Goal: Task Accomplishment & Management: Manage account settings

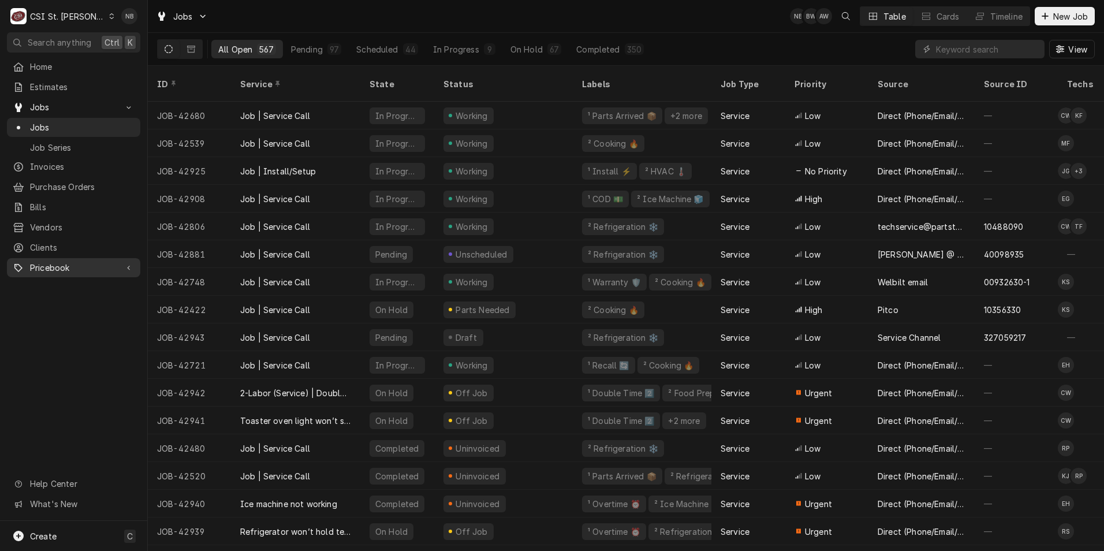
click at [60, 262] on span "Pricebook" at bounding box center [73, 268] width 87 height 12
click at [68, 302] on span "Parts & Materials" at bounding box center [82, 308] width 105 height 12
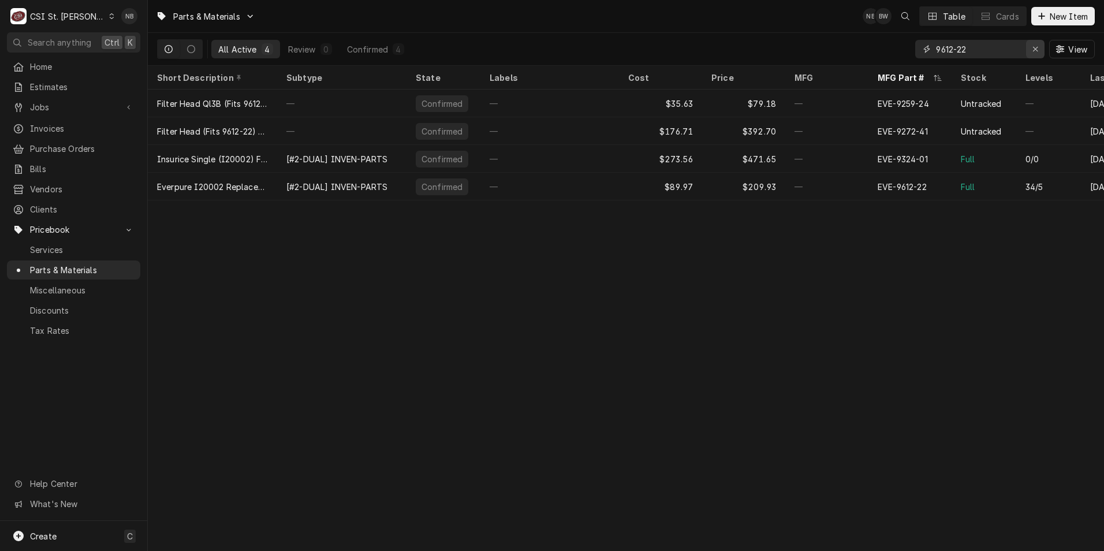
click at [1036, 54] on div "Erase input" at bounding box center [1036, 49] width 12 height 12
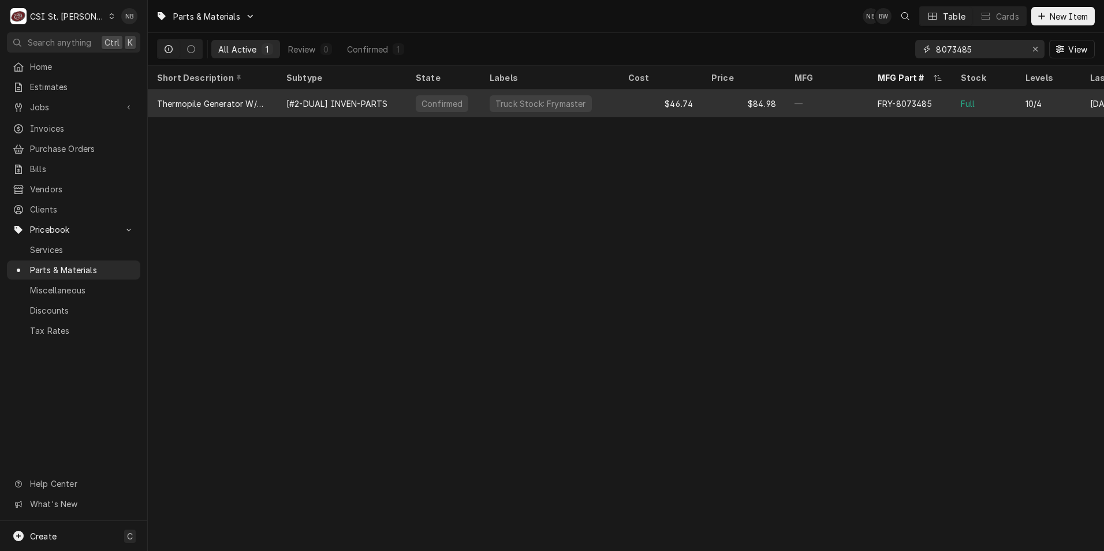
type input "8073485"
click at [666, 107] on div "$46.74" at bounding box center [660, 104] width 83 height 28
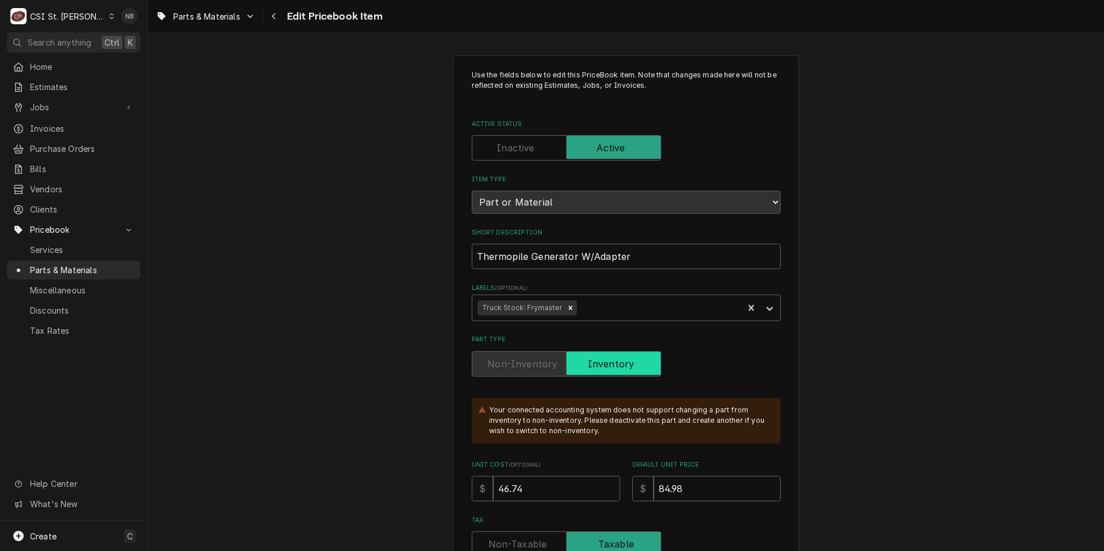
type textarea "x"
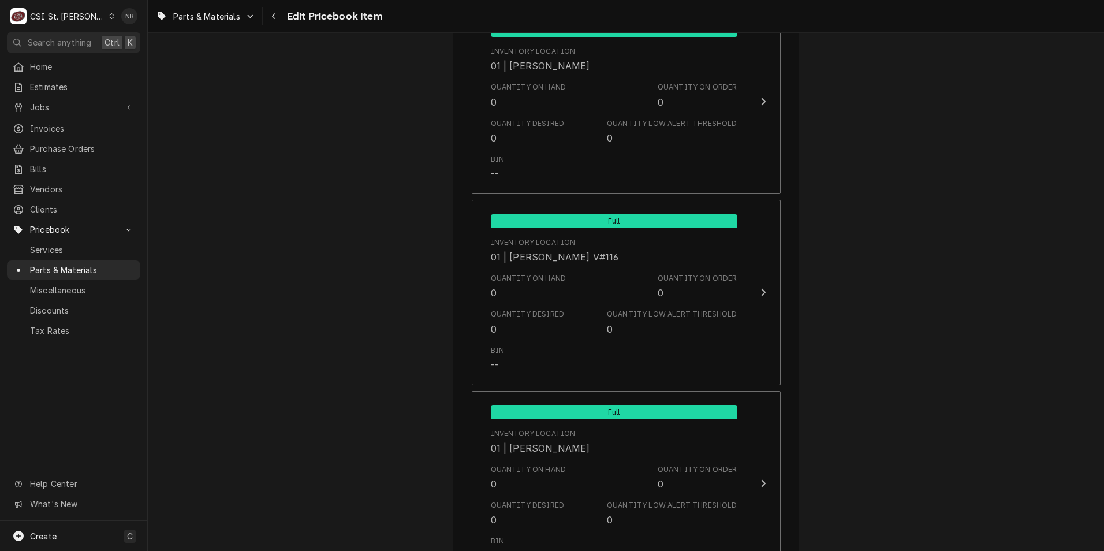
scroll to position [4389, 0]
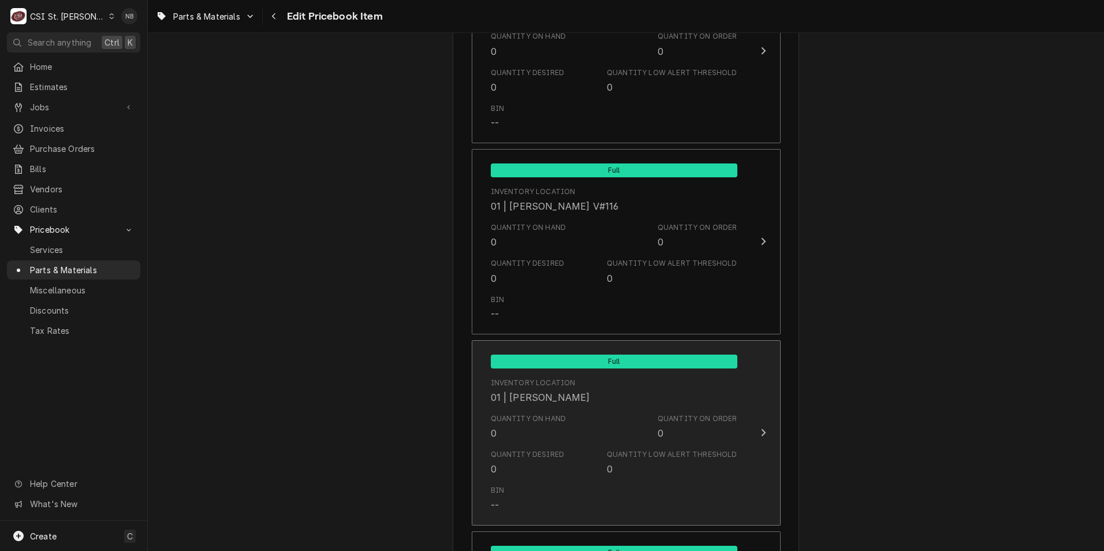
click at [551, 414] on div "Quantity on Hand" at bounding box center [529, 419] width 76 height 10
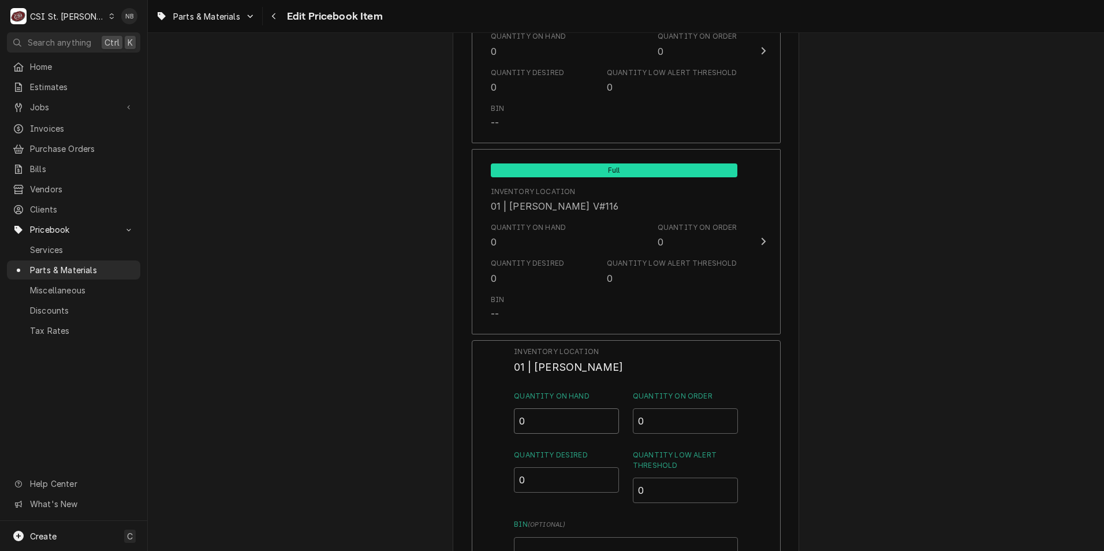
click at [564, 408] on input "0" at bounding box center [566, 420] width 105 height 25
type input "1"
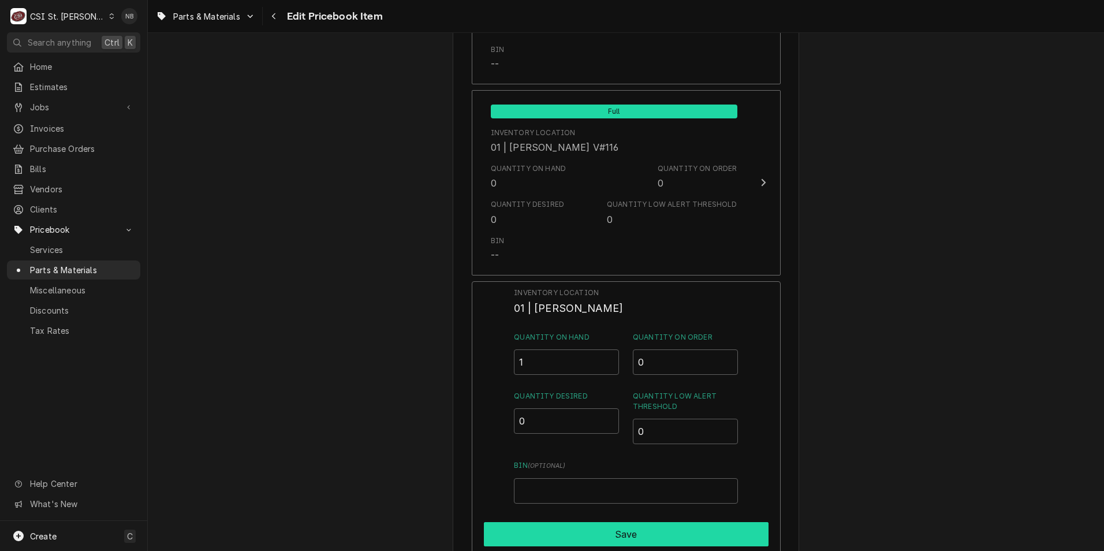
scroll to position [4505, 0]
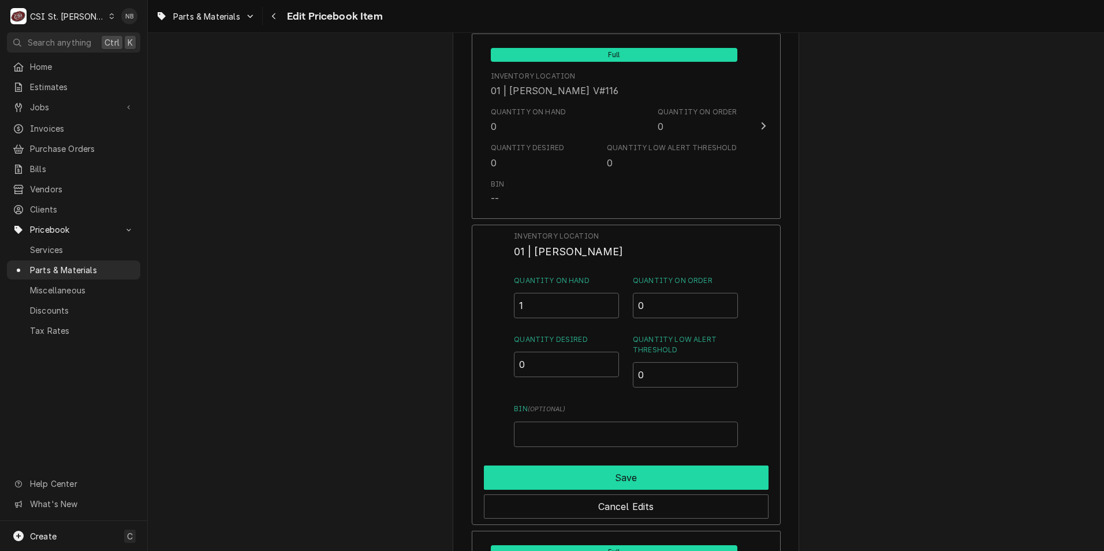
click at [694, 469] on button "Save" at bounding box center [626, 478] width 285 height 24
type textarea "x"
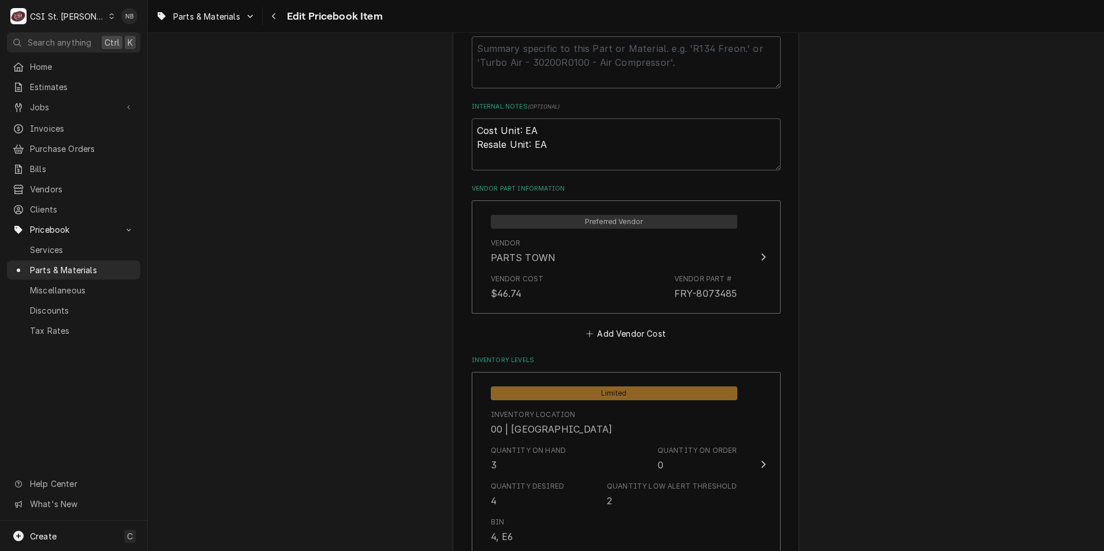
scroll to position [693, 0]
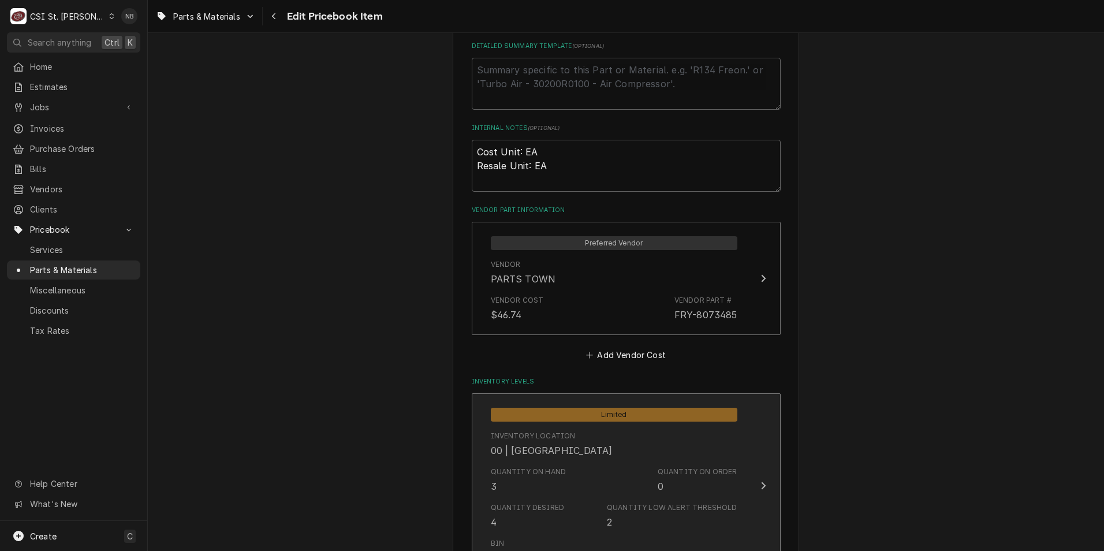
click at [620, 485] on div "Quantity on Hand 3 Quantity on Order 0" at bounding box center [614, 480] width 247 height 36
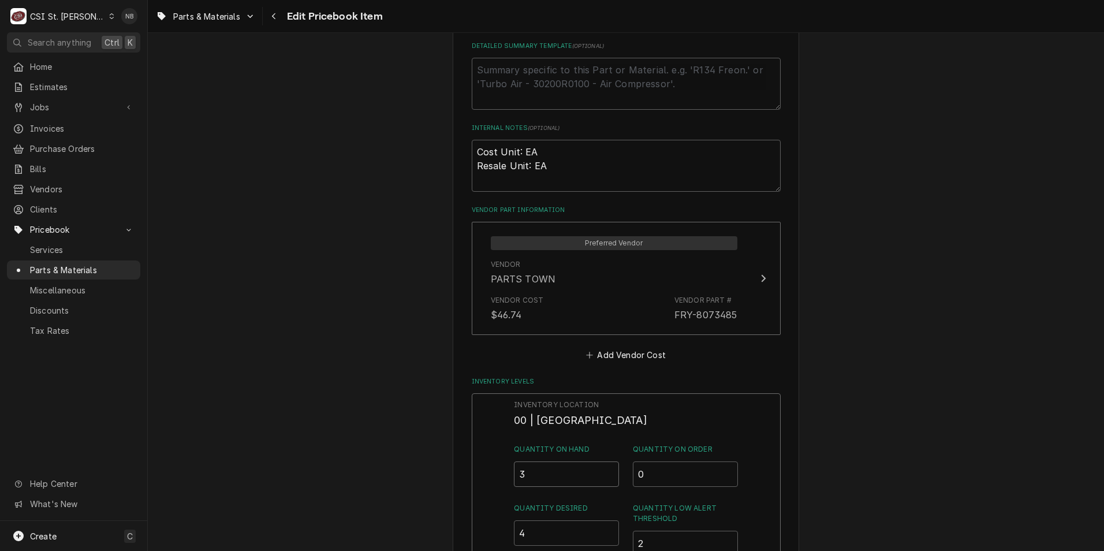
click at [541, 472] on input "3" at bounding box center [566, 473] width 105 height 25
type input "2"
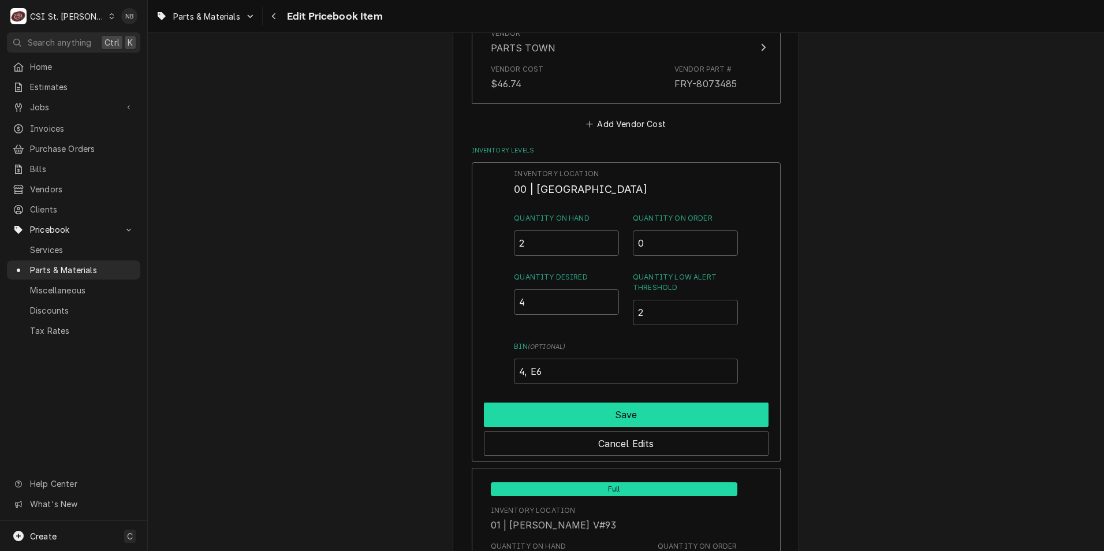
click at [699, 411] on button "Save" at bounding box center [626, 415] width 285 height 24
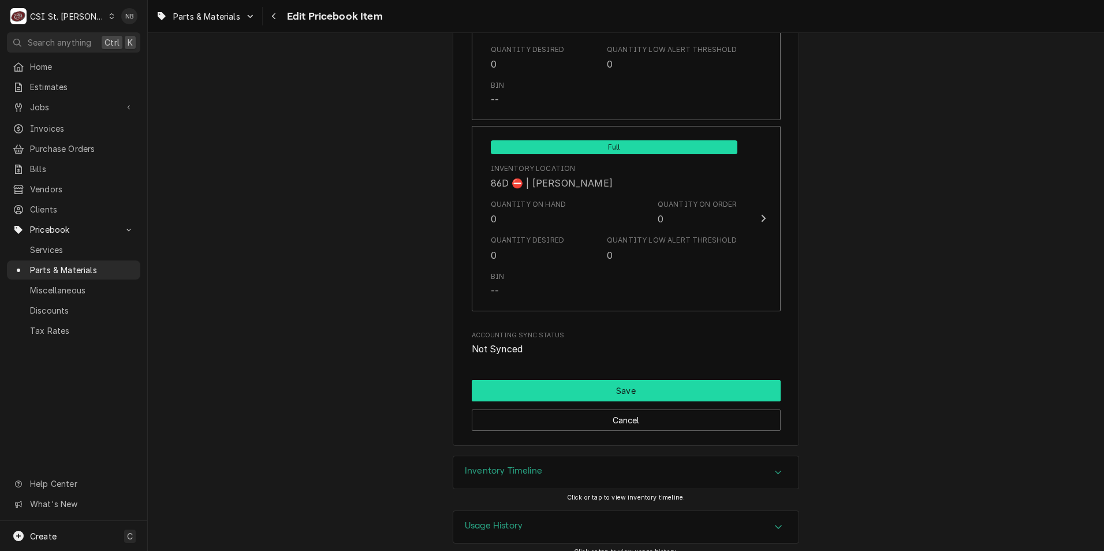
click at [647, 380] on button "Save" at bounding box center [626, 390] width 309 height 21
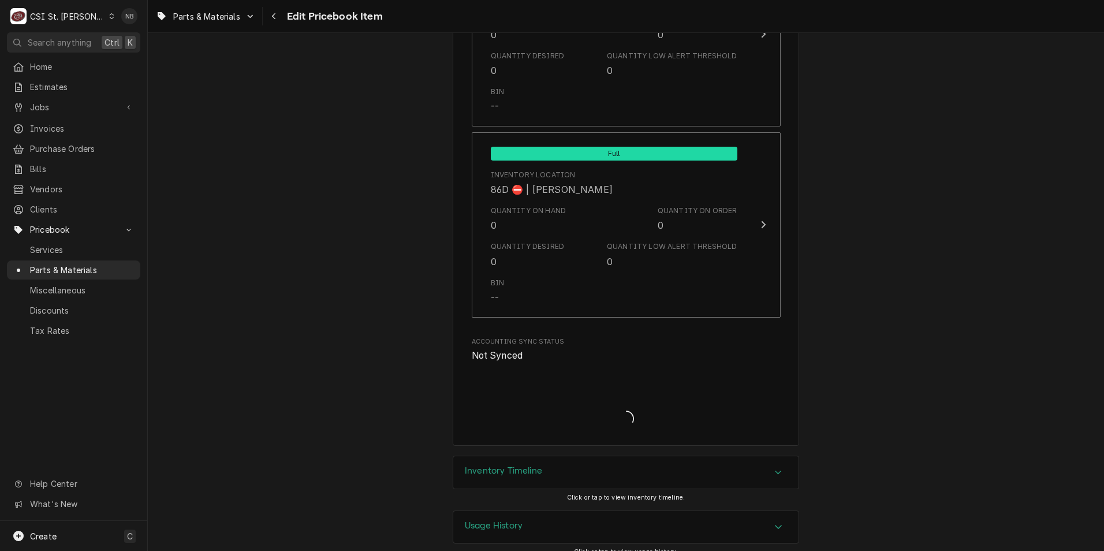
type textarea "x"
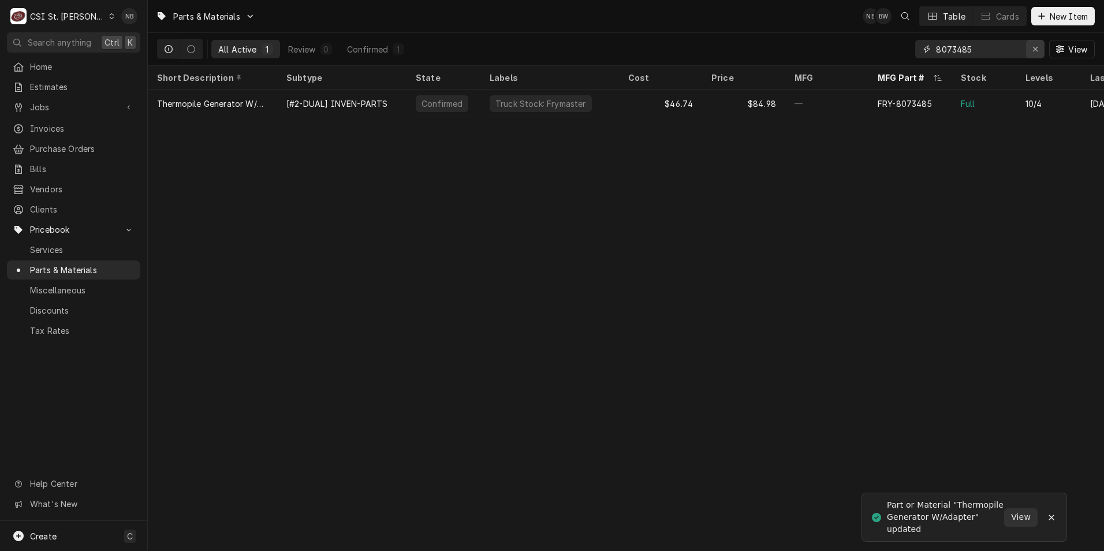
click at [1036, 53] on div "Erase input" at bounding box center [1036, 49] width 12 height 12
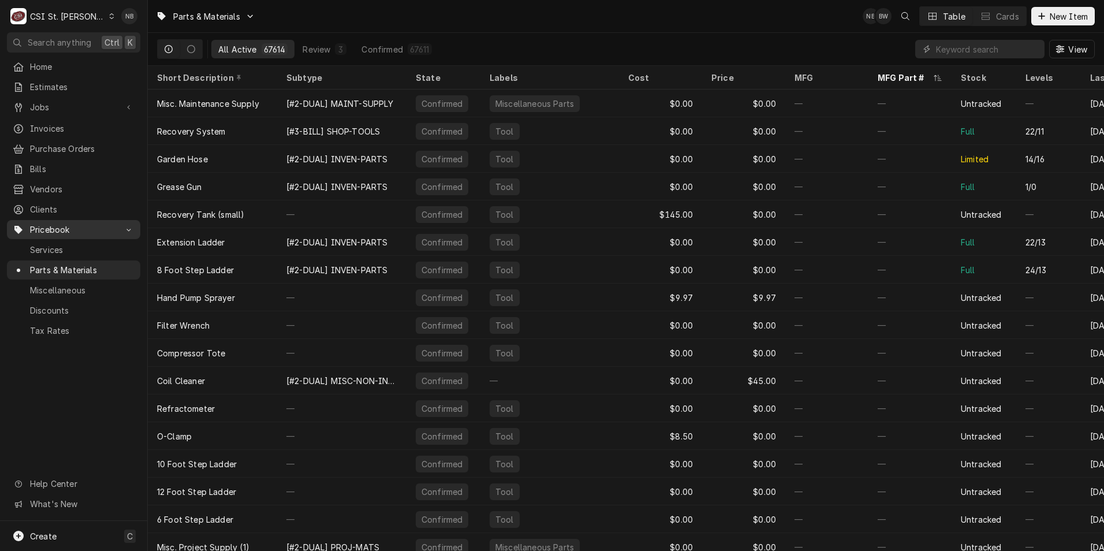
click at [97, 224] on span "Pricebook" at bounding box center [73, 230] width 87 height 12
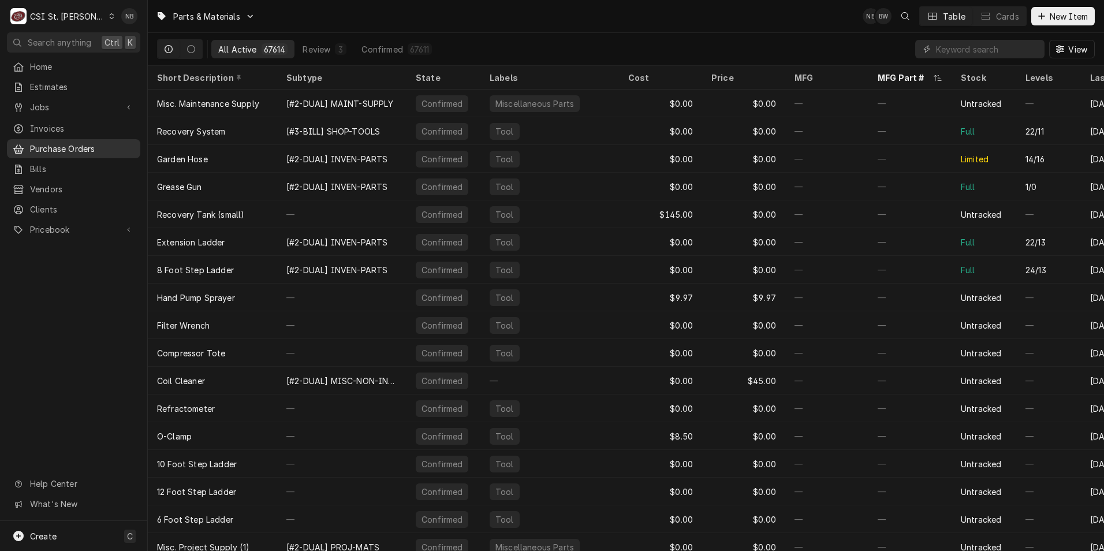
click at [97, 149] on span "Purchase Orders" at bounding box center [82, 149] width 105 height 12
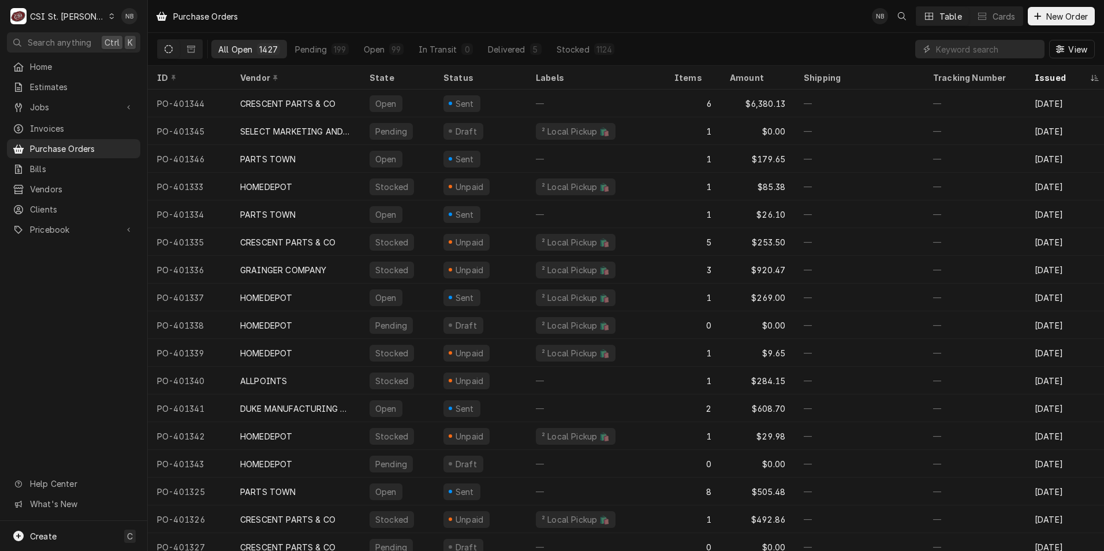
click at [67, 16] on div "CSI St. [PERSON_NAME]" at bounding box center [67, 16] width 75 height 12
click at [115, 38] on div "CSI Kentucky" at bounding box center [177, 43] width 152 height 12
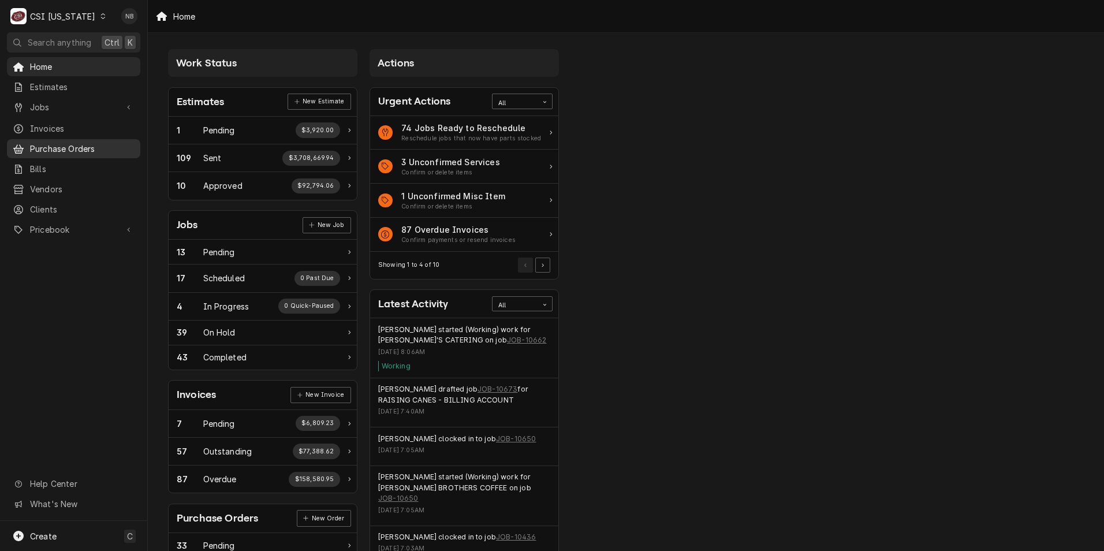
drag, startPoint x: 0, startPoint y: 0, endPoint x: 83, endPoint y: 146, distance: 167.6
click at [83, 146] on span "Purchase Orders" at bounding box center [82, 149] width 105 height 12
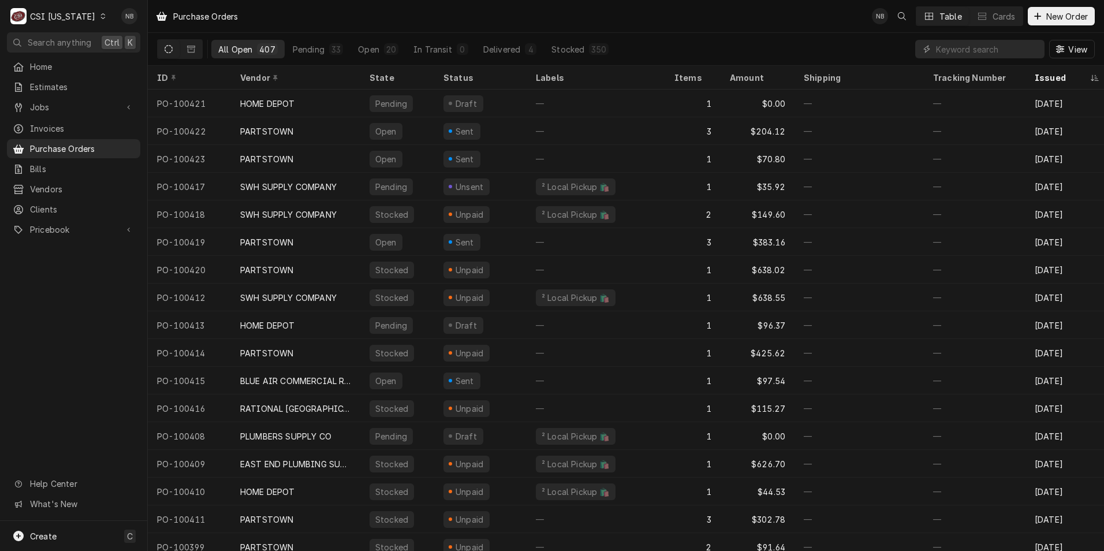
click at [79, 14] on div "CSI Kentucky" at bounding box center [62, 16] width 65 height 12
click at [133, 64] on div "CSI St. [PERSON_NAME]" at bounding box center [180, 63] width 152 height 12
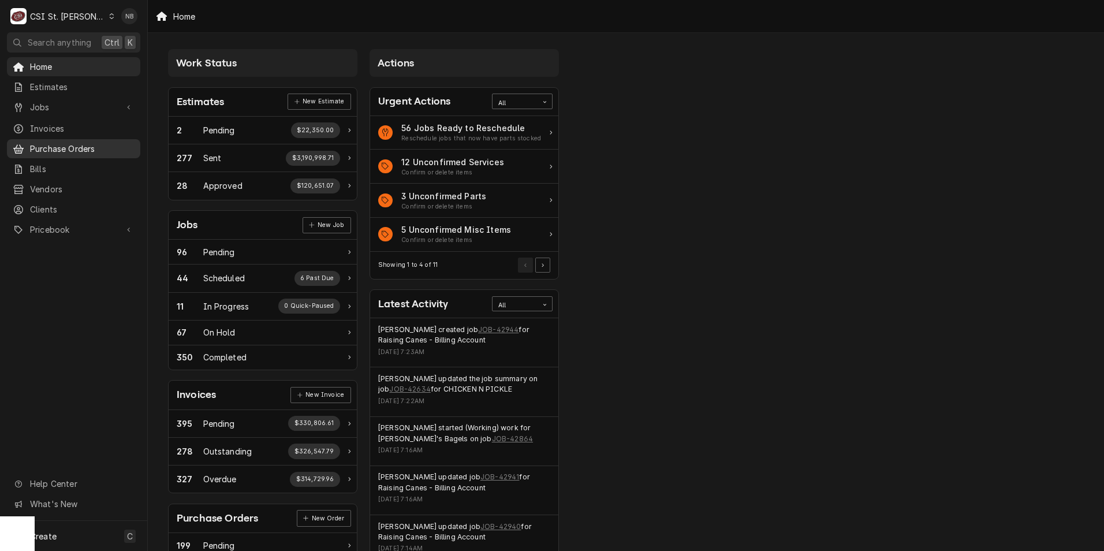
click at [91, 145] on span "Purchase Orders" at bounding box center [82, 149] width 105 height 12
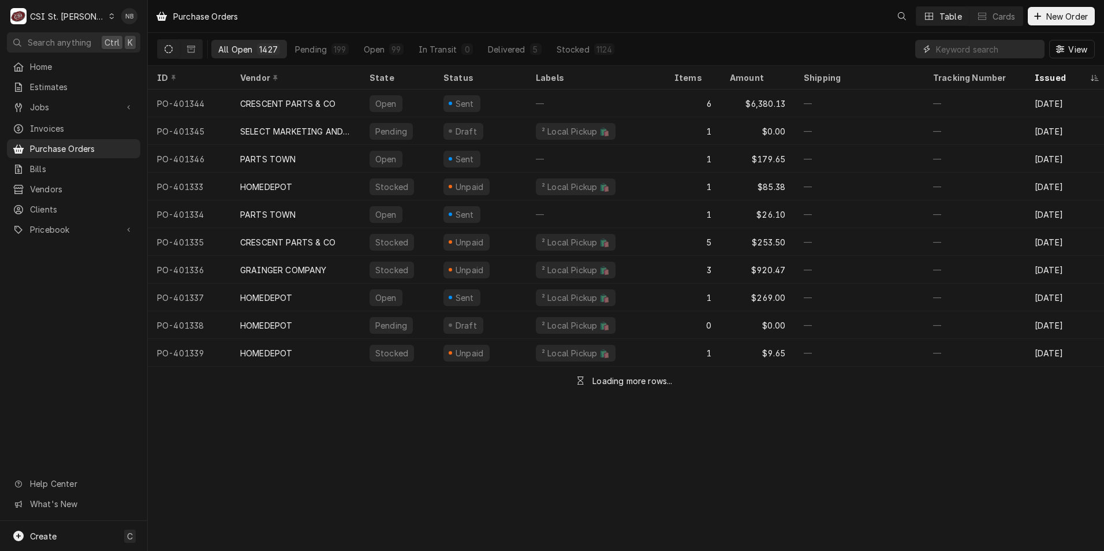
click at [970, 44] on input "Dynamic Content Wrapper" at bounding box center [987, 49] width 103 height 18
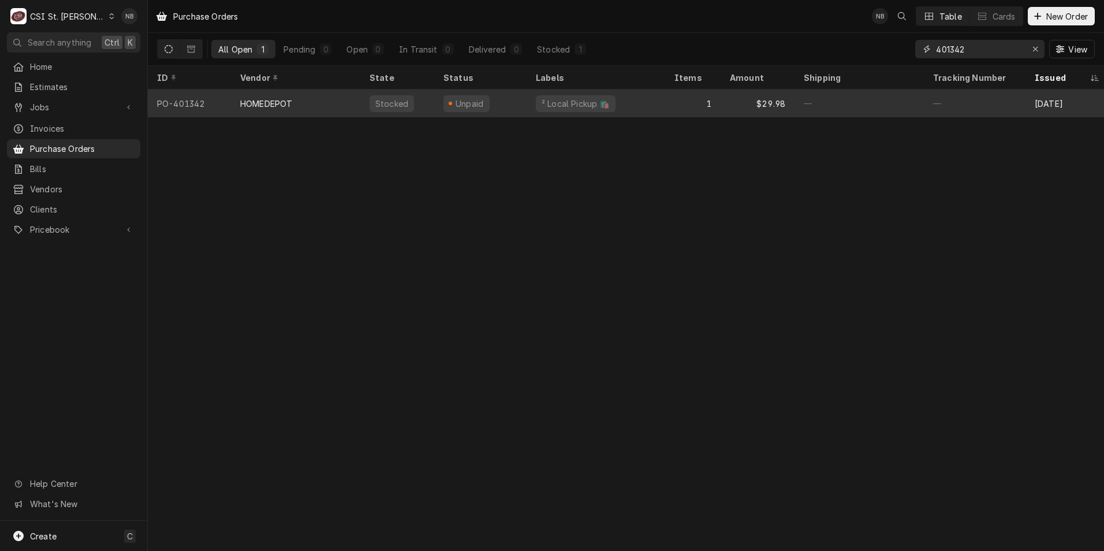
type input "401342"
click at [645, 98] on div "² Local Pickup 🛍️" at bounding box center [596, 104] width 139 height 28
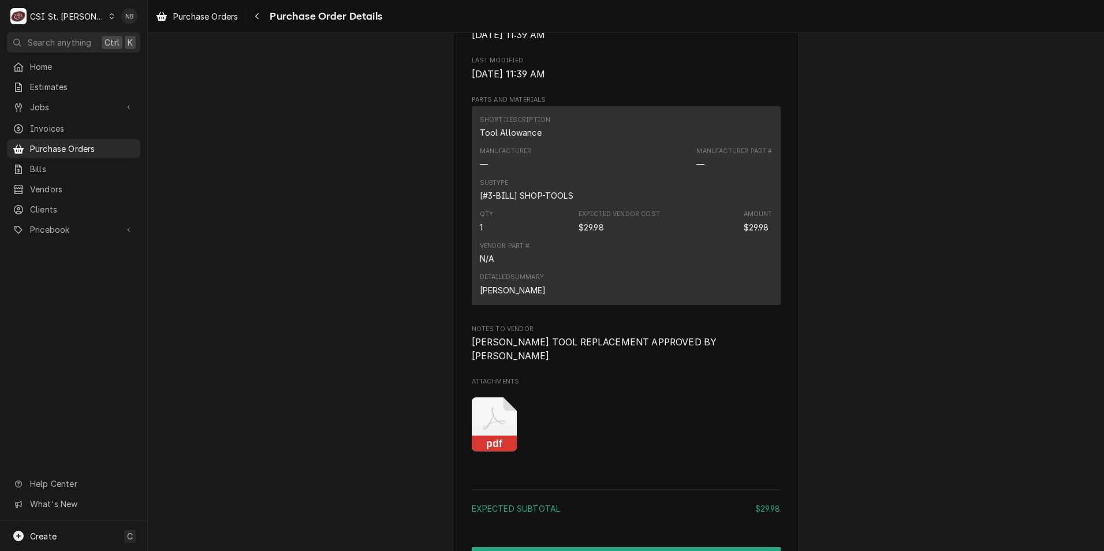
scroll to position [959, 0]
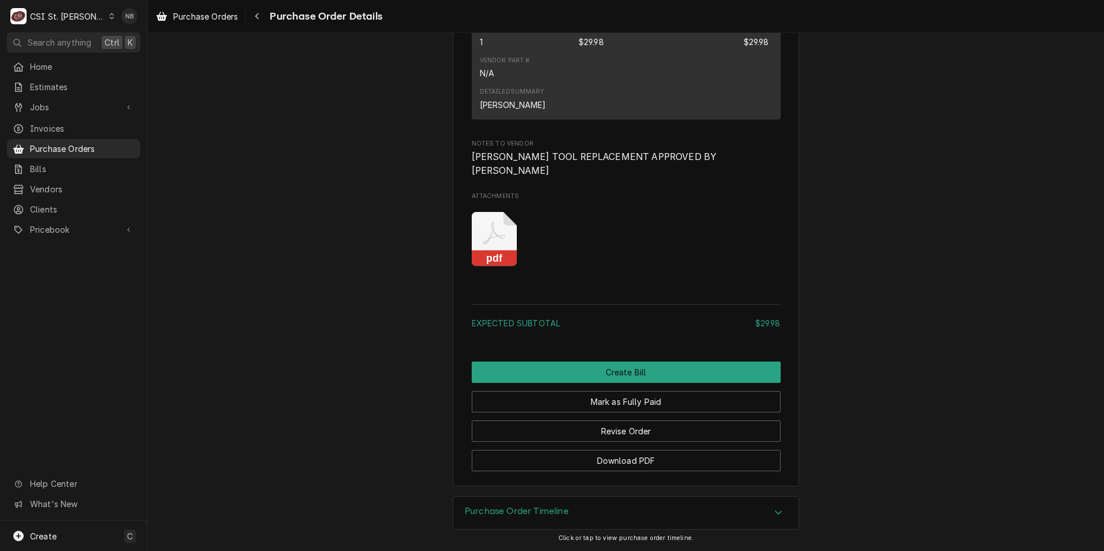
click at [511, 505] on div "Purchase Order Timeline" at bounding box center [625, 513] width 345 height 32
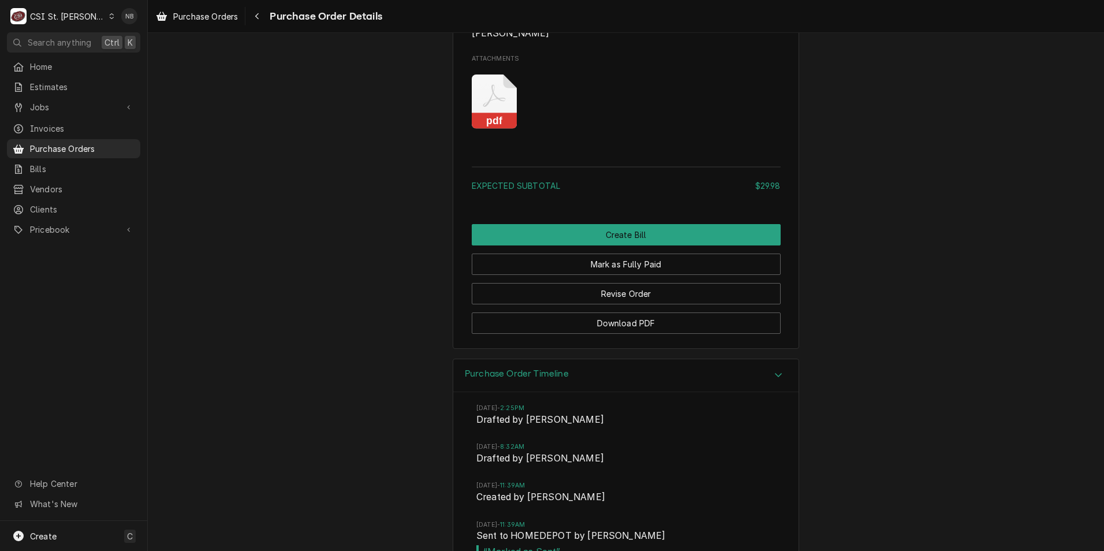
scroll to position [1170, 0]
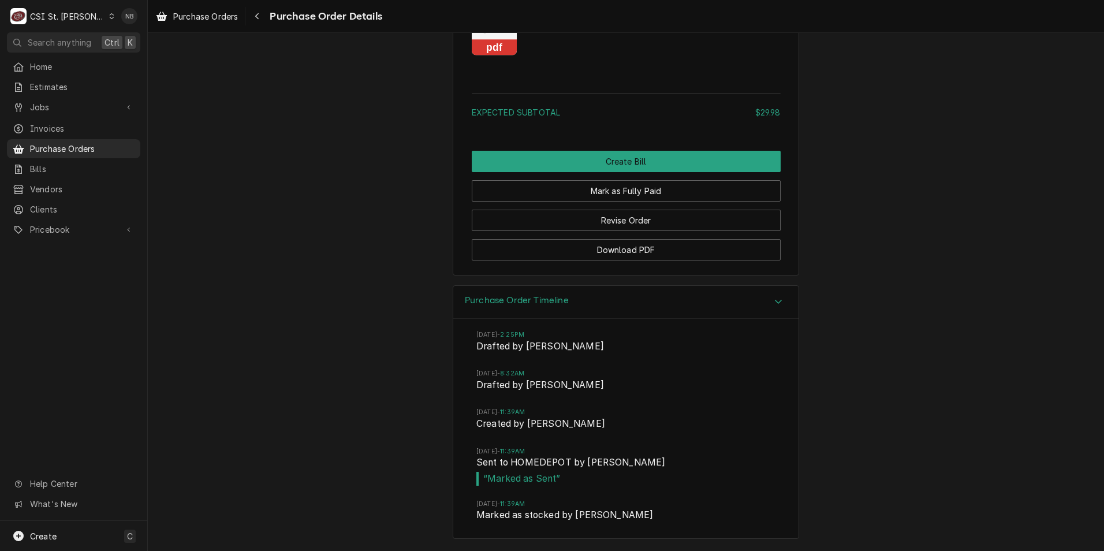
click at [594, 311] on div "Purchase Order Timeline" at bounding box center [625, 302] width 345 height 33
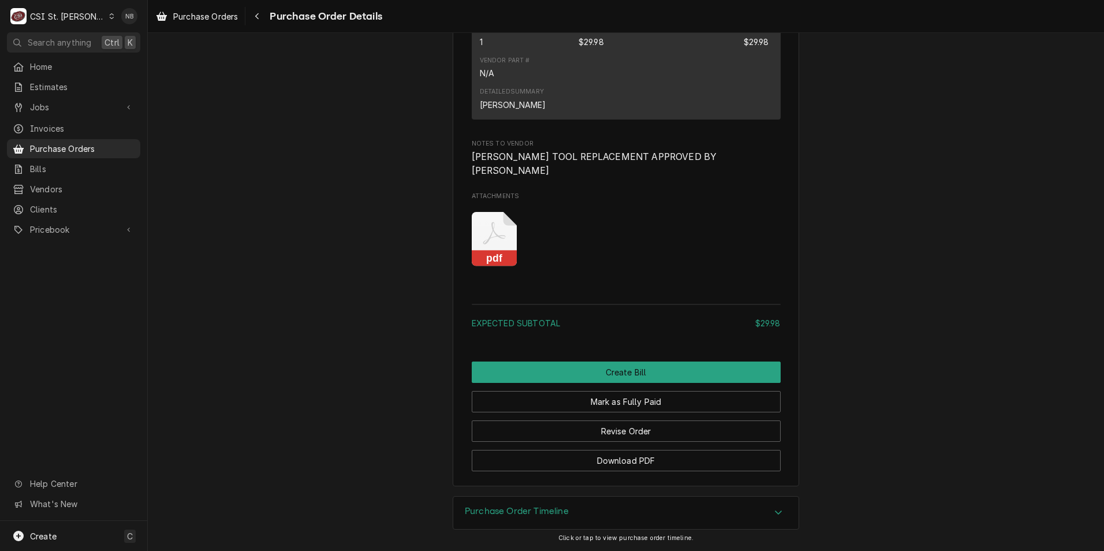
scroll to position [959, 0]
click at [50, 148] on span "Purchase Orders" at bounding box center [82, 149] width 105 height 12
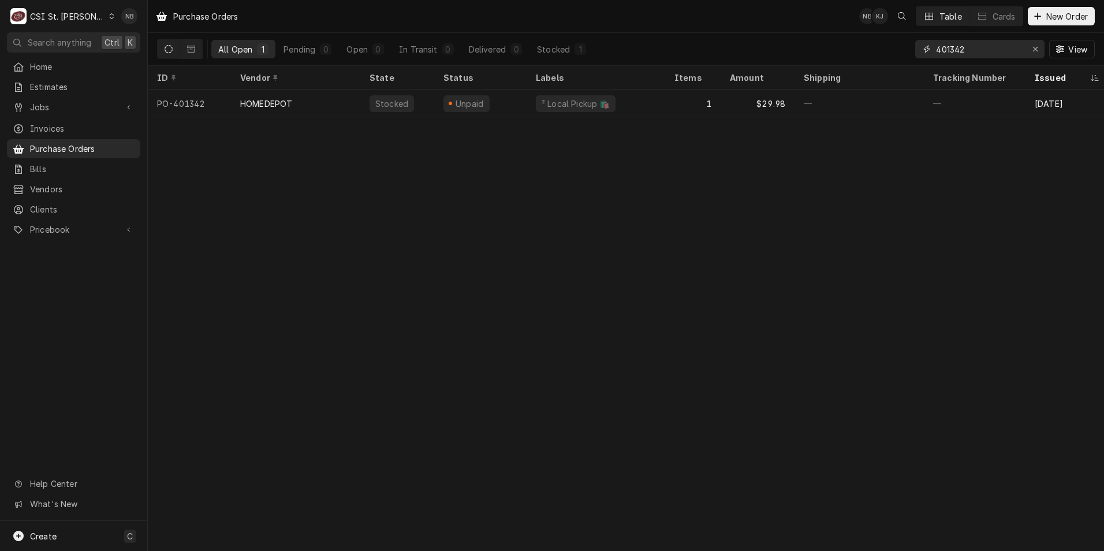
click at [1030, 49] on div "Erase input" at bounding box center [1036, 49] width 12 height 12
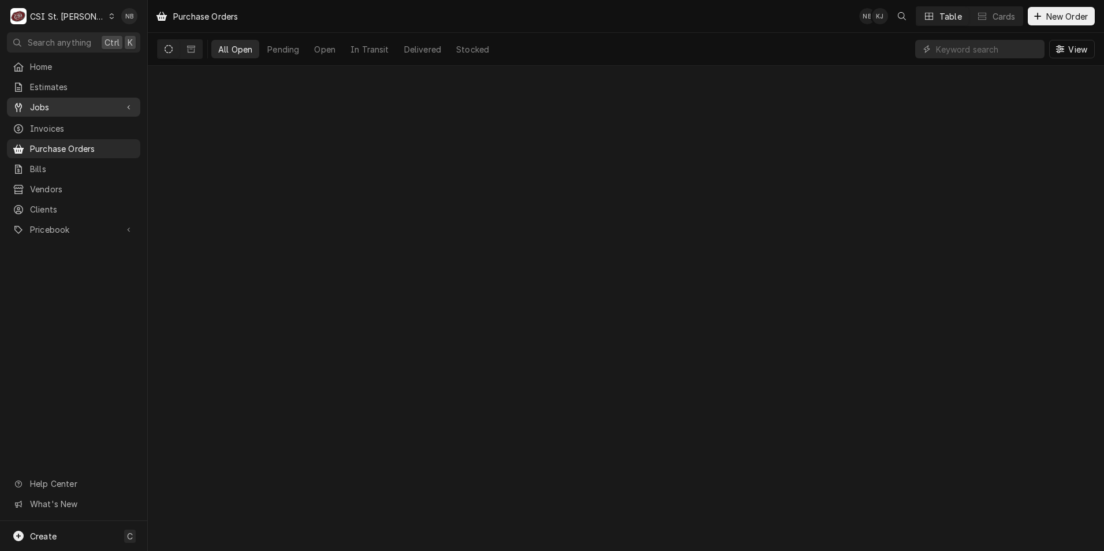
click at [85, 104] on span "Jobs" at bounding box center [73, 107] width 87 height 12
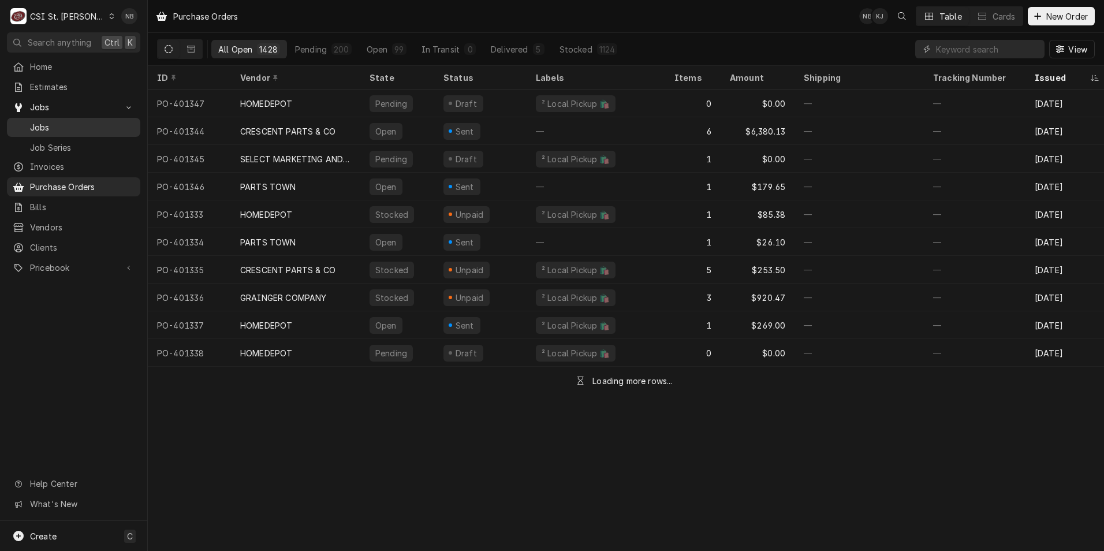
click at [80, 131] on link "Jobs" at bounding box center [73, 127] width 133 height 19
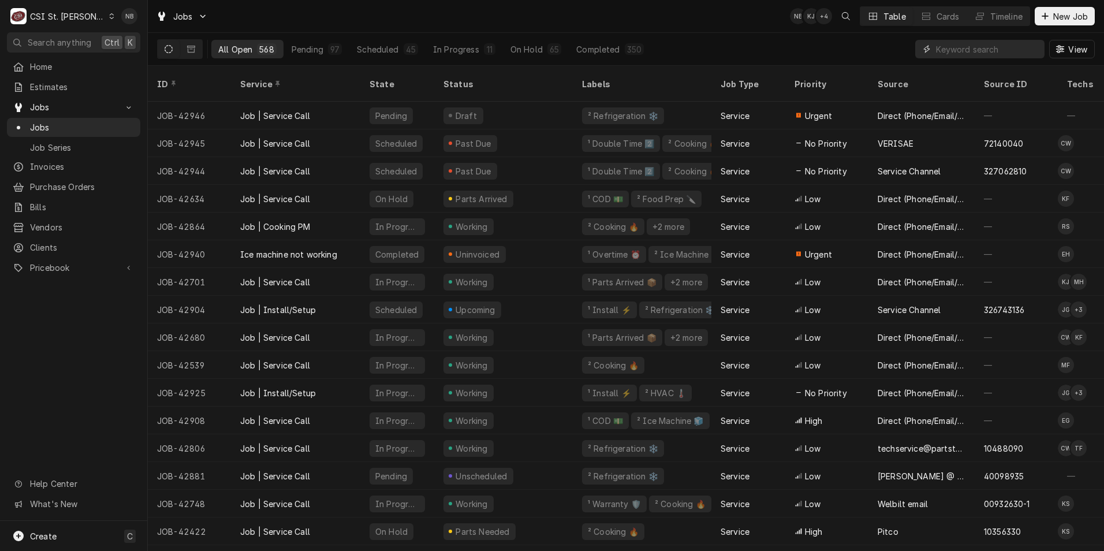
click at [954, 55] on input "Dynamic Content Wrapper" at bounding box center [987, 49] width 103 height 18
type input "42422"
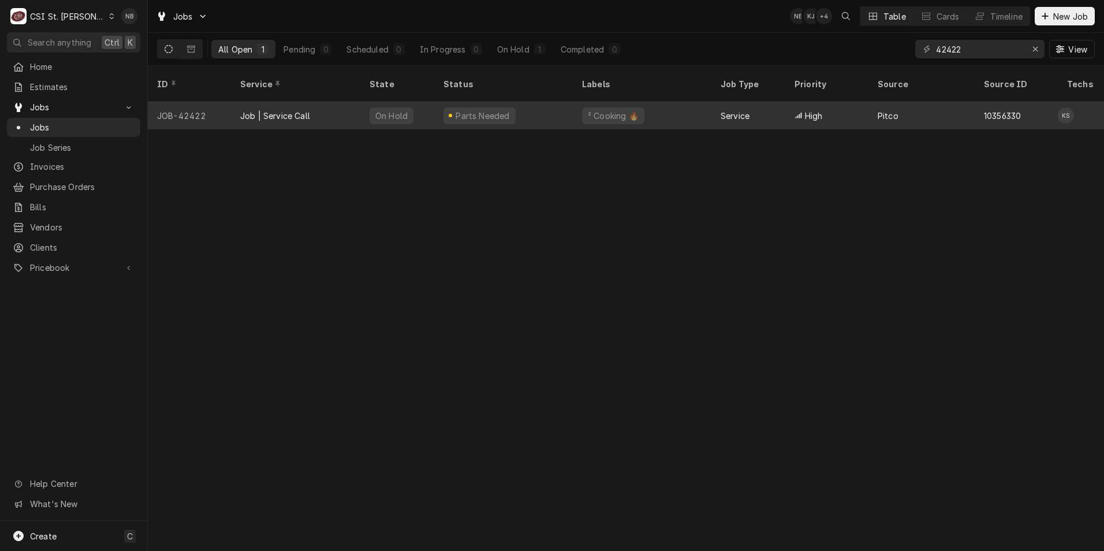
click at [670, 102] on div "² Cooking 🔥" at bounding box center [642, 116] width 139 height 28
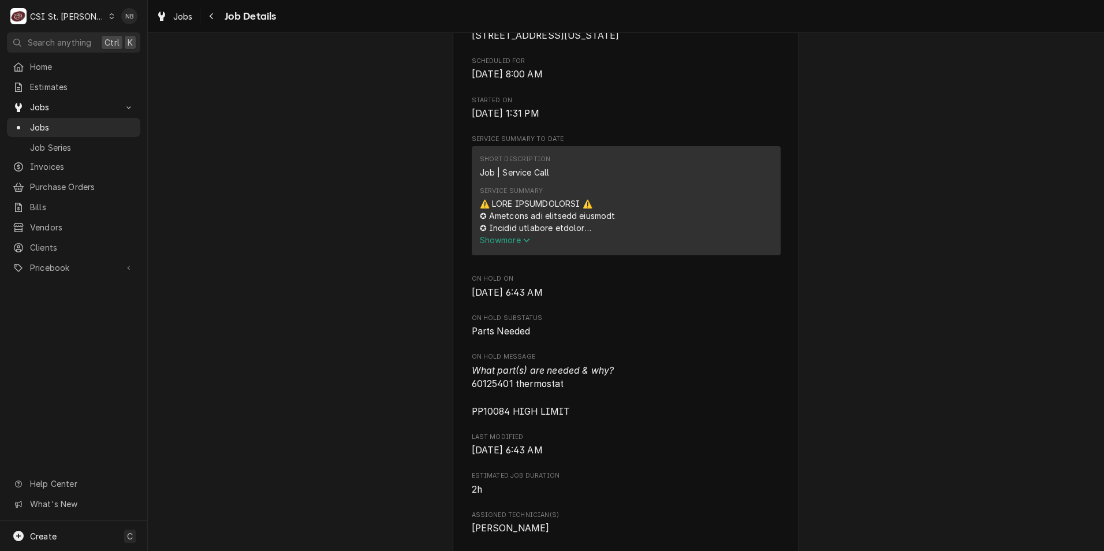
scroll to position [520, 0]
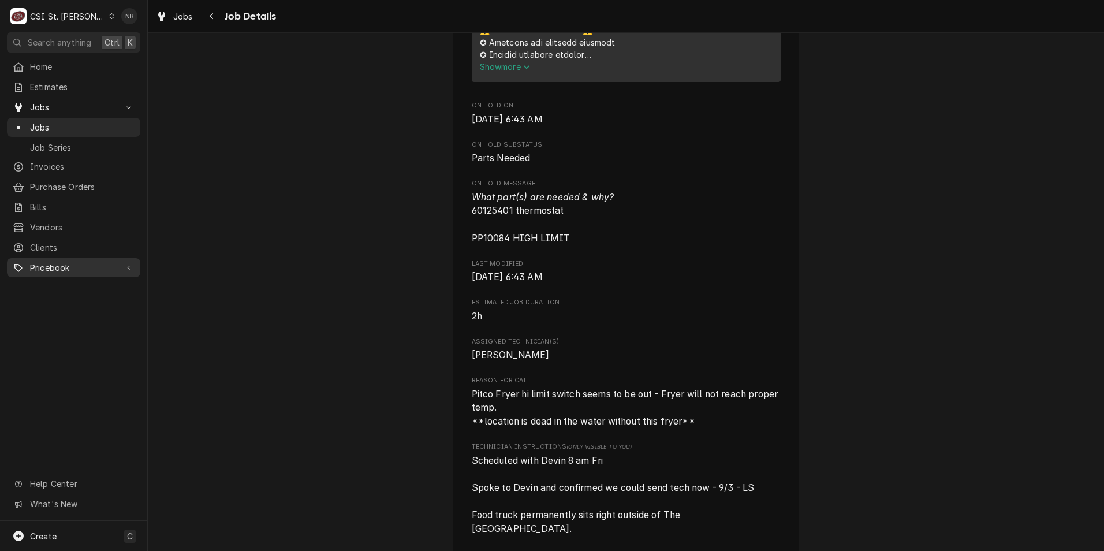
click at [58, 262] on span "Pricebook" at bounding box center [73, 268] width 87 height 12
click at [76, 302] on span "Parts & Materials" at bounding box center [82, 308] width 105 height 12
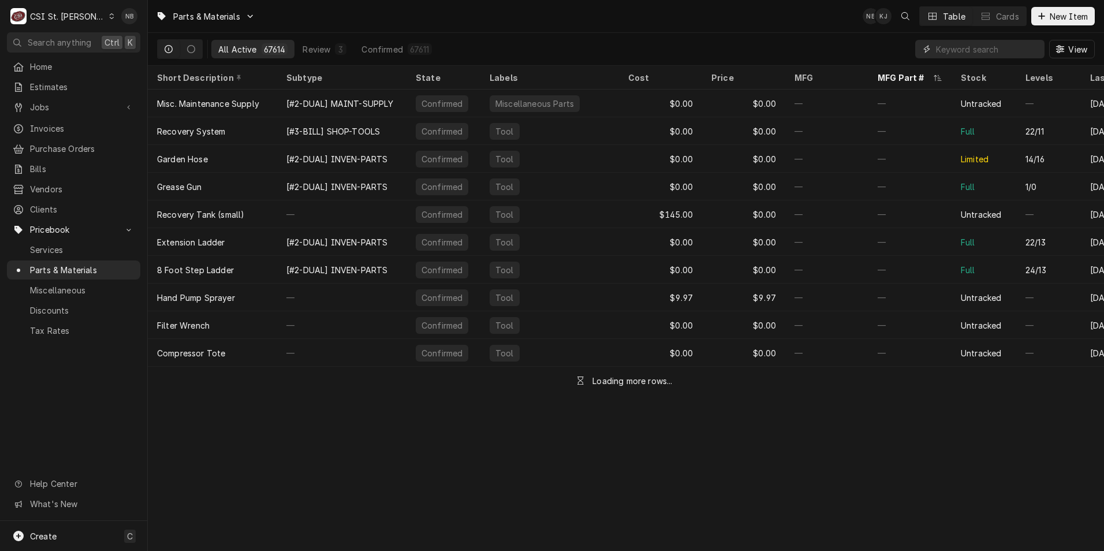
click at [978, 53] on input "Dynamic Content Wrapper" at bounding box center [987, 49] width 103 height 18
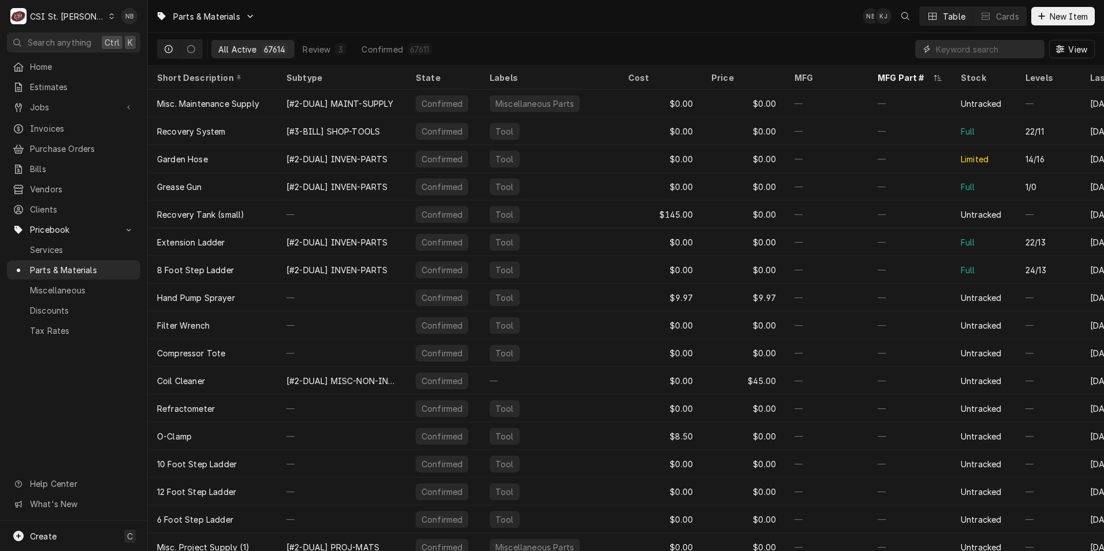
paste input "60125401"
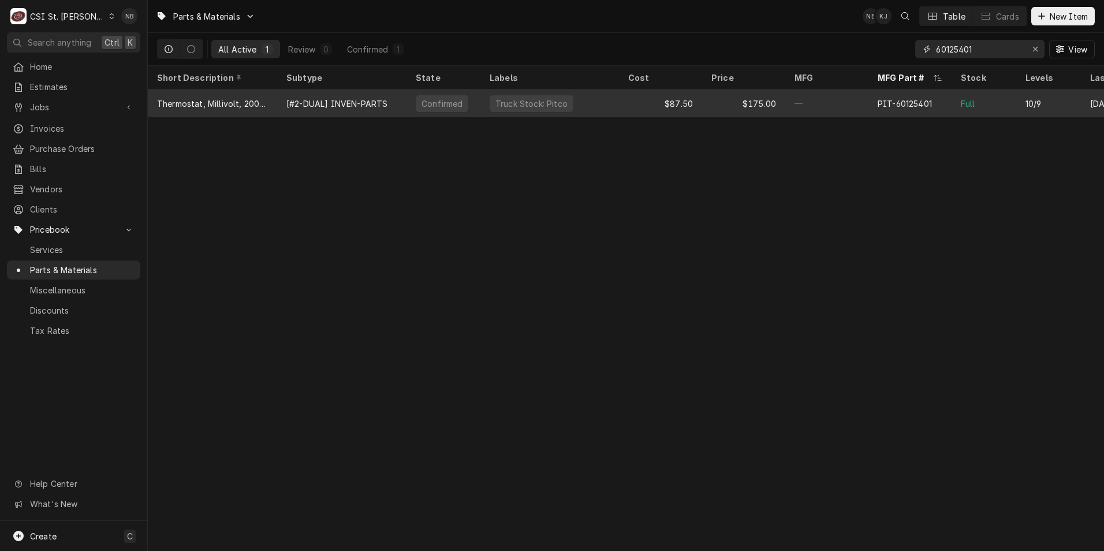
type input "60125401"
click at [572, 99] on div "Truck Stock: Pitco" at bounding box center [550, 104] width 139 height 28
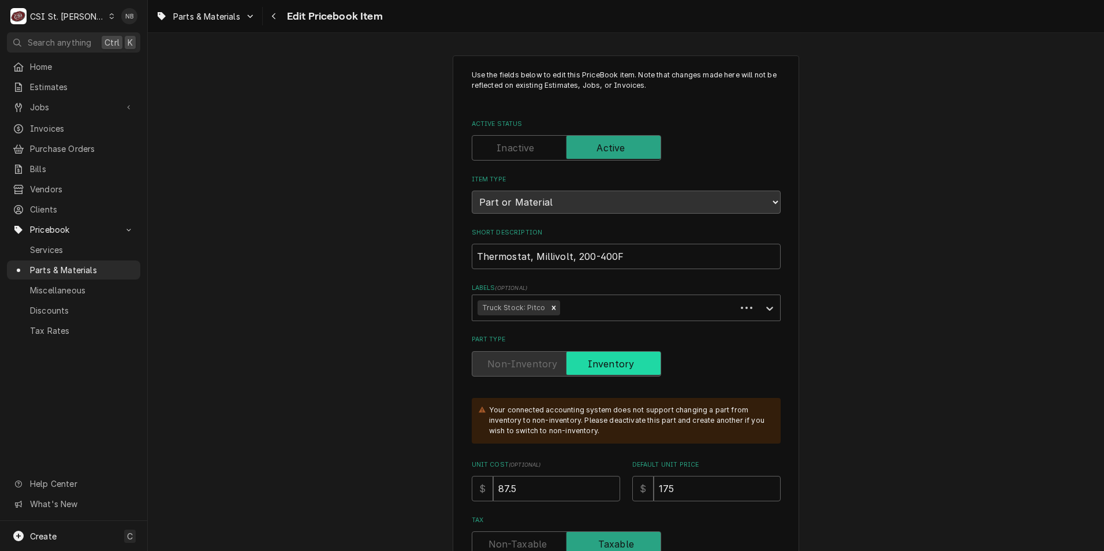
type textarea "x"
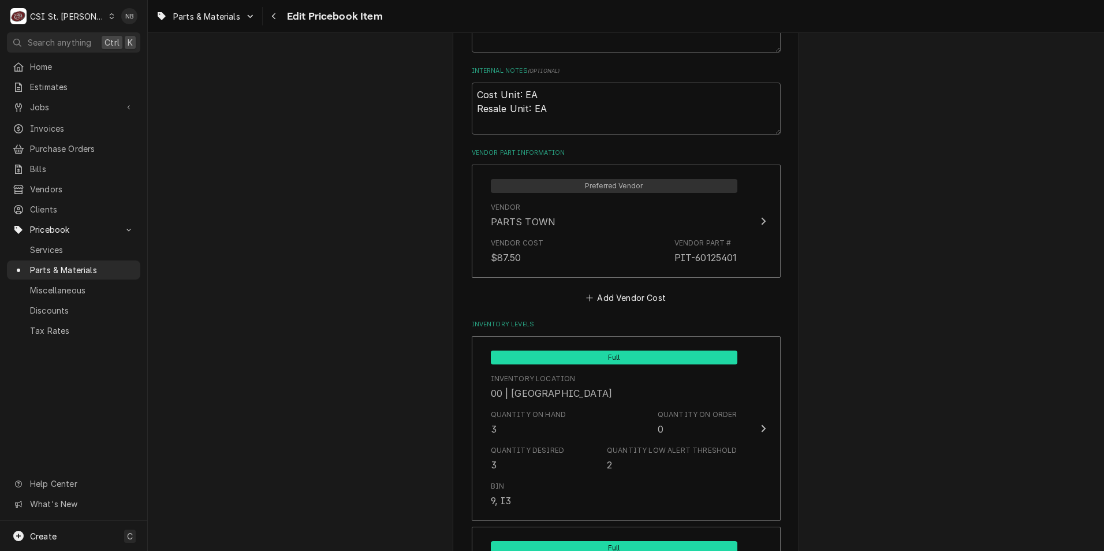
scroll to position [751, 0]
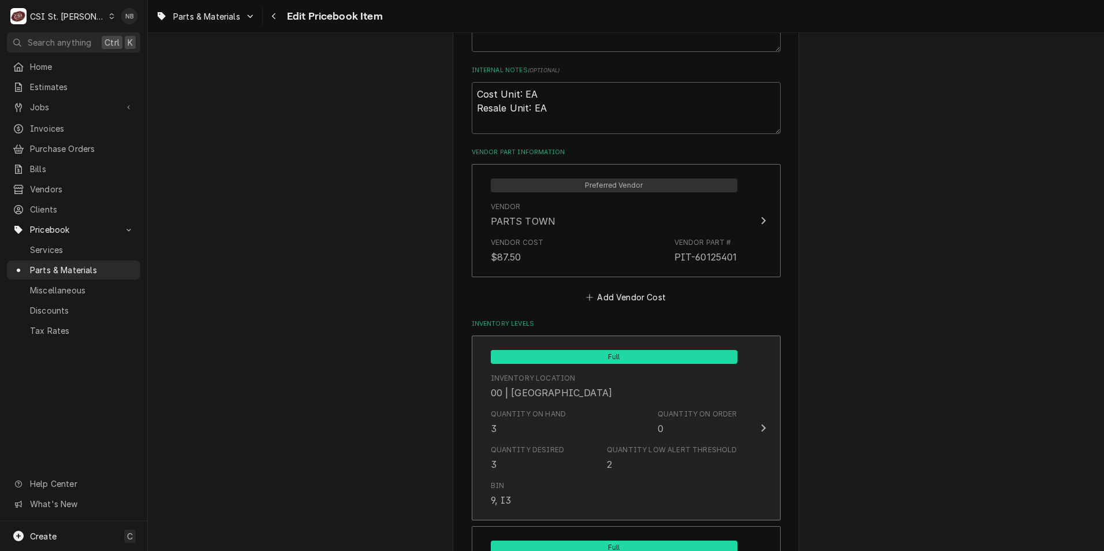
click at [653, 410] on div "Quantity on Hand 3 Quantity on Order 0" at bounding box center [614, 422] width 247 height 36
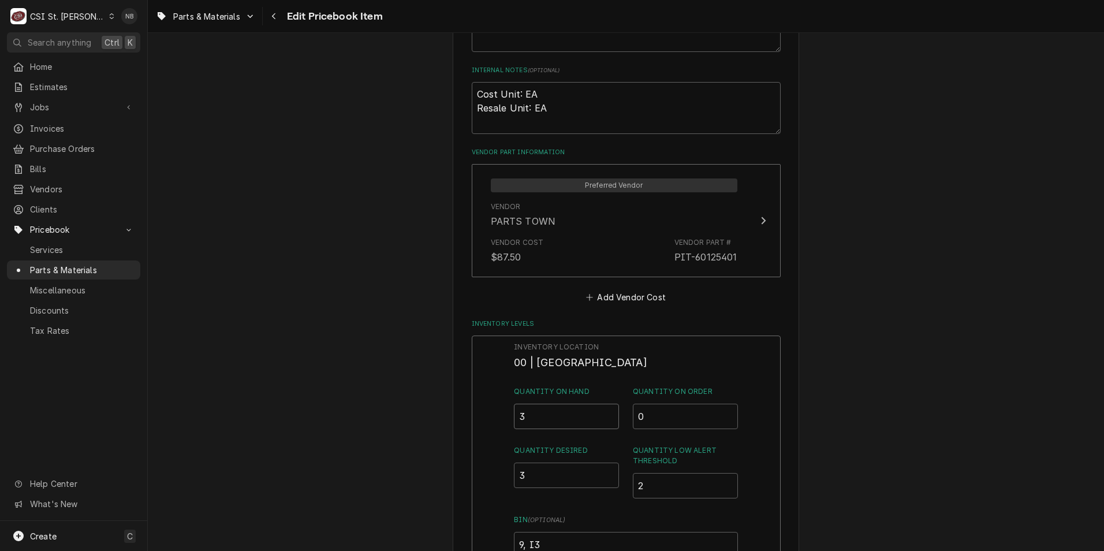
click at [538, 405] on input "3" at bounding box center [566, 416] width 105 height 25
type input "2"
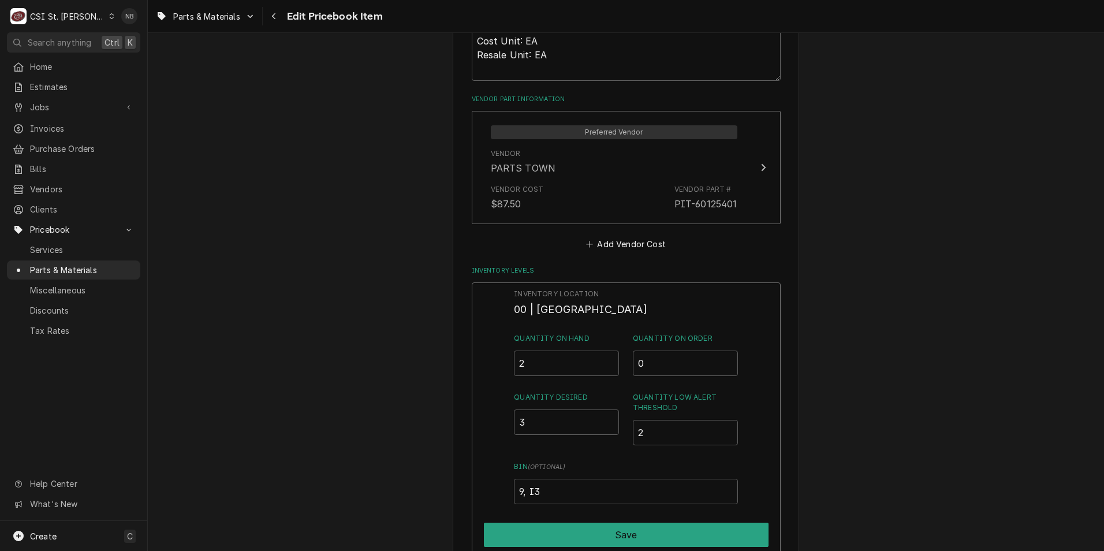
scroll to position [866, 0]
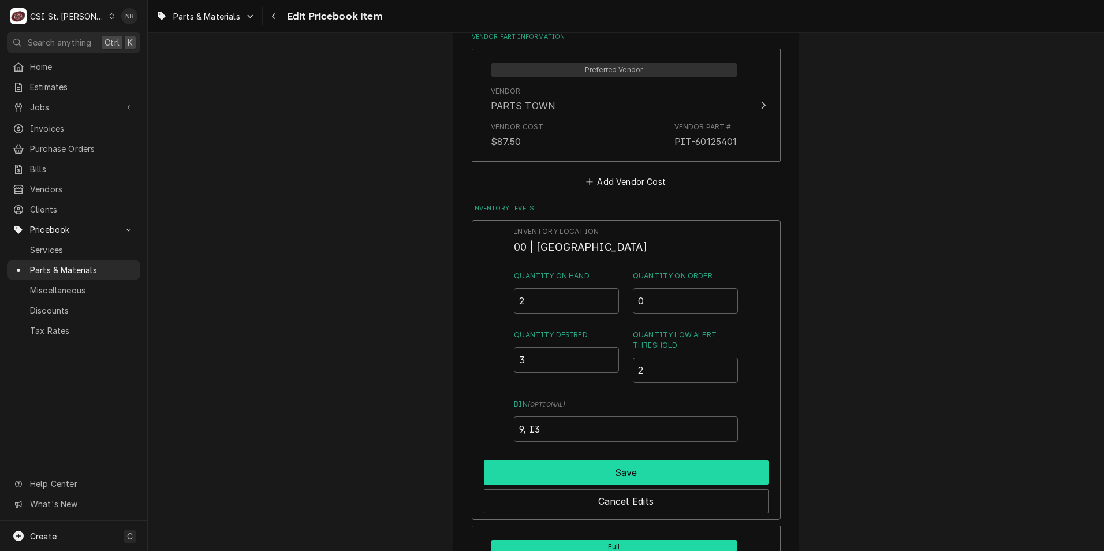
click at [635, 479] on button "Save" at bounding box center [626, 472] width 285 height 24
type textarea "x"
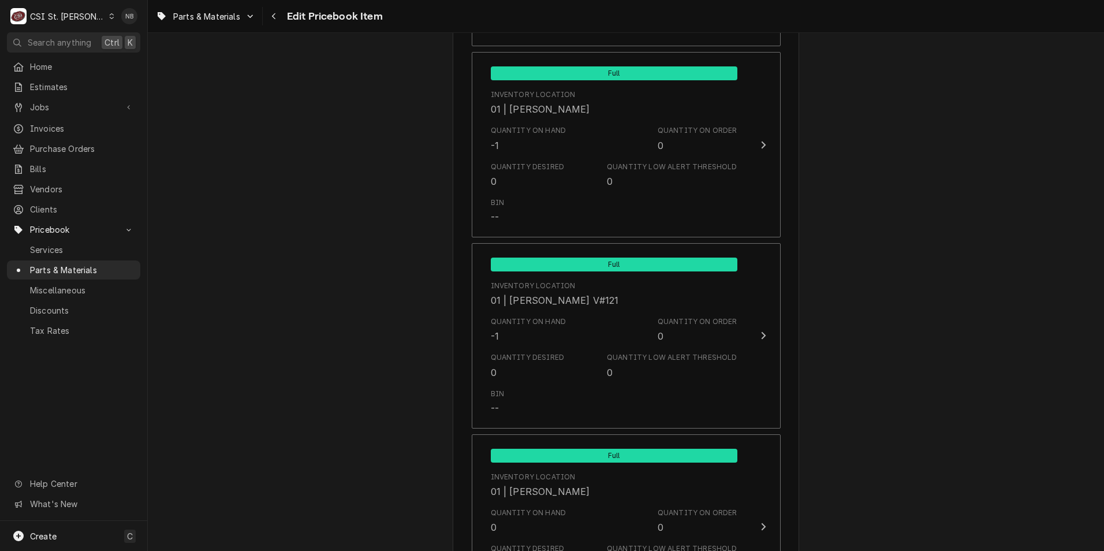
scroll to position [2772, 0]
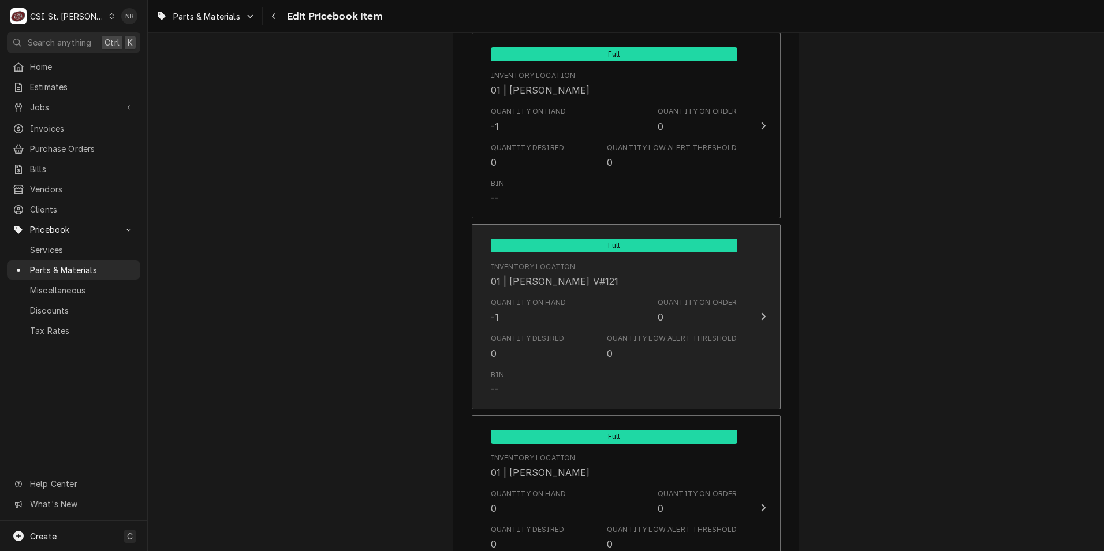
click at [628, 305] on div "Quantity on Hand -1 Quantity on Order 0" at bounding box center [614, 311] width 247 height 36
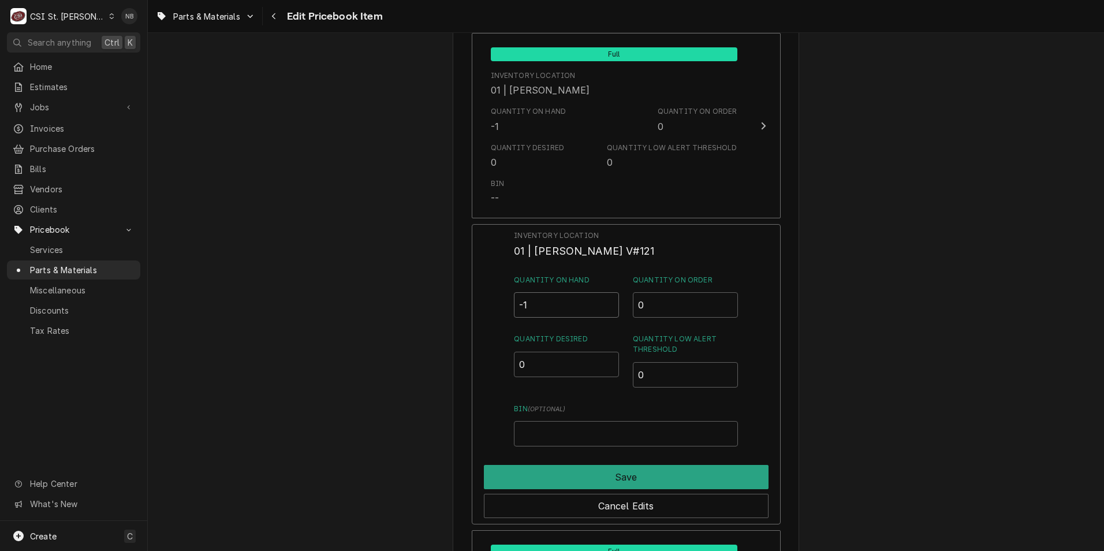
click at [550, 311] on input "-1" at bounding box center [566, 304] width 105 height 25
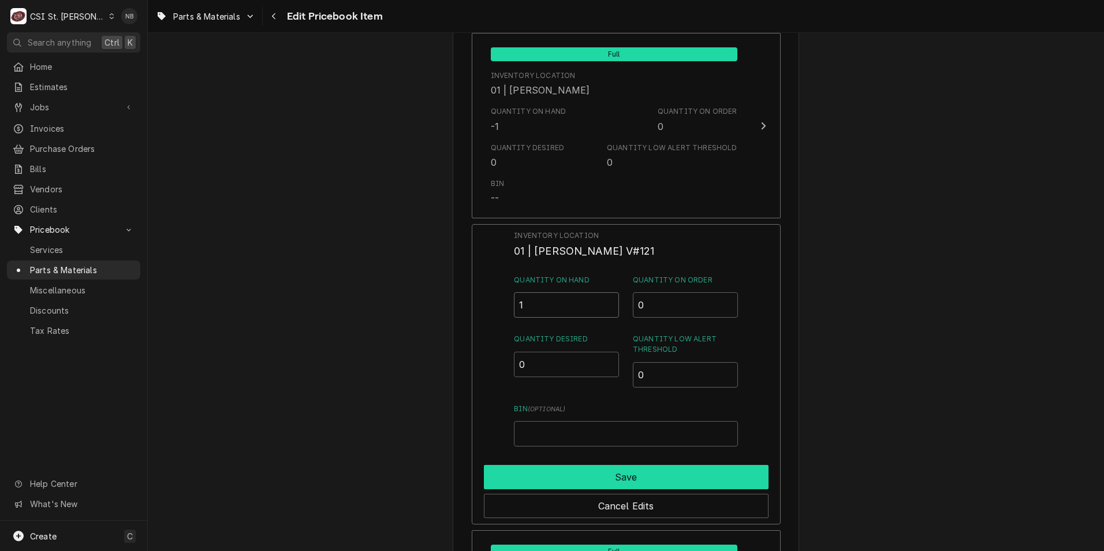
type input "1"
click at [553, 474] on button "Save" at bounding box center [626, 477] width 285 height 24
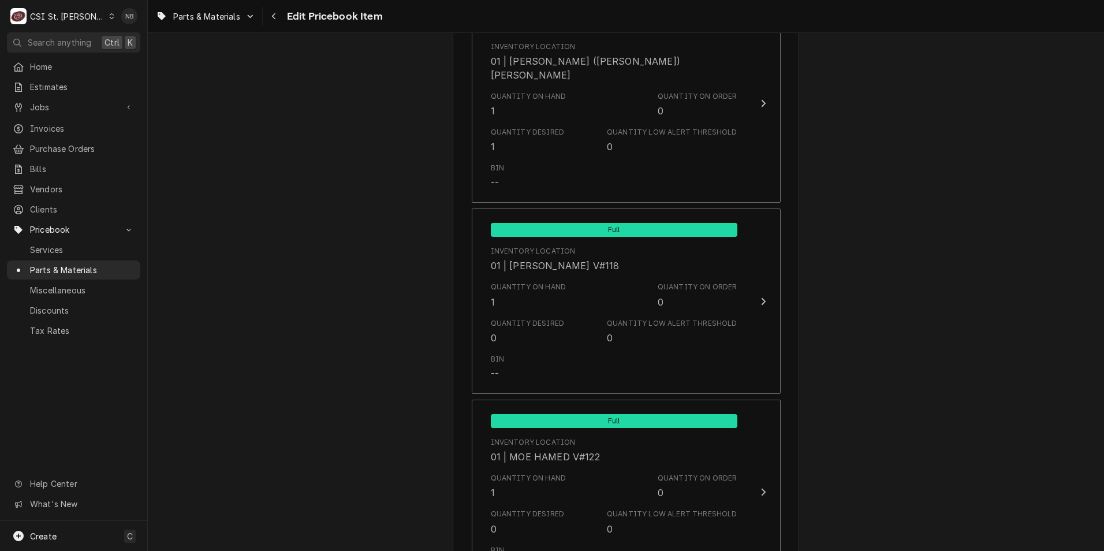
scroll to position [3523, 0]
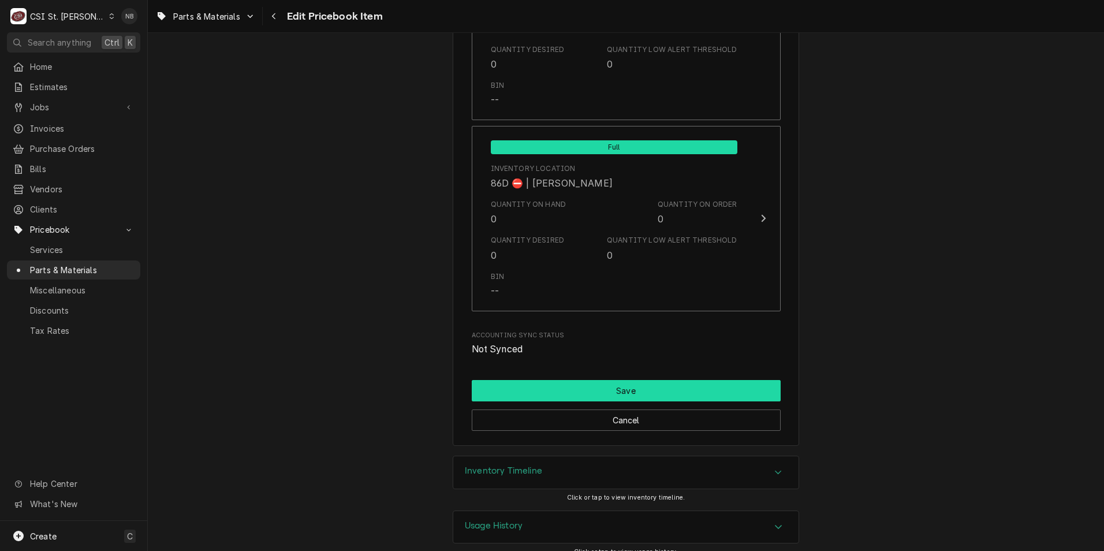
click at [656, 380] on button "Save" at bounding box center [626, 390] width 309 height 21
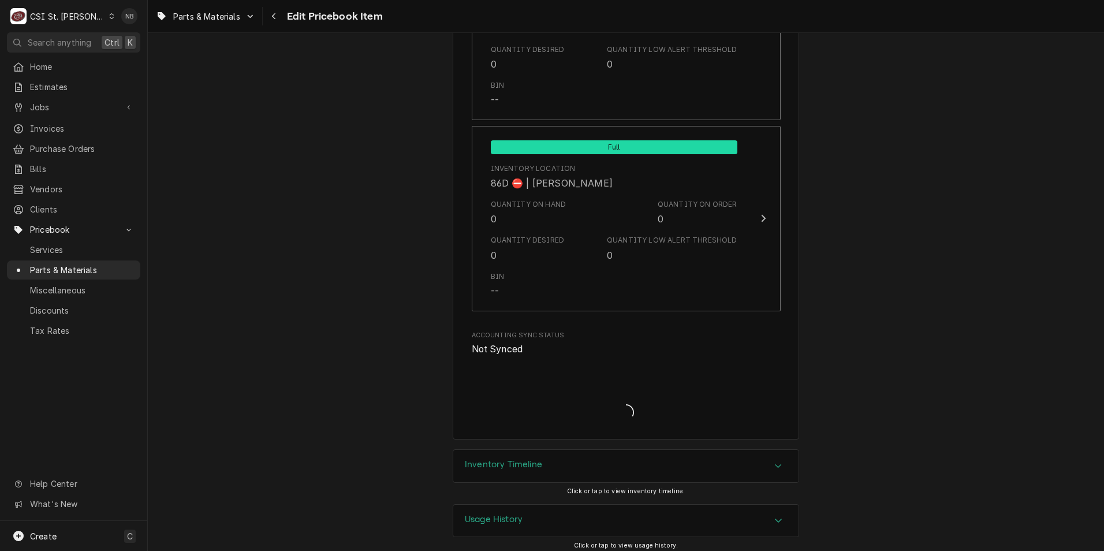
scroll to position [9755, 0]
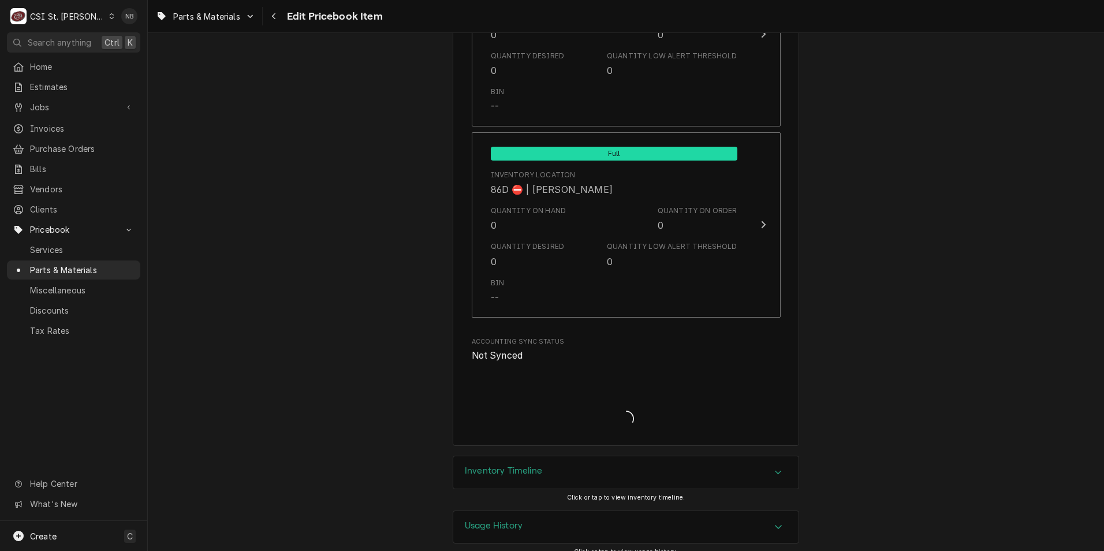
type textarea "x"
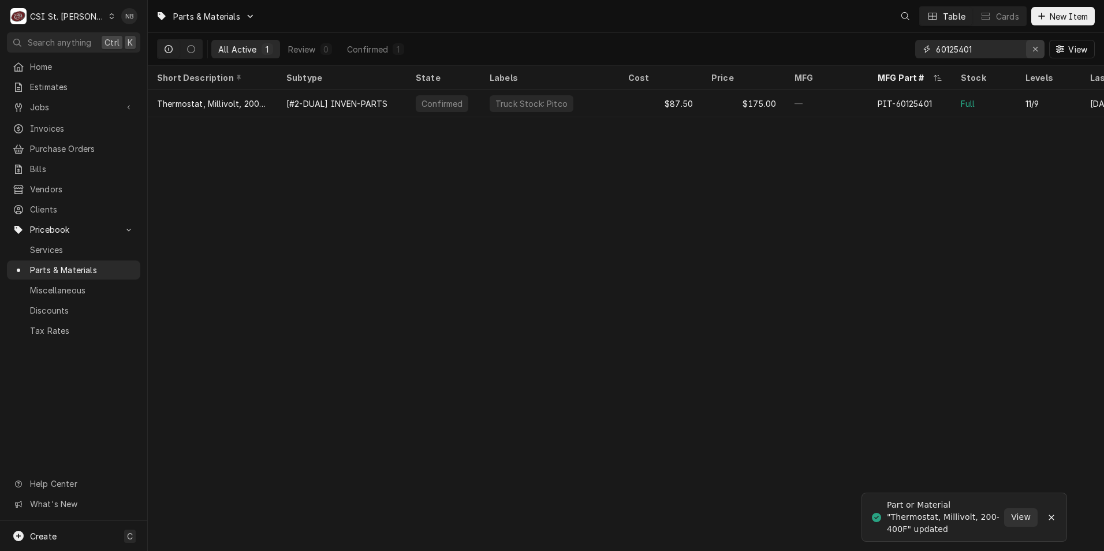
click at [1036, 45] on icon "Erase input" at bounding box center [1036, 49] width 6 height 8
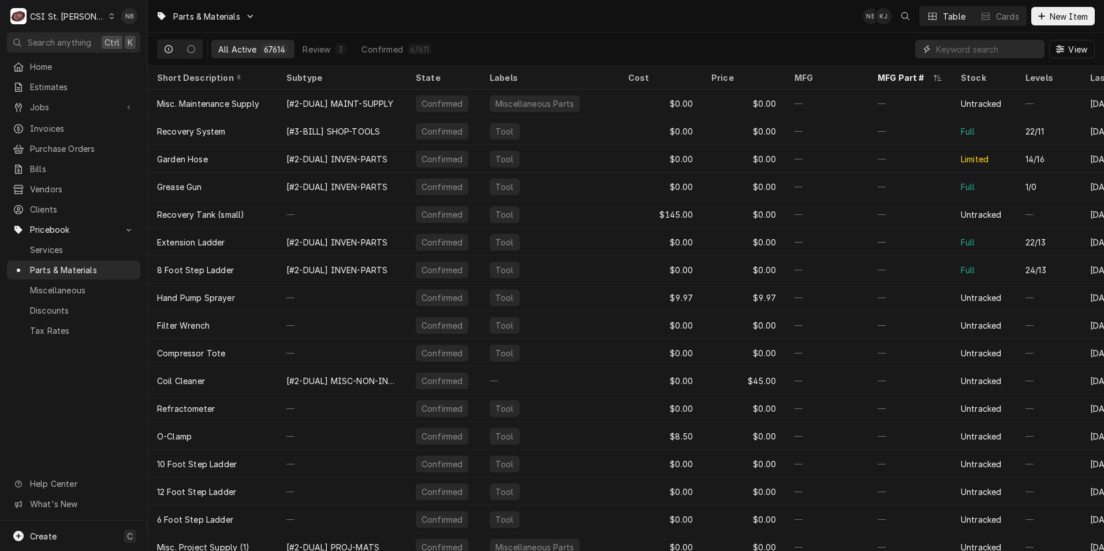
paste input "PP10084"
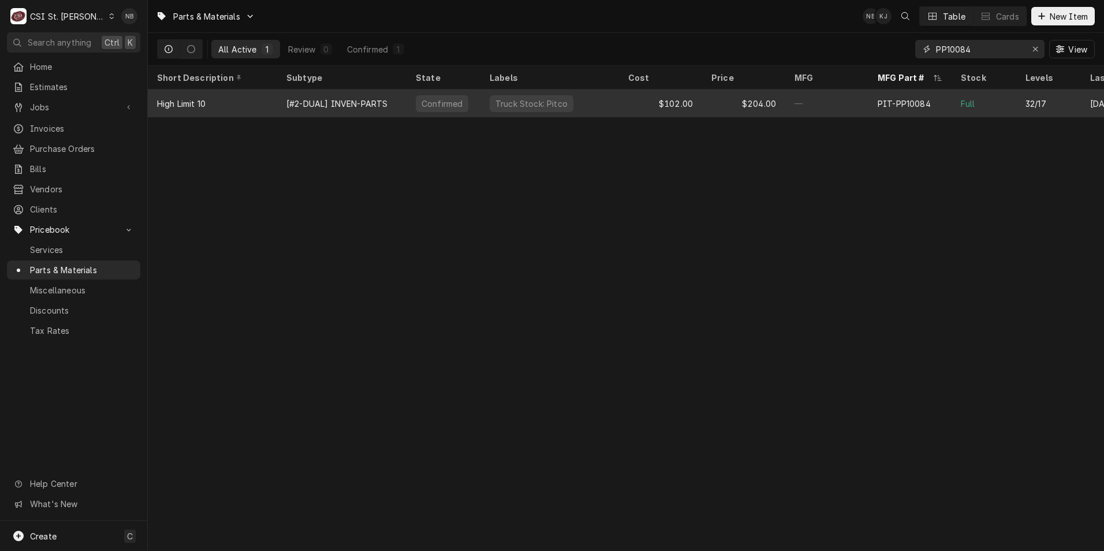
type input "PP10084"
click at [624, 105] on div "$102.00" at bounding box center [660, 104] width 83 height 28
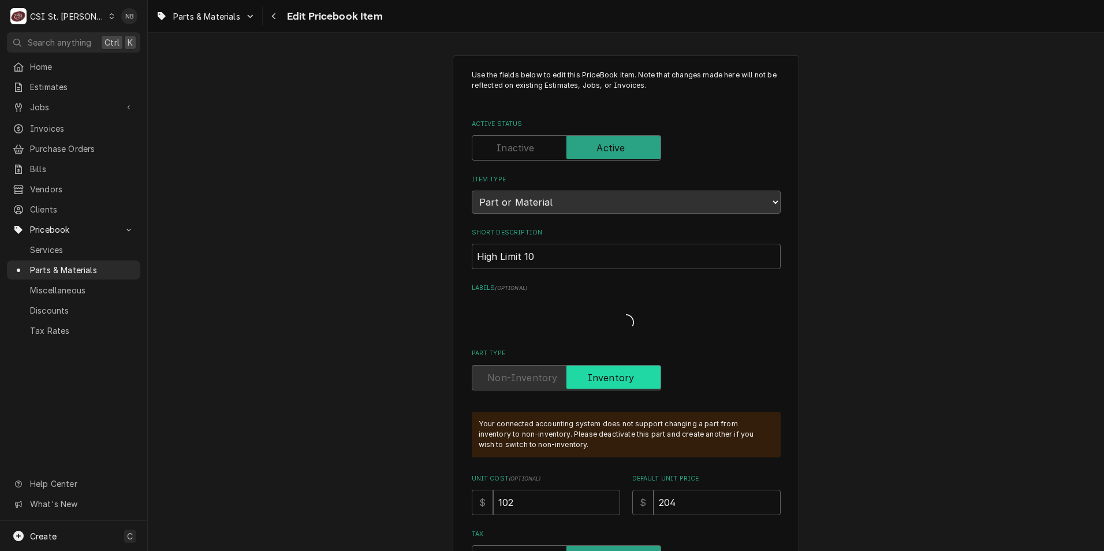
type textarea "x"
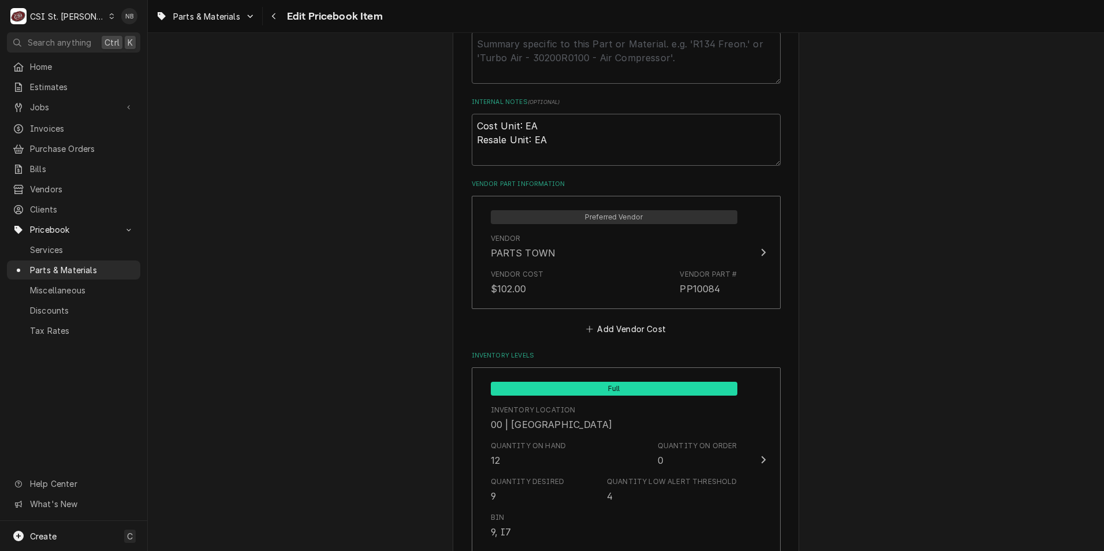
scroll to position [809, 0]
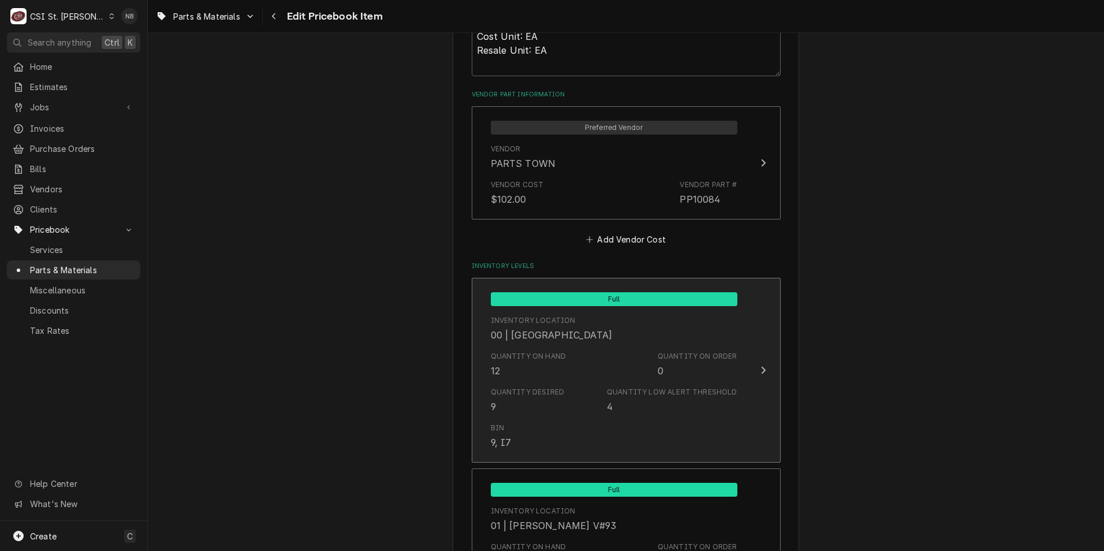
click at [677, 371] on div "Quantity on Order 0" at bounding box center [698, 364] width 80 height 27
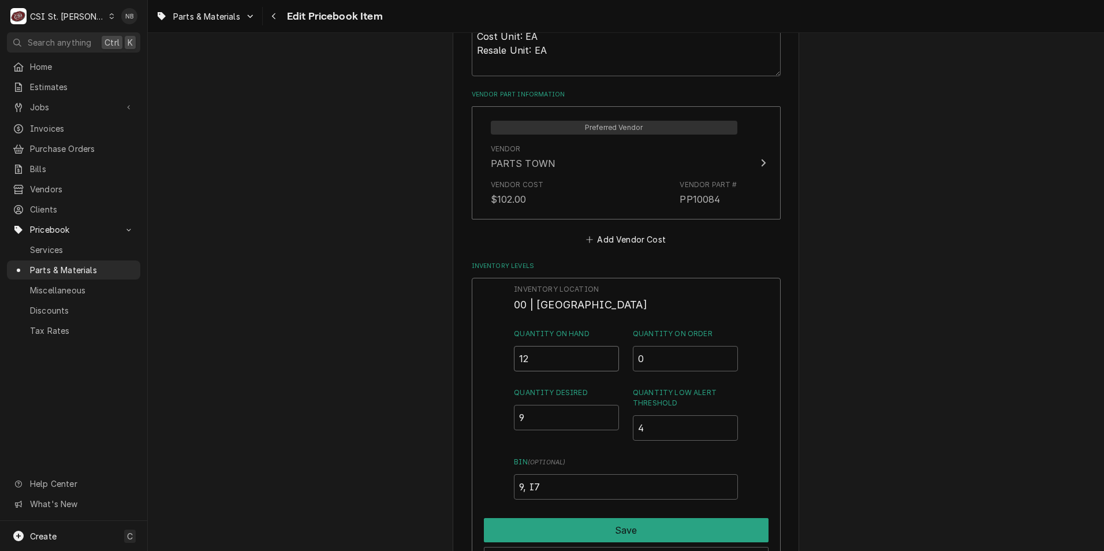
drag, startPoint x: 546, startPoint y: 354, endPoint x: 430, endPoint y: 345, distance: 117.0
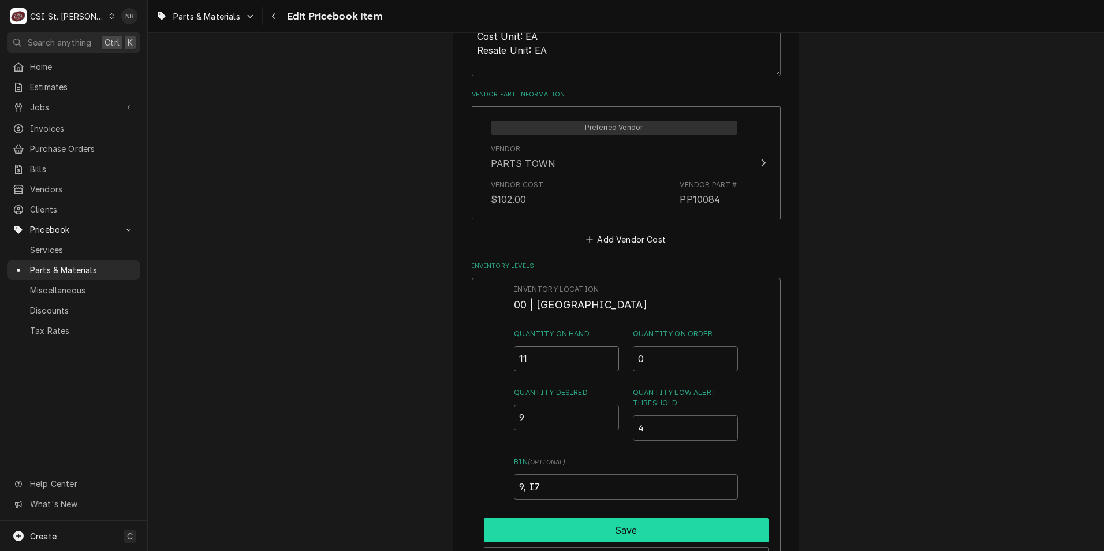
type input "11"
click at [566, 535] on button "Save" at bounding box center [626, 530] width 285 height 24
type textarea "x"
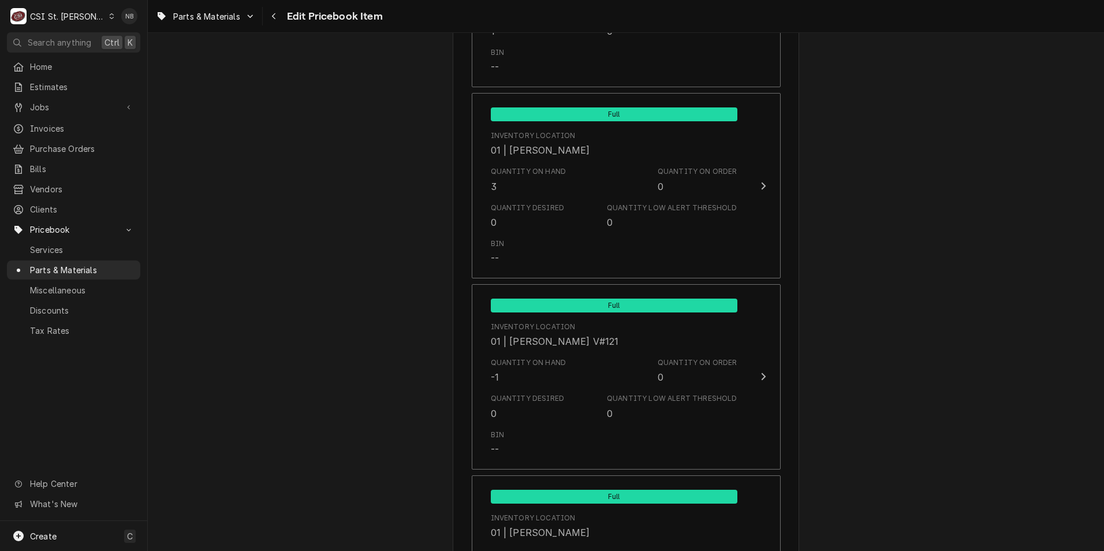
scroll to position [2715, 0]
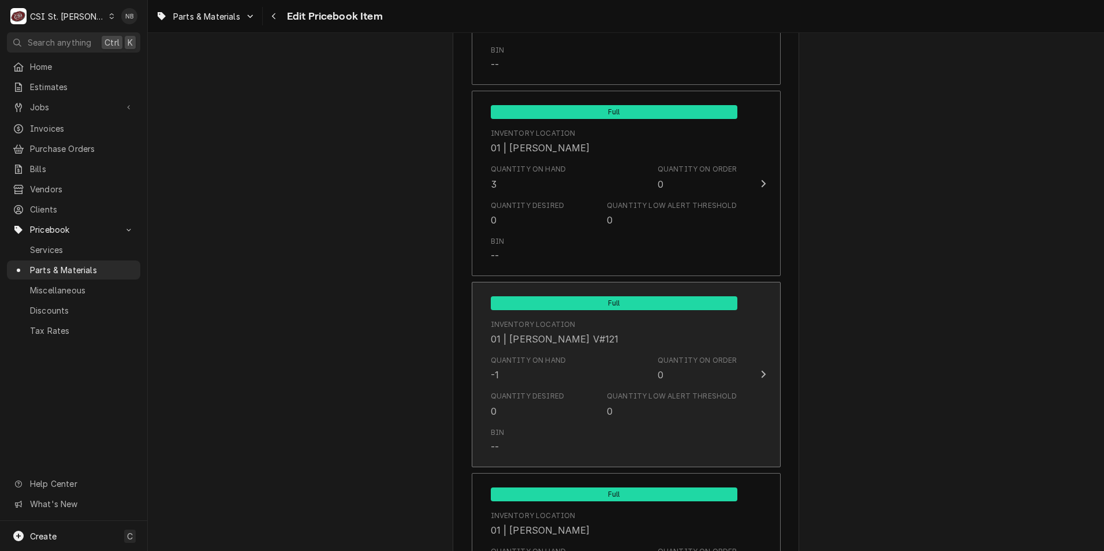
click at [598, 384] on div "Quantity on Hand -1 Quantity on Order 0" at bounding box center [614, 369] width 247 height 36
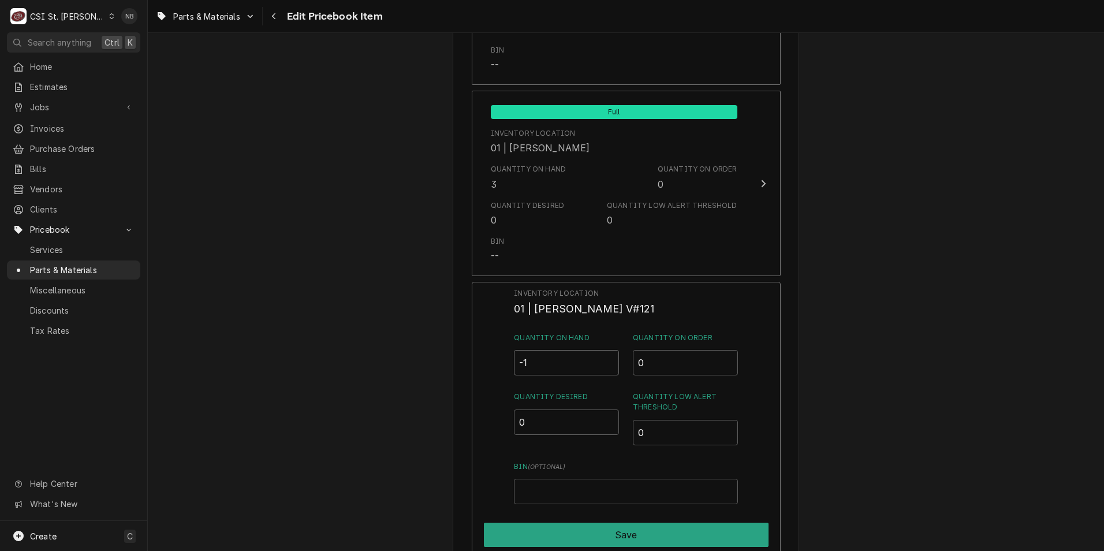
drag, startPoint x: 541, startPoint y: 360, endPoint x: 401, endPoint y: 346, distance: 139.9
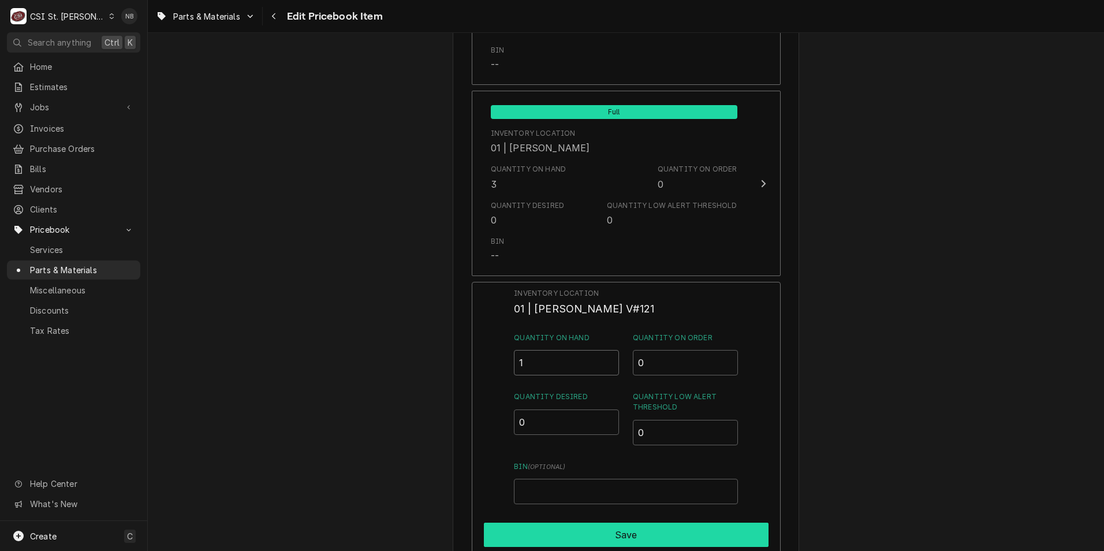
type input "1"
click at [582, 535] on button "Save" at bounding box center [626, 535] width 285 height 24
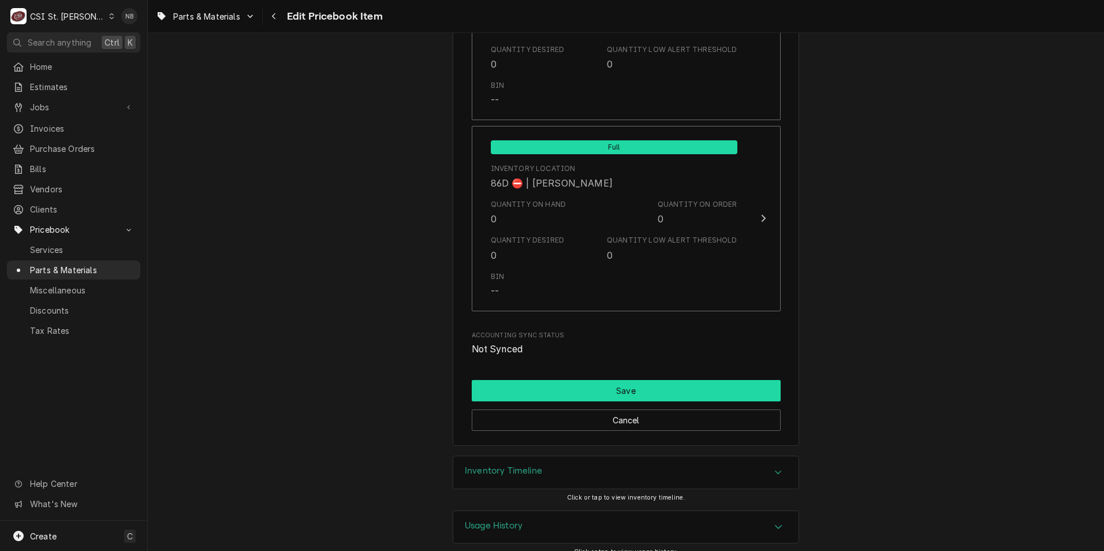
click at [640, 380] on button "Save" at bounding box center [626, 390] width 309 height 21
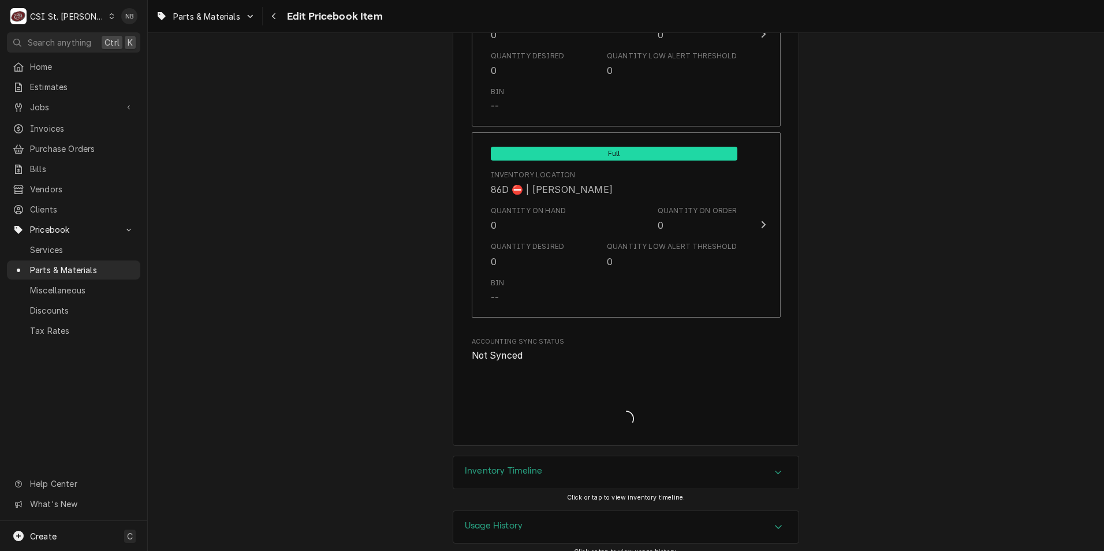
type textarea "x"
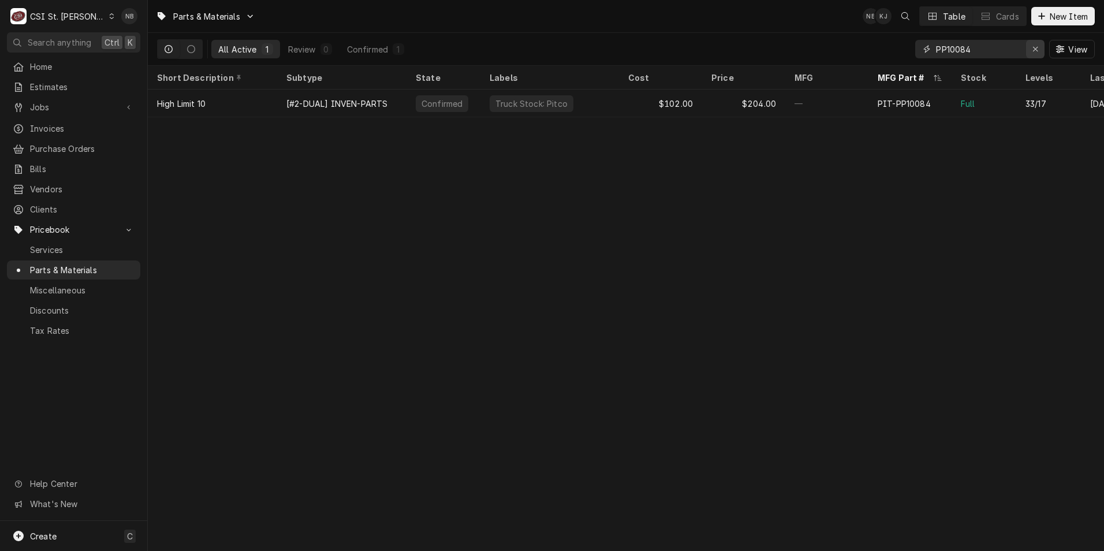
click at [1038, 53] on div "Erase input" at bounding box center [1036, 49] width 12 height 12
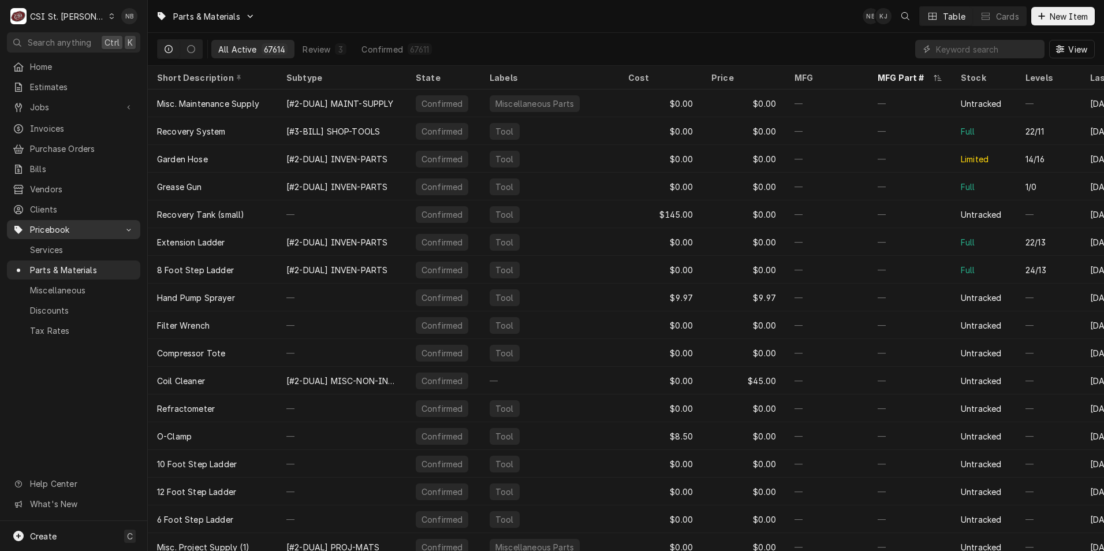
click at [99, 224] on span "Pricebook" at bounding box center [73, 230] width 87 height 12
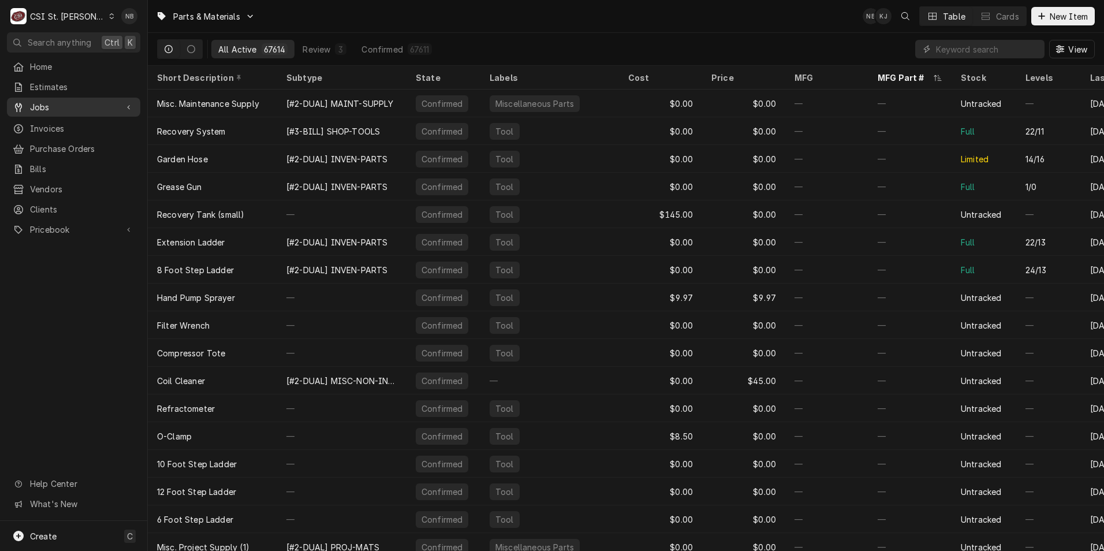
click at [80, 106] on span "Jobs" at bounding box center [73, 107] width 87 height 12
click at [80, 15] on div "CSI St. [PERSON_NAME]" at bounding box center [67, 16] width 75 height 12
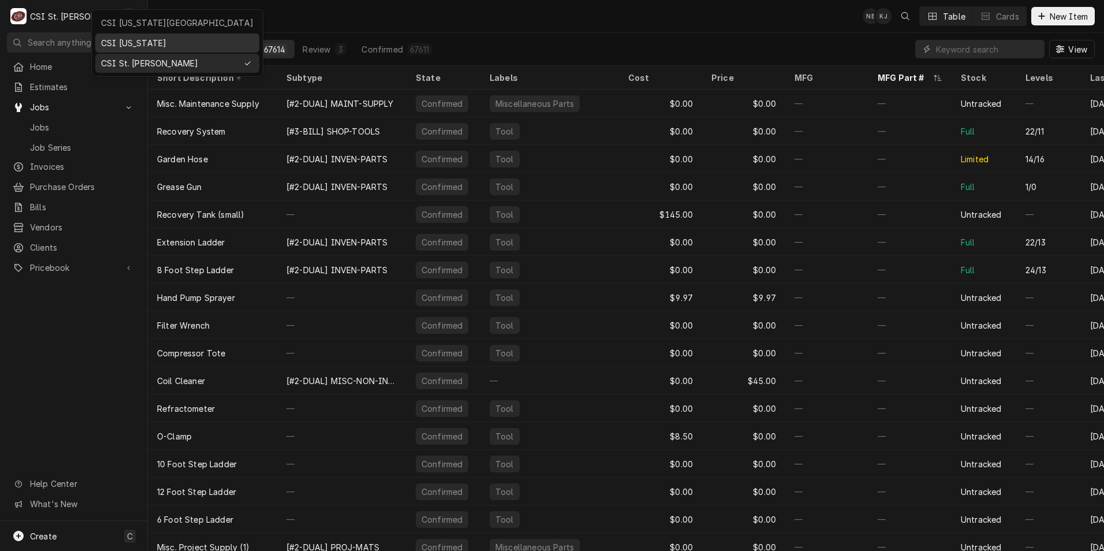
click at [132, 41] on div "CSI Kentucky" at bounding box center [177, 43] width 152 height 12
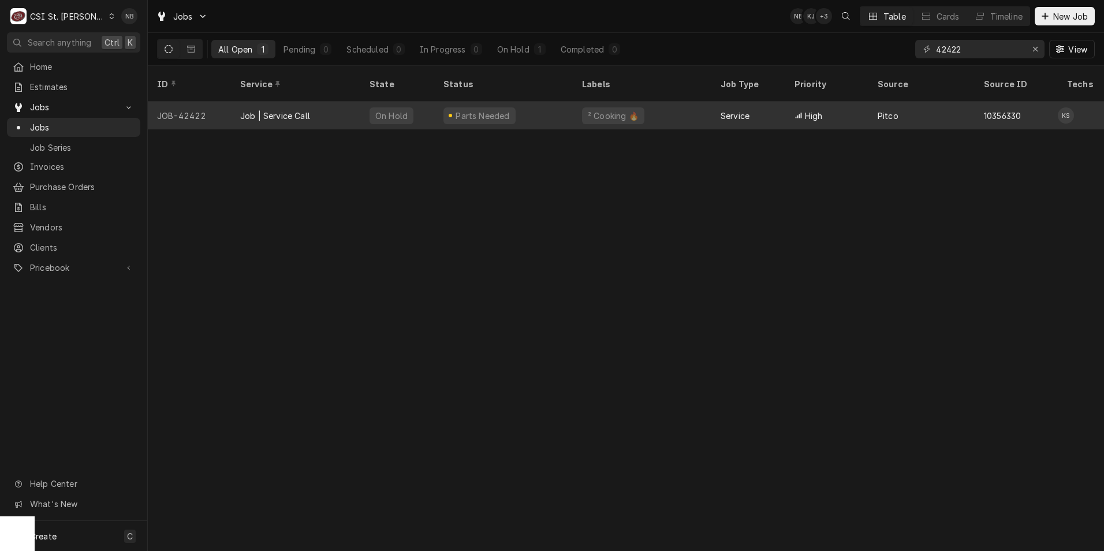
click at [639, 102] on div "² Cooking 🔥" at bounding box center [642, 116] width 139 height 28
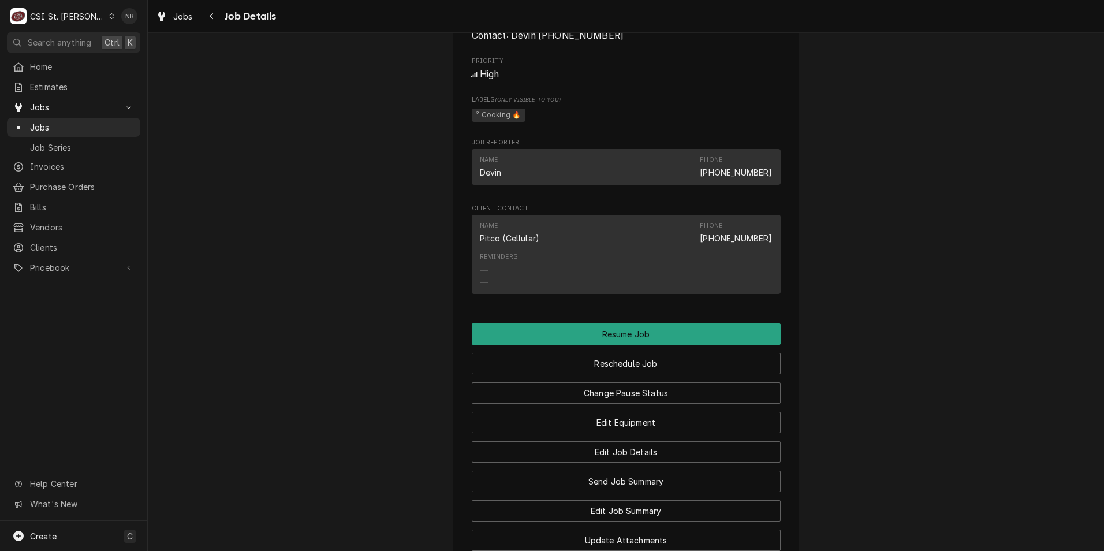
scroll to position [1155, 0]
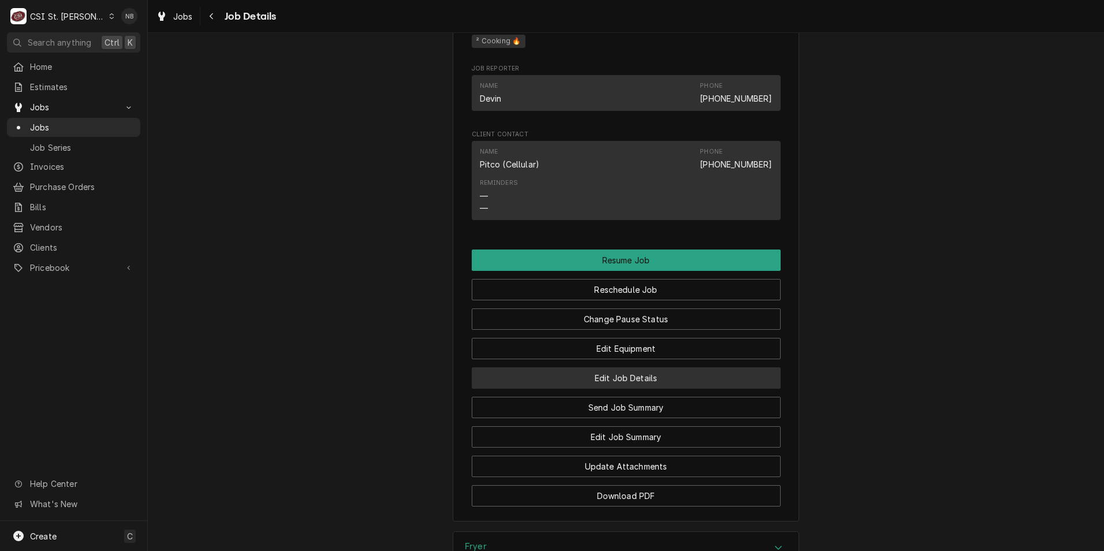
click at [629, 380] on button "Edit Job Details" at bounding box center [626, 377] width 309 height 21
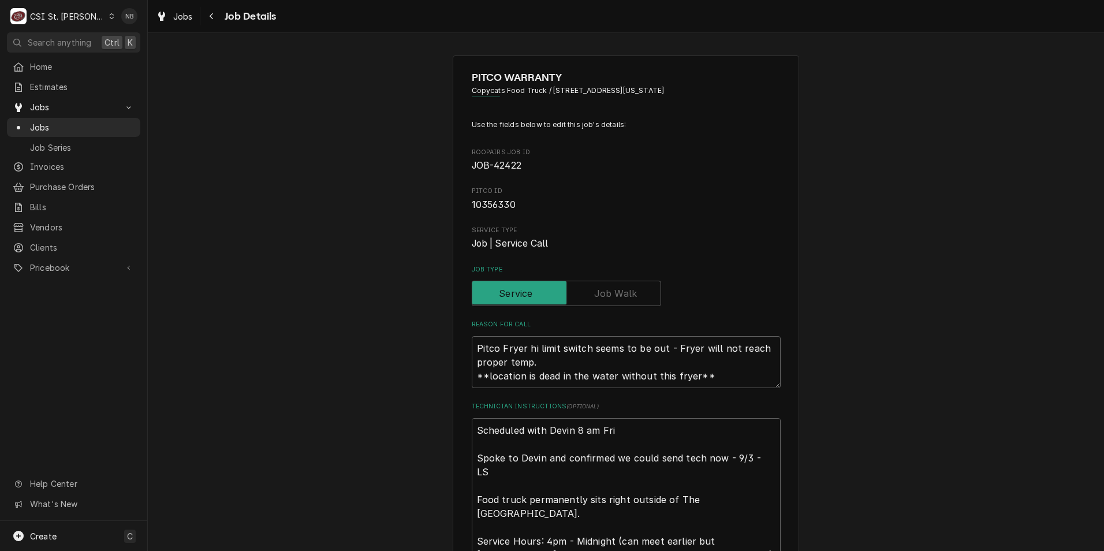
scroll to position [116, 0]
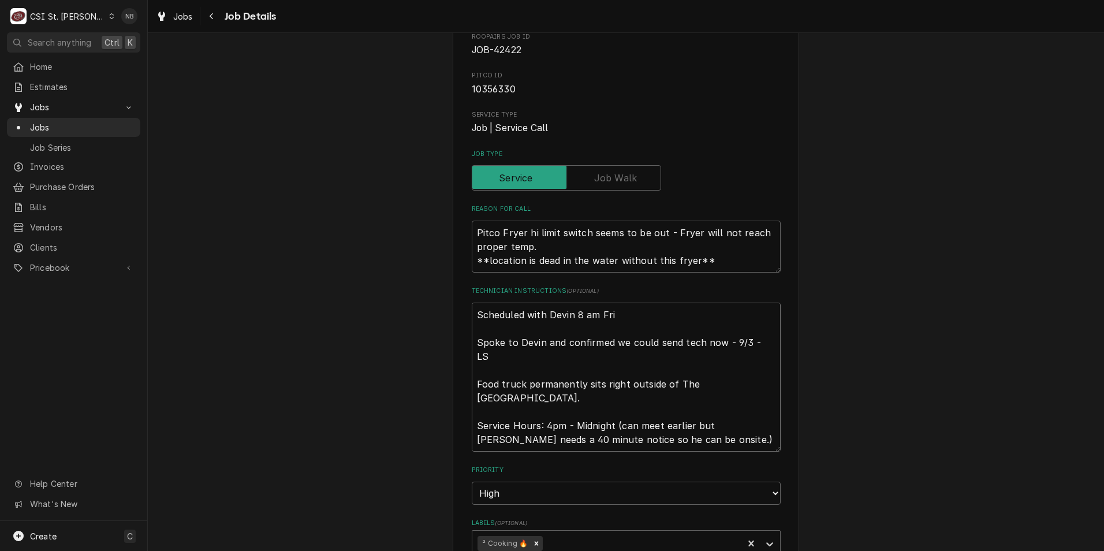
click at [473, 312] on textarea "Scheduled with Devin 8 am Fri Spoke to Devin and confirmed we could send tech n…" at bounding box center [626, 377] width 309 height 149
type textarea "x"
type textarea "Scheduled with Devin 8 am Fri Spoke to Devin and confirmed we could send tech n…"
type textarea "x"
type textarea "Scheduled with Devin 8 am Fri Spoke to Devin and confirmed we could send tech n…"
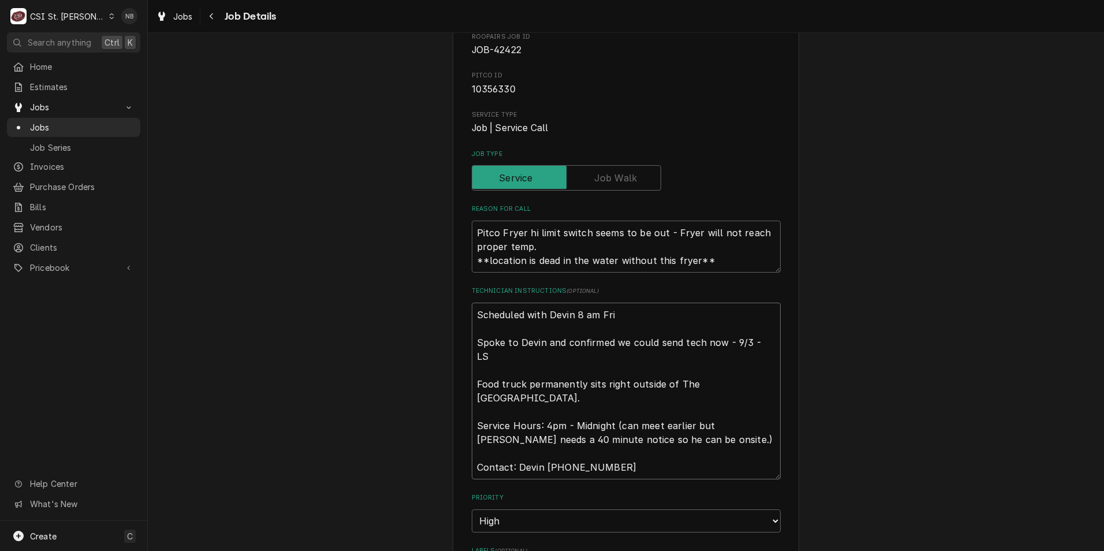
type textarea "x"
type textarea "9 Scheduled with Devin 8 am Fri Spoke to Devin and confirmed we could send tech…"
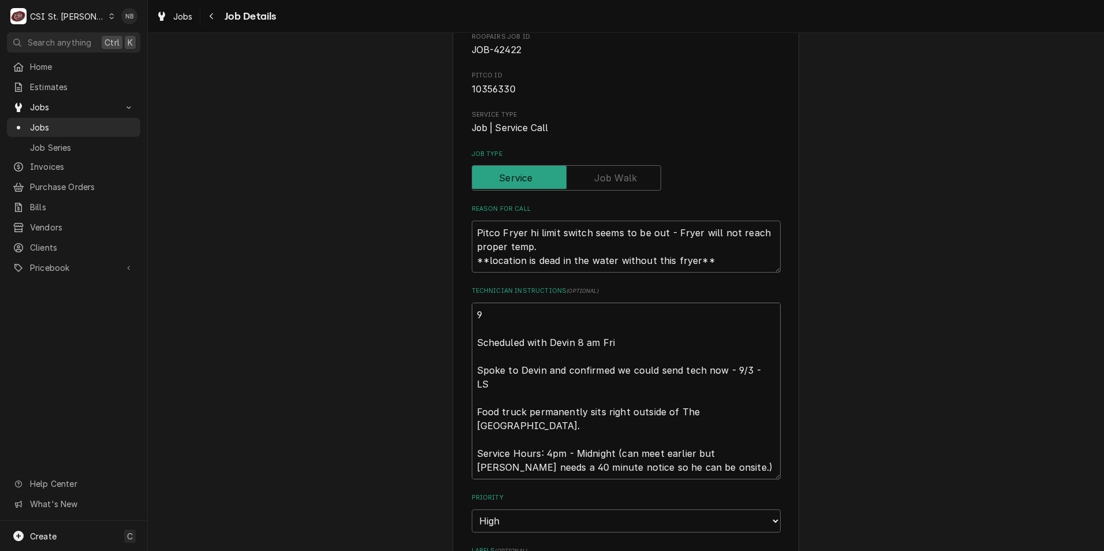
type textarea "x"
type textarea "9/ Scheduled with Devin 8 am Fri Spoke to Devin and confirmed we could send tec…"
type textarea "x"
type textarea "9/2 Scheduled with Devin 8 am Fri Spoke to Devin and confirmed we could send te…"
type textarea "x"
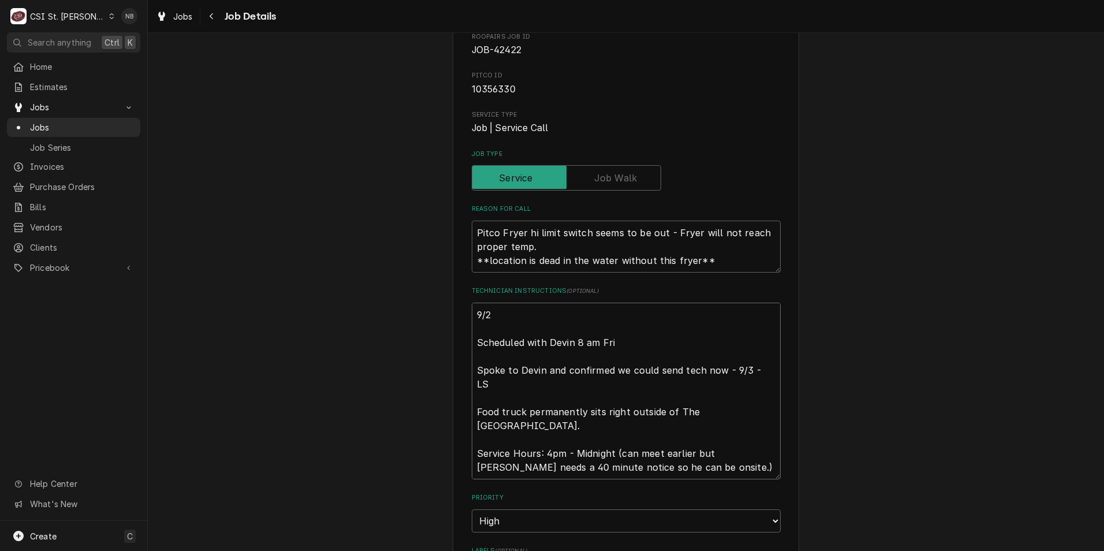
type textarea "9/29 Scheduled with Devin 8 am Fri Spoke to Devin and confirmed we could send t…"
type textarea "x"
type textarea "9/29/ Scheduled with Devin 8 am Fri Spoke to Devin and confirmed we could send …"
type textarea "x"
type textarea "9/29/2 Scheduled with Devin 8 am Fri Spoke to Devin and confirmed we could send…"
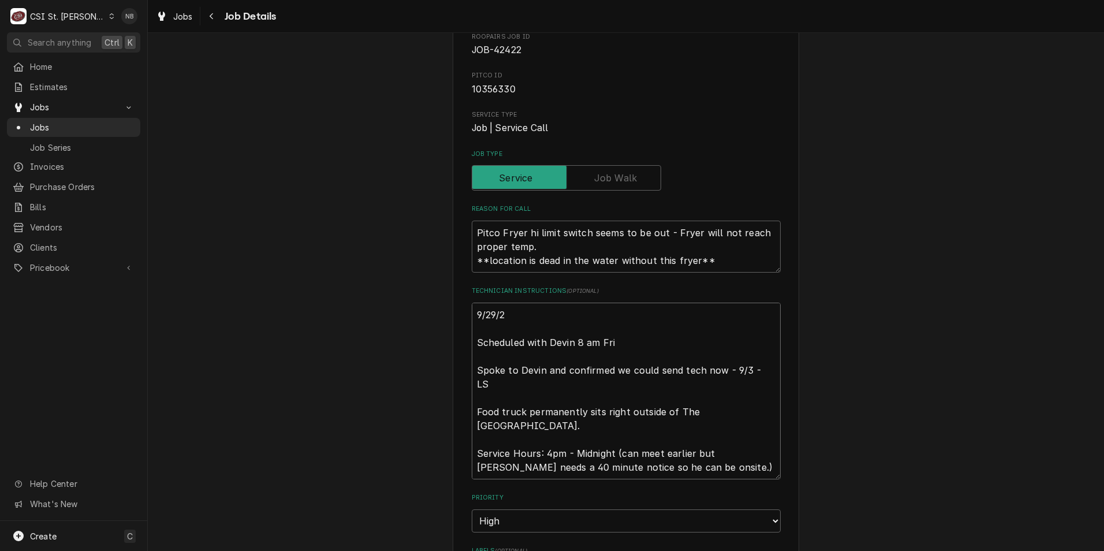
type textarea "x"
type textarea "9/29/25 Scheduled with Devin 8 am Fri Spoke to Devin and confirmed we could sen…"
type textarea "x"
type textarea "9/29/25= Scheduled with Devin 8 am Fri Spoke to Devin and confirmed we could se…"
type textarea "x"
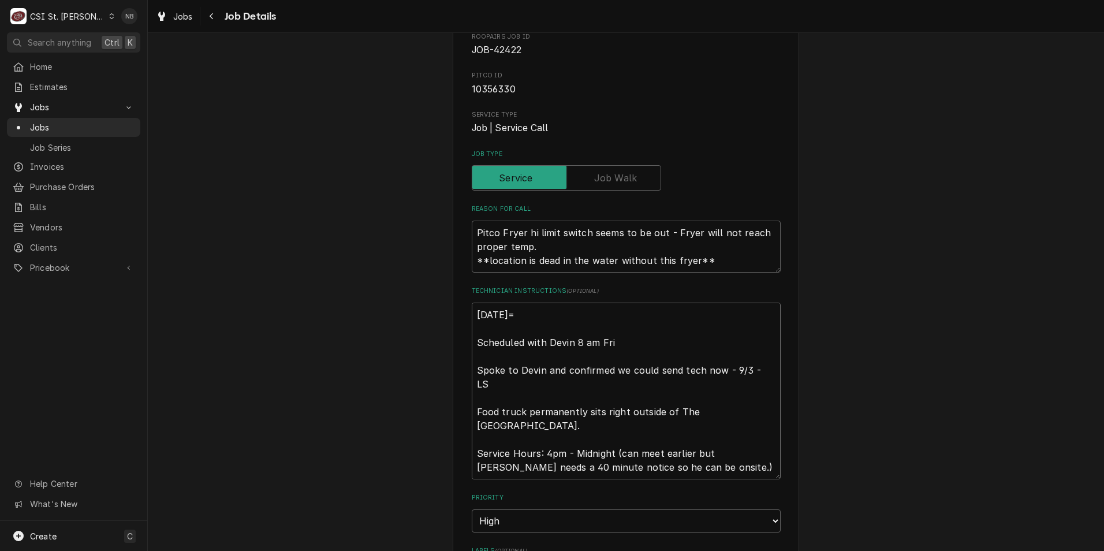
type textarea "9/29/25 Scheduled with Devin 8 am Fri Spoke to Devin and confirmed we could sen…"
type textarea "x"
type textarea "9/29/25- Scheduled with Devin 8 am Fri Spoke to Devin and confirmed we could se…"
type textarea "x"
type textarea "9/29/25-P Scheduled with Devin 8 am Fri Spoke to Devin and confirmed we could s…"
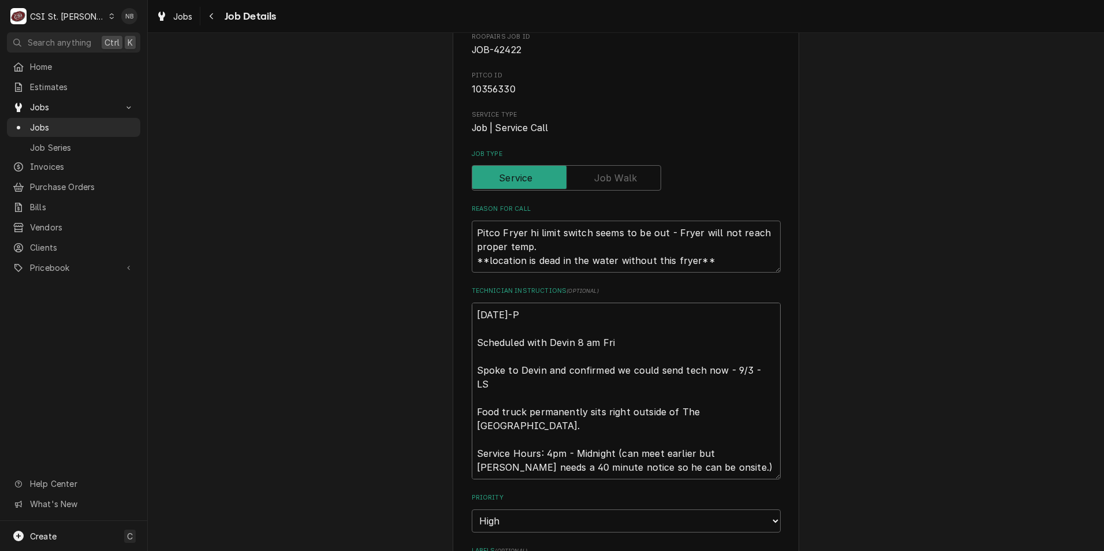
type textarea "x"
type textarea "9/29/25-Pa Scheduled with Devin 8 am Fri Spoke to Devin and confirmed we could …"
type textarea "x"
type textarea "9/29/25-Par Scheduled with Devin 8 am Fri Spoke to Devin and confirmed we could…"
type textarea "x"
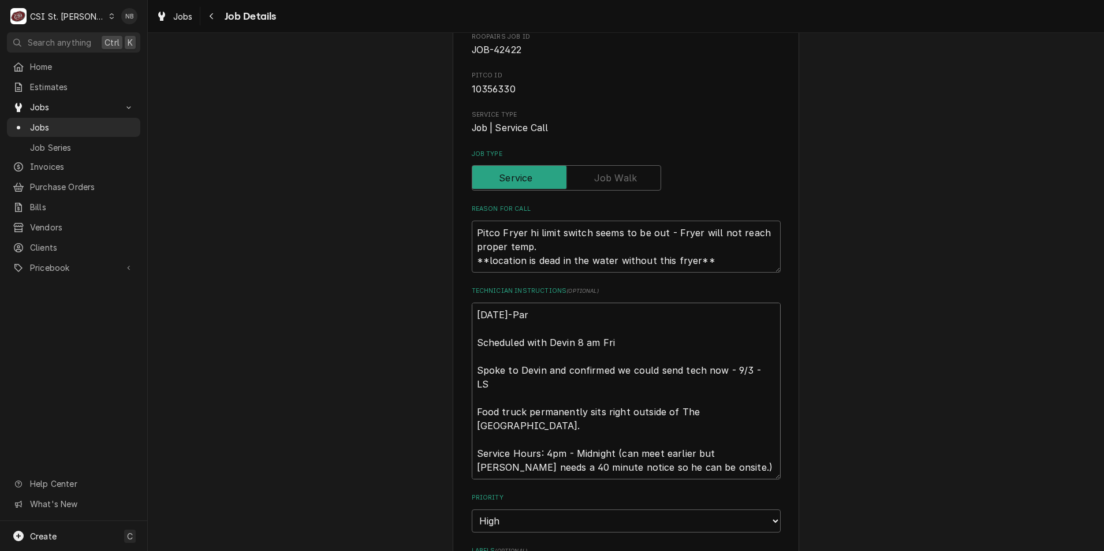
type textarea "9/29/25-Part Scheduled with Devin 8 am Fri Spoke to Devin and confirmed we coul…"
type textarea "x"
type textarea "9/29/25-Parts Scheduled with Devin 8 am Fri Spoke to Devin and confirmed we cou…"
type textarea "x"
type textarea "9/29/25-Parts Scheduled with Devin 8 am Fri Spoke to Devin and confirmed we cou…"
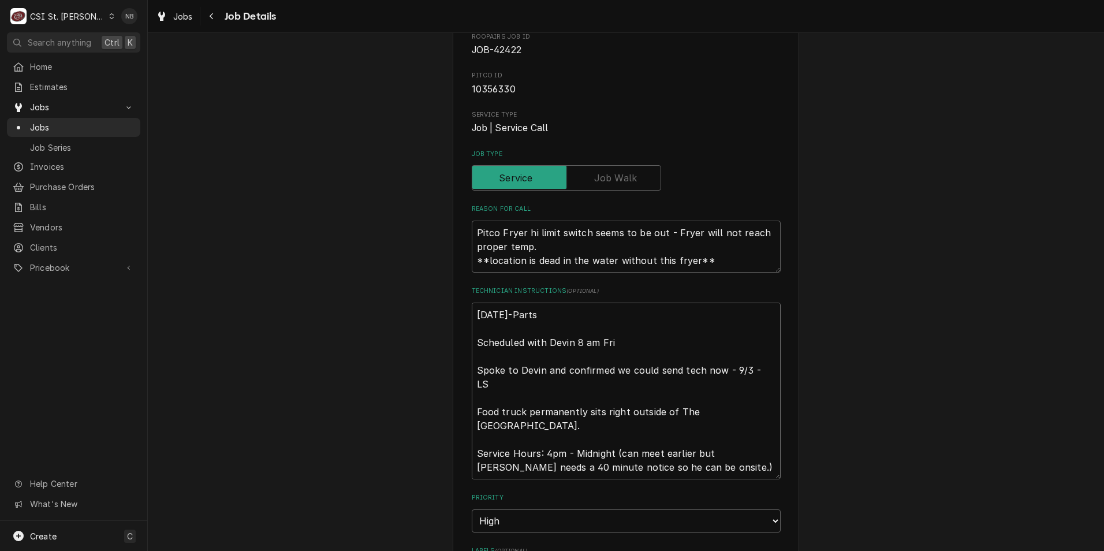
type textarea "x"
type textarea "9/29/25-Parts o Scheduled with Devin 8 am Fri Spoke to Devin and confirmed we c…"
type textarea "x"
type textarea "9/29/25-Parts on Scheduled with Devin 8 am Fri Spoke to Devin and confirmed we …"
type textarea "x"
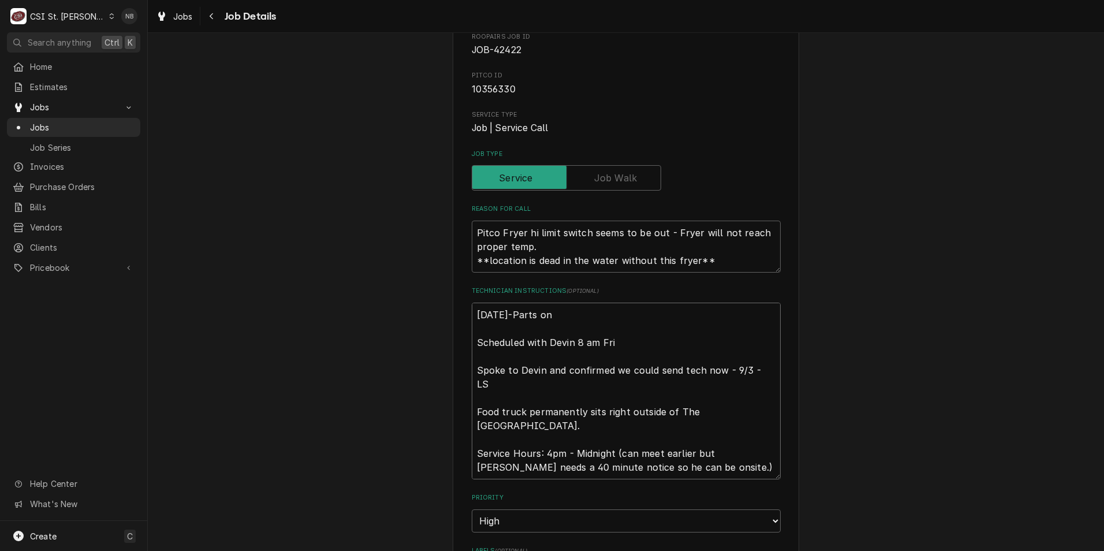
type textarea "9/29/25-Parts on Scheduled with Devin 8 am Fri Spoke to Devin and confirmed we …"
type textarea "x"
type textarea "9/29/25-Parts on K Scheduled with Devin 8 am Fri Spoke to Devin and confirmed w…"
type textarea "x"
type textarea "9/29/25-Parts on KY Scheduled with Devin 8 am Fri Spoke to Devin and confirmed …"
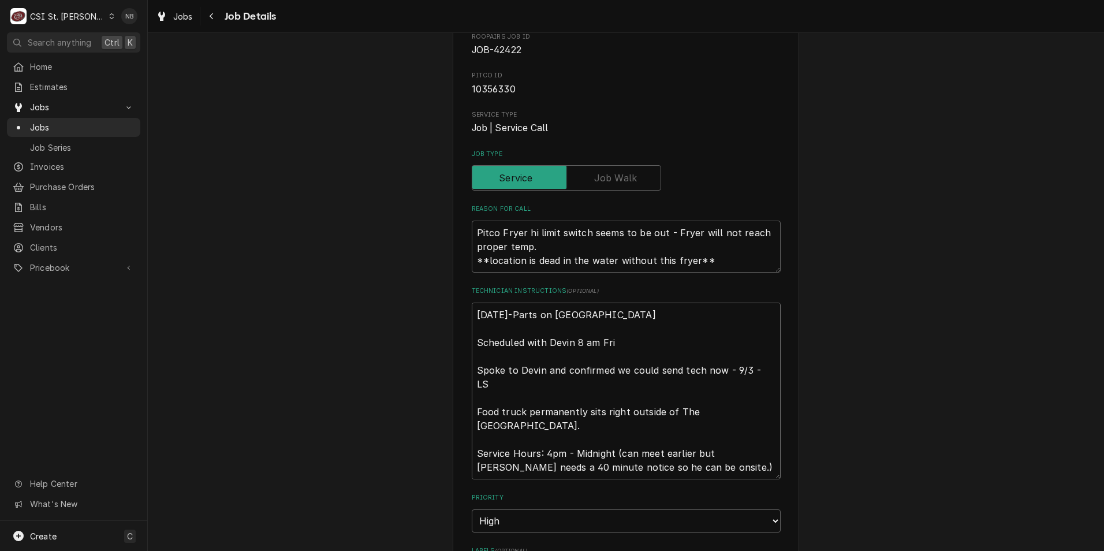
type textarea "x"
type textarea "9/29/25-Parts on K Scheduled with Devin 8 am Fri Spoke to Devin and confirmed w…"
type textarea "x"
type textarea "9/29/25-Parts on Ky Scheduled with Devin 8 am Fri Spoke to Devin and confirmed …"
type textarea "x"
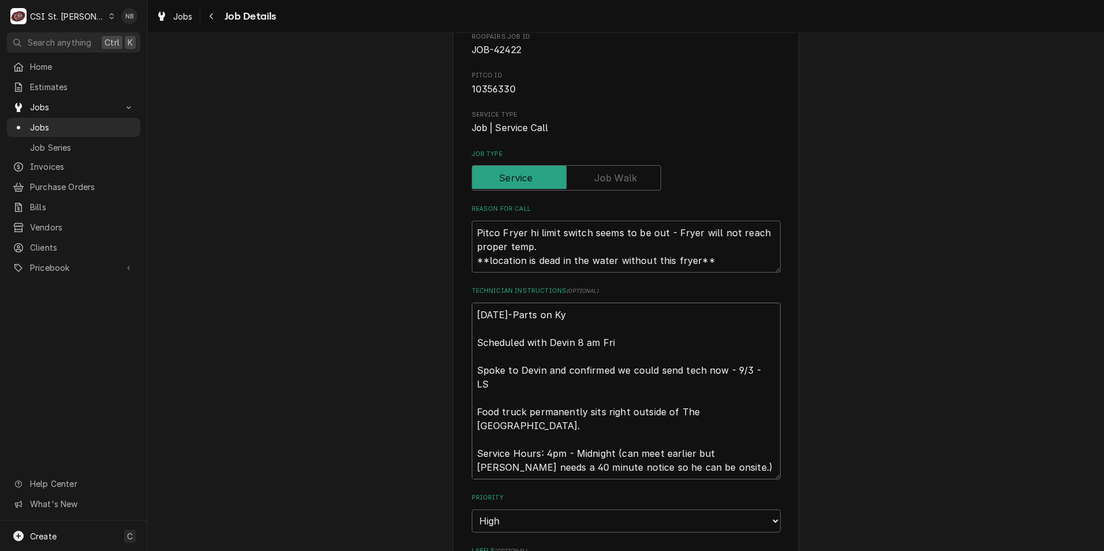
type textarea "9/29/25-Parts on Kyl Scheduled with Devin 8 am Fri Spoke to Devin and confirmed…"
type textarea "x"
type textarea "9/29/25-Parts on Kyle Scheduled with Devin 8 am Fri Spoke to Devin and confirme…"
type textarea "x"
type textarea "9/29/25-Parts on Kyle Scheduled with Devin 8 am Fri Spoke to Devin and confirme…"
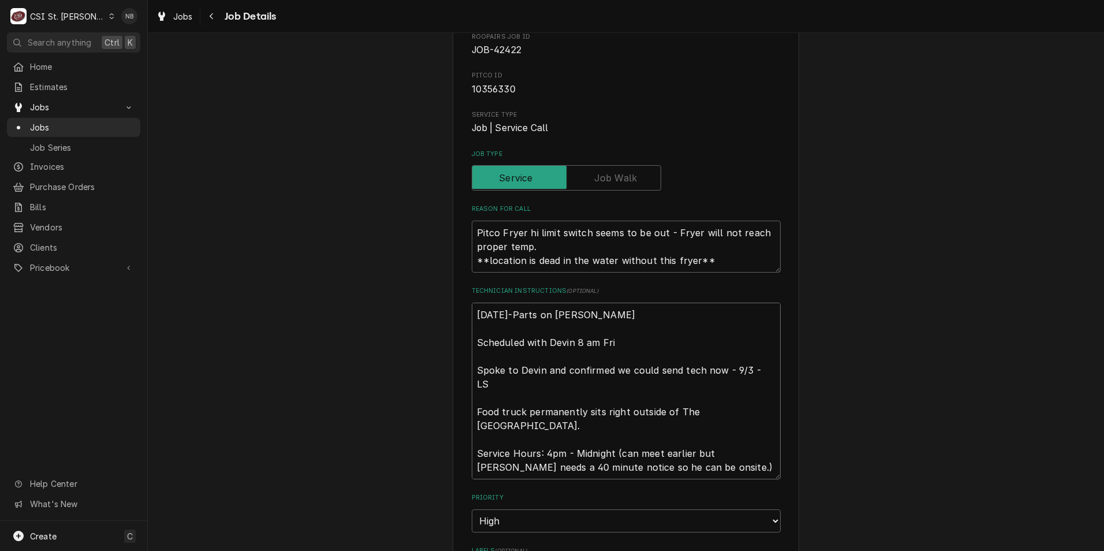
type textarea "x"
type textarea "9/29/25-Parts on Kyle S Scheduled with Devin 8 am Fri Spoke to Devin and confir…"
type textarea "x"
type textarea "9/29/25-Parts on Kyle S Scheduled with Devin 8 am Fri Spoke to Devin and confir…"
type textarea "x"
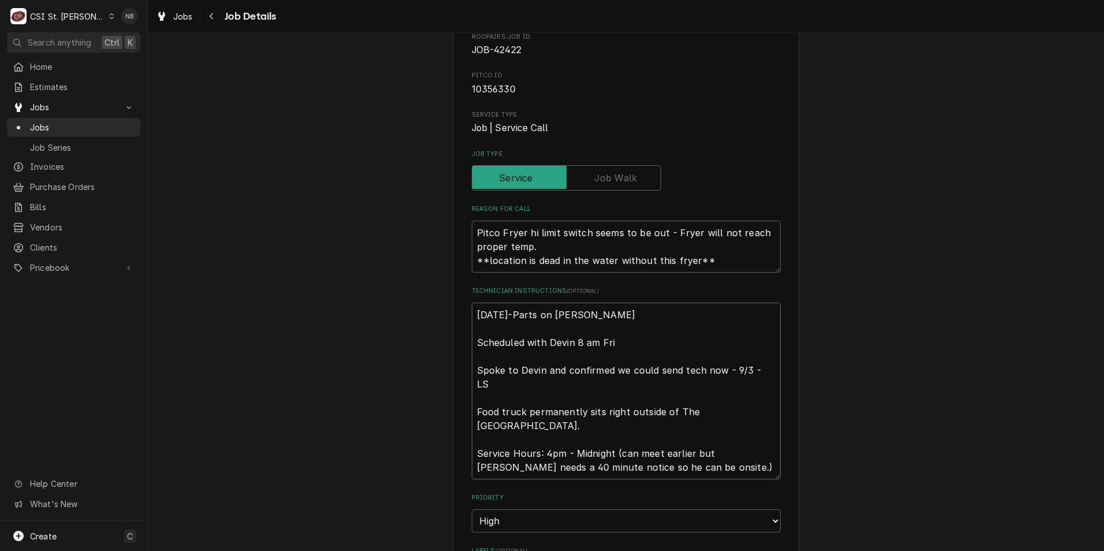
type textarea "9/29/25-Parts on Kyle S S Scheduled with Devin 8 am Fri Spoke to Devin and conf…"
type textarea "x"
type textarea "9/29/25-Parts on Kyle S Sh Scheduled with Devin 8 am Fri Spoke to Devin and con…"
type textarea "x"
type textarea "9/29/25-Parts on Kyle S She Scheduled with Devin 8 am Fri Spoke to Devin and co…"
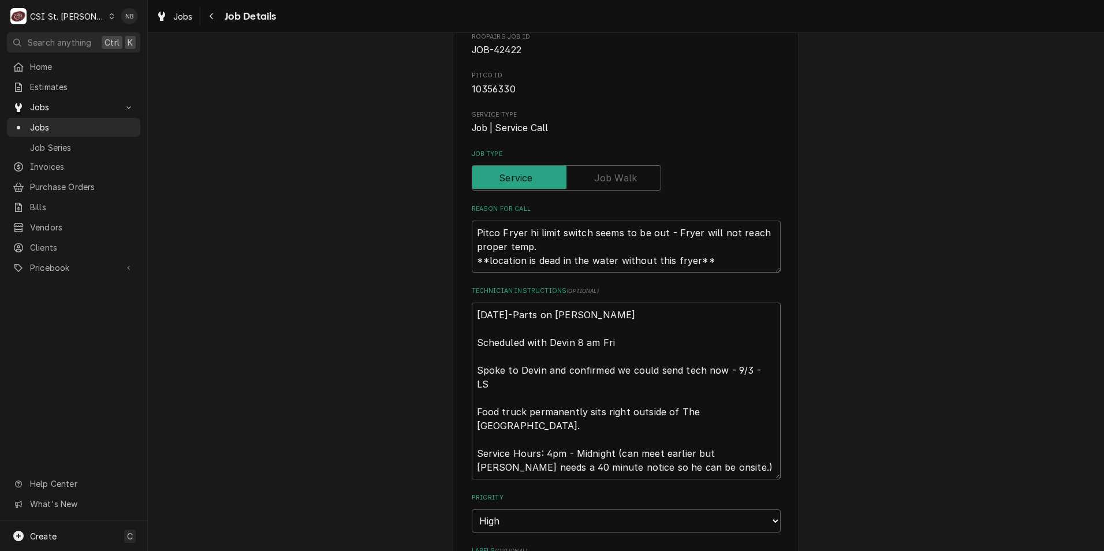
type textarea "x"
type textarea "9/29/25-Parts on Kyle S Shel Scheduled with Devin 8 am Fri Spoke to Devin and c…"
type textarea "x"
type textarea "9/29/25-Parts on Kyle S Shelf Scheduled with Devin 8 am Fri Spoke to Devin and …"
type textarea "x"
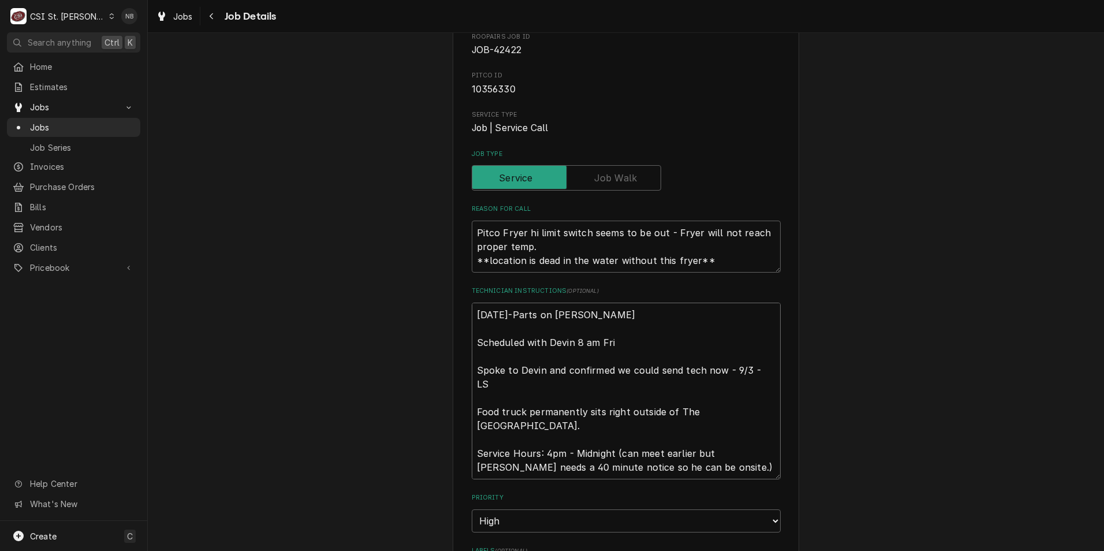
type textarea "9/29/25-Parts on Kyle S Shelf. Scheduled with Devin 8 am Fri Spoke to Devin and…"
type textarea "x"
type textarea "9/29/25-Parts on Kyle S Shelf.- Scheduled with Devin 8 am Fri Spoke to Devin an…"
type textarea "x"
type textarea "9/29/25-Parts on Kyle S Shelf.-NB Scheduled with Devin 8 am Fri Spoke to Devin …"
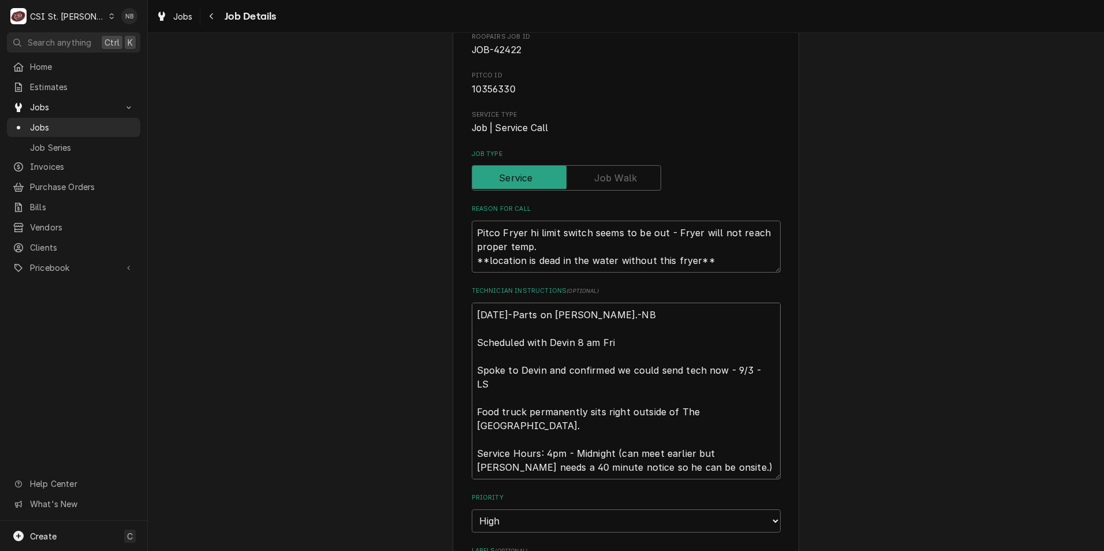
type textarea "x"
type textarea "9/29/25-Parts on Kyle S Shelf.-NB Scheduled with Devin 8 am Fri Spoke to Devin …"
click at [965, 250] on div "PITCO WARRANTY Copycats Food Truck / 601 W 5th St, Washington, MO 63090 Use the…" at bounding box center [626, 517] width 956 height 1174
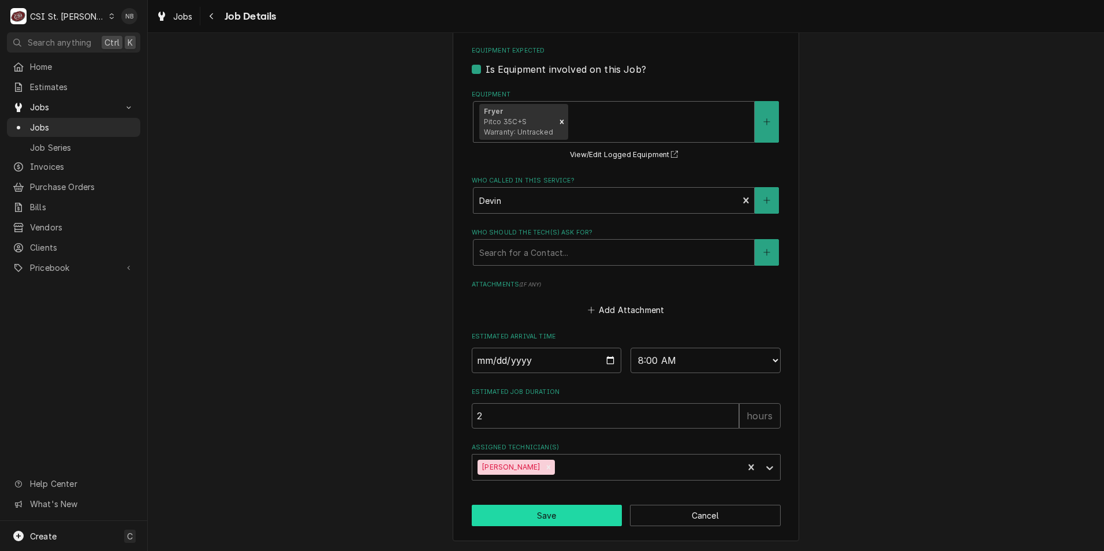
click at [538, 517] on button "Save" at bounding box center [547, 515] width 151 height 21
type textarea "x"
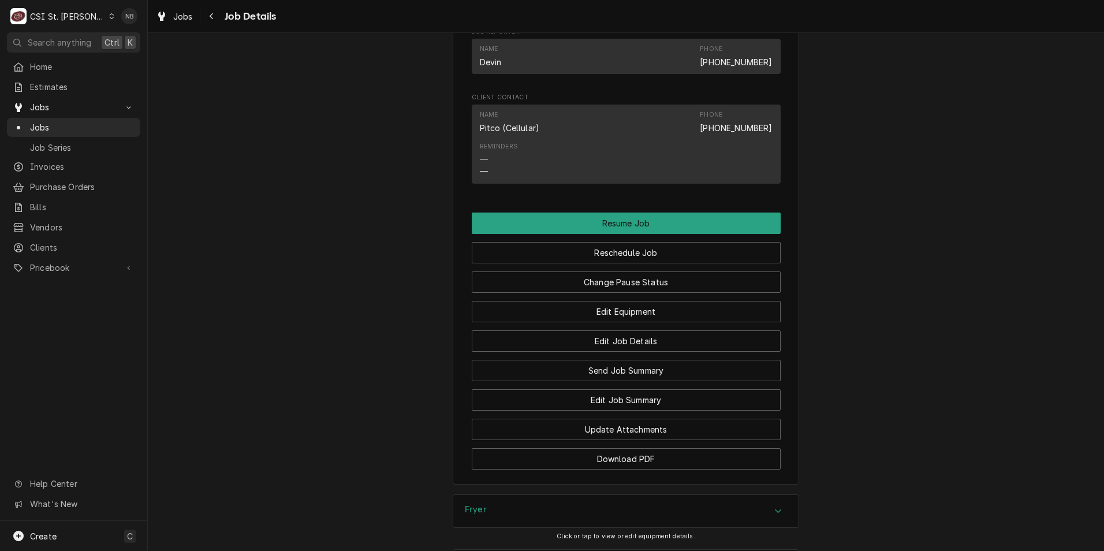
scroll to position [1271, 0]
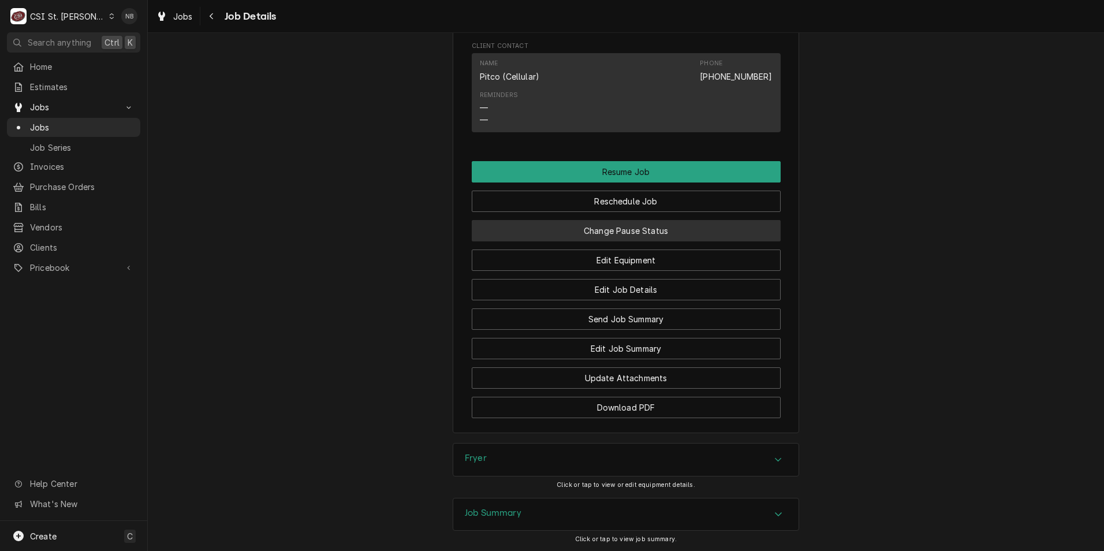
click at [625, 238] on button "Change Pause Status" at bounding box center [626, 230] width 309 height 21
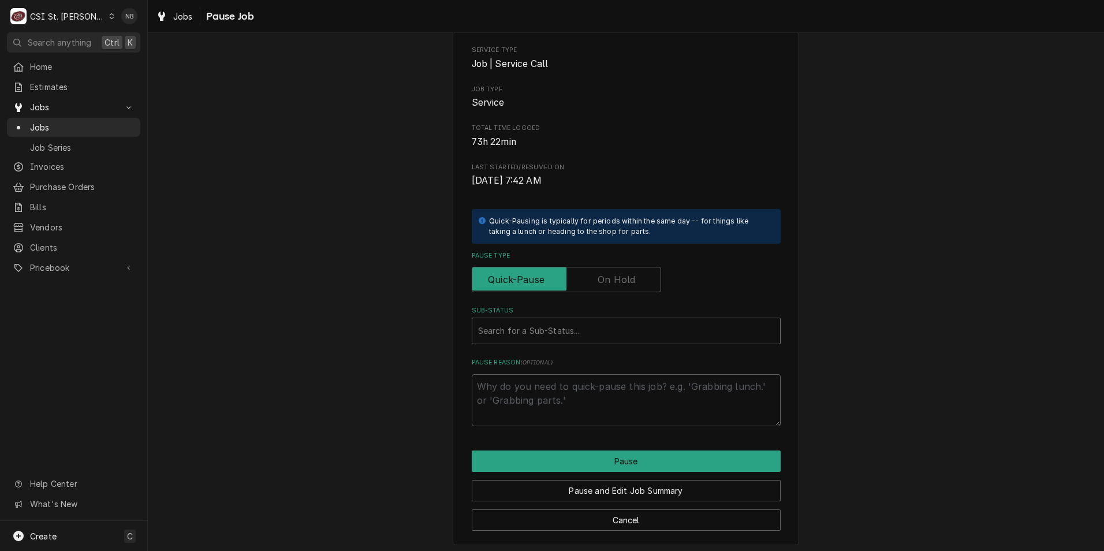
scroll to position [135, 0]
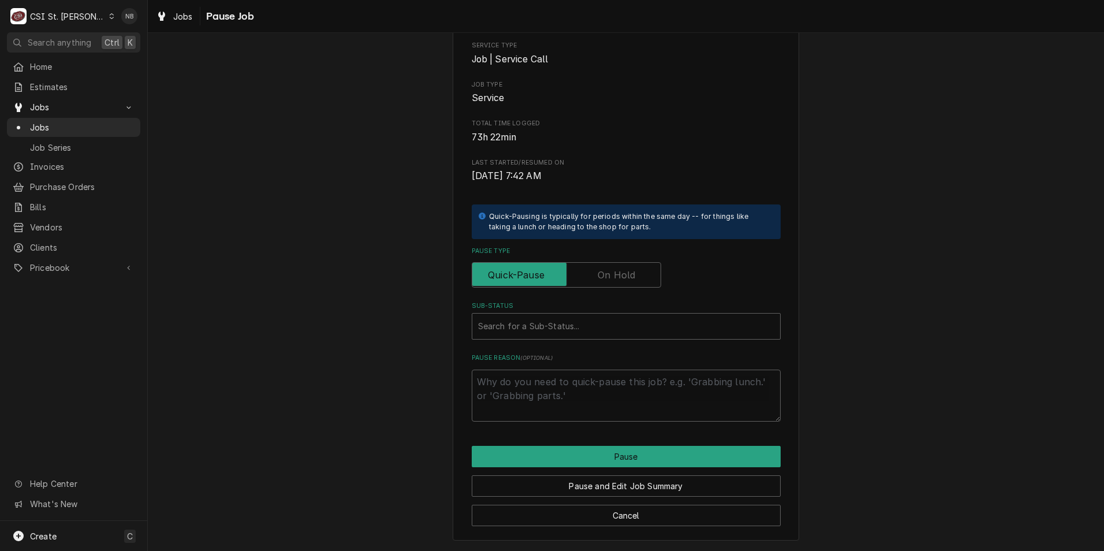
click at [600, 275] on label "Pause Type" at bounding box center [566, 274] width 189 height 25
click at [600, 275] on input "Pause Type" at bounding box center [566, 274] width 179 height 25
checkbox input "true"
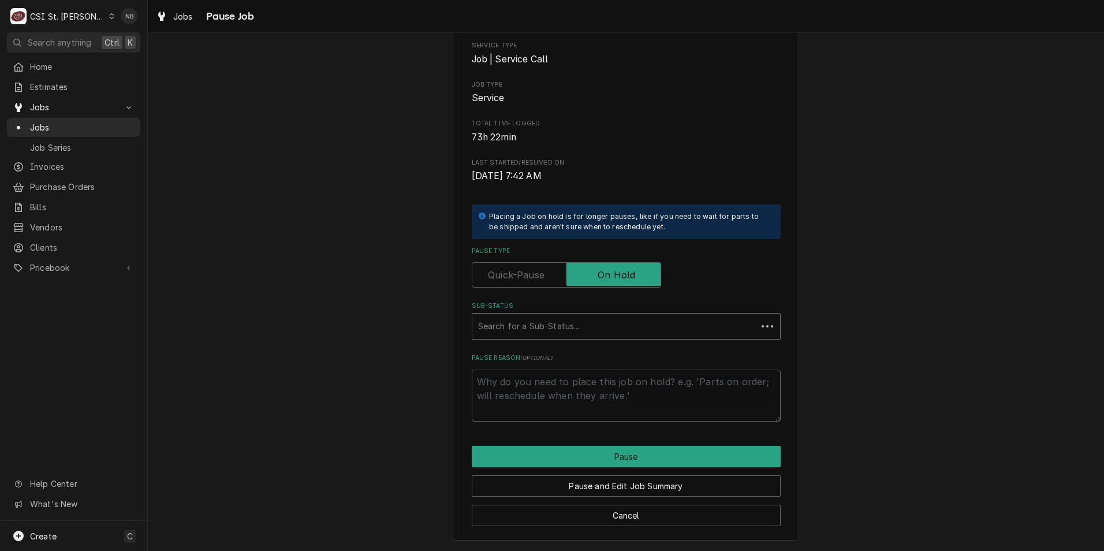
click at [595, 331] on div "Sub-Status" at bounding box center [614, 326] width 273 height 21
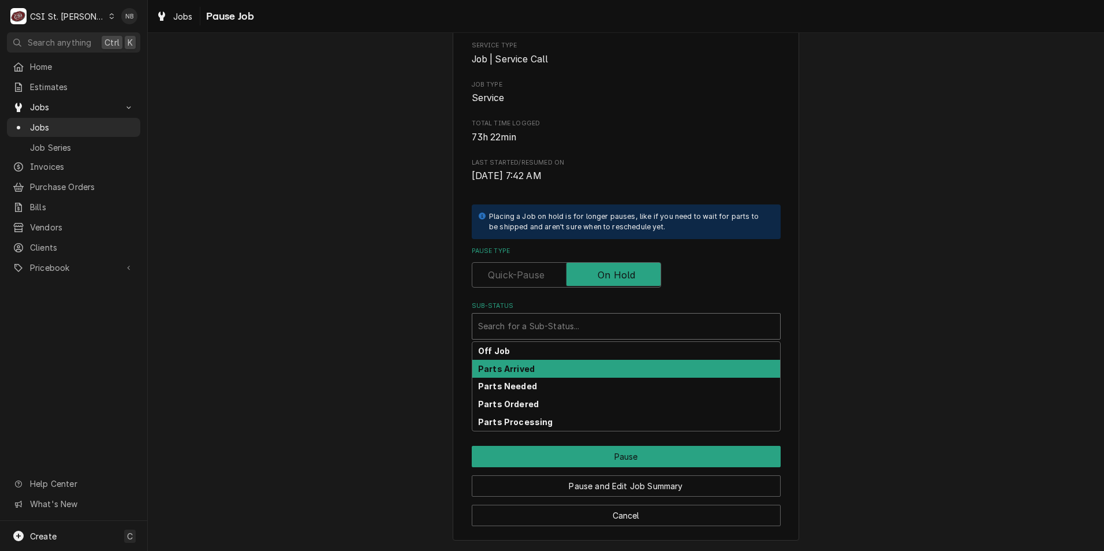
click at [575, 370] on div "Parts Arrived" at bounding box center [626, 369] width 308 height 18
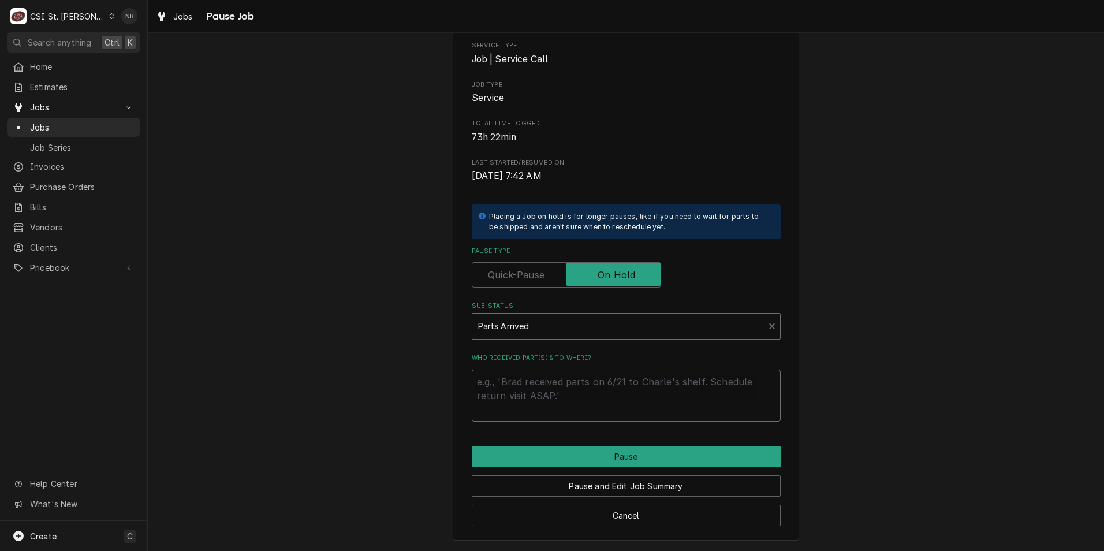
click at [598, 398] on textarea "Who received part(s) & to where?" at bounding box center [626, 396] width 309 height 52
type textarea "x"
type textarea "9"
type textarea "x"
type textarea "92"
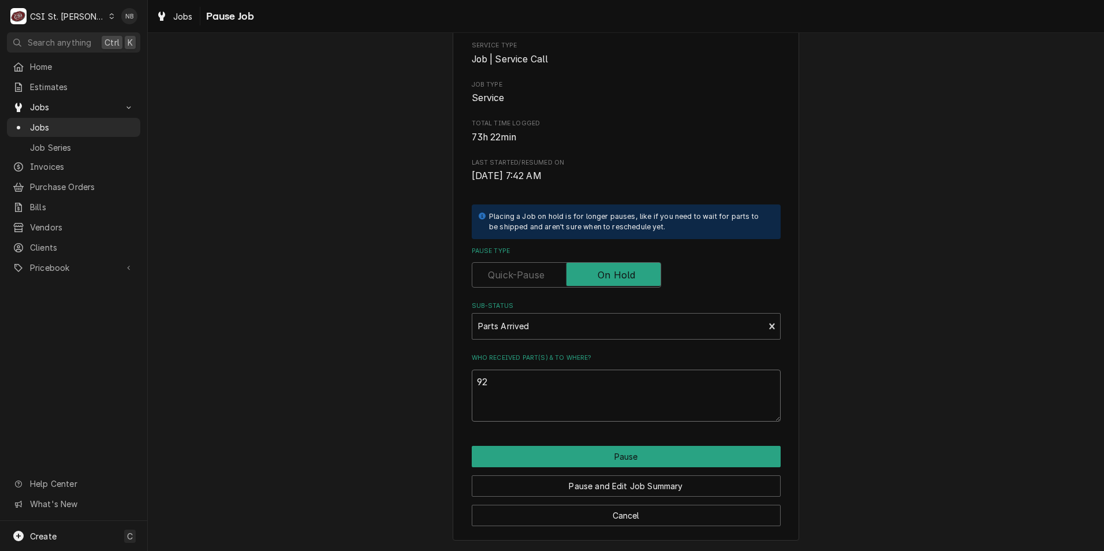
type textarea "x"
type textarea "9"
type textarea "x"
type textarea "9/"
type textarea "x"
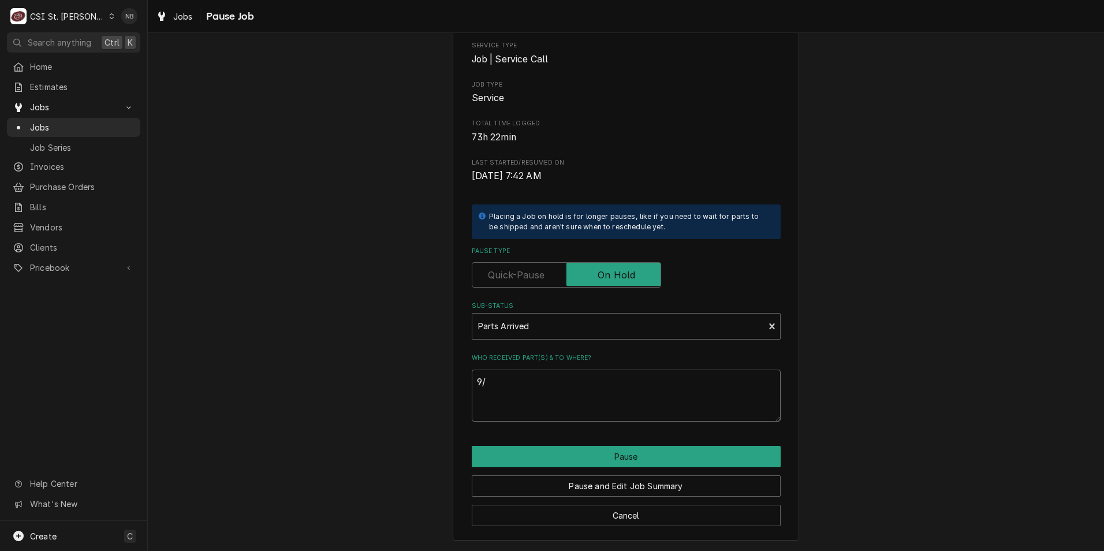
type textarea "9/2"
type textarea "x"
type textarea "9/25"
type textarea "x"
type textarea "9/25/"
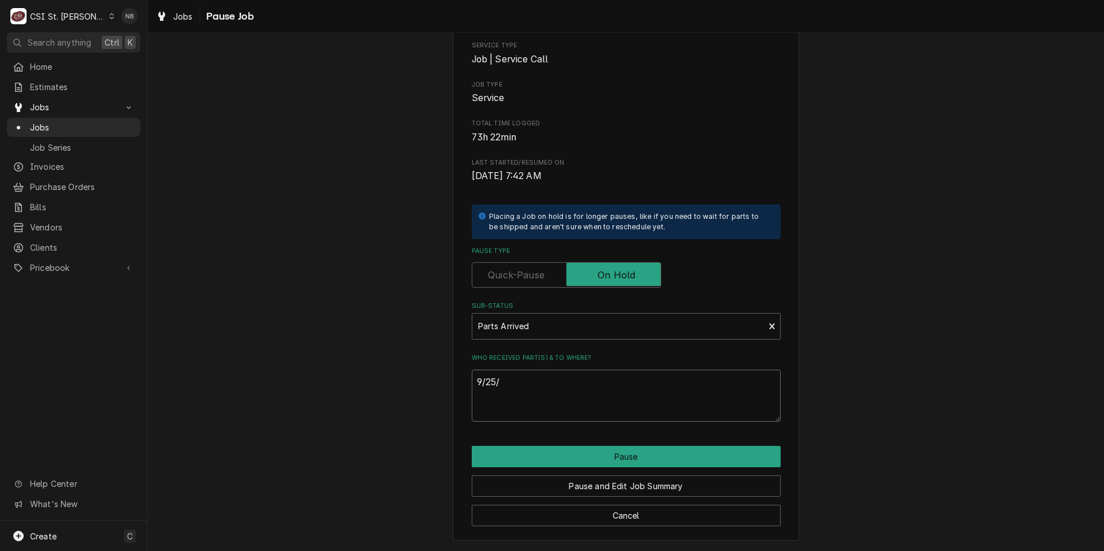
type textarea "x"
type textarea "9/25"
type textarea "x"
type textarea "9/2"
type textarea "x"
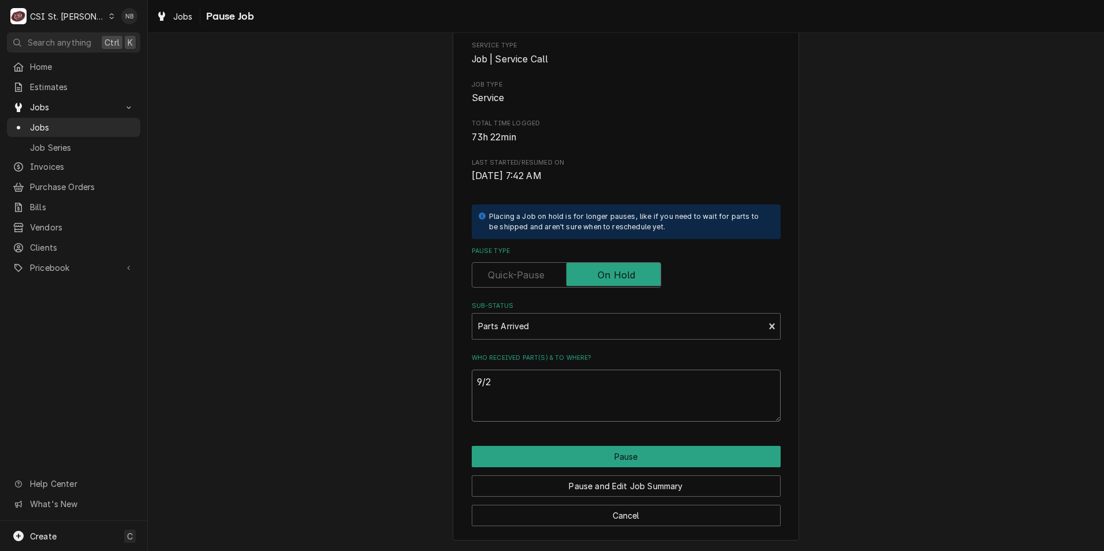
type textarea "9/29"
type textarea "x"
type textarea "9/29/"
type textarea "x"
type textarea "9/29/2"
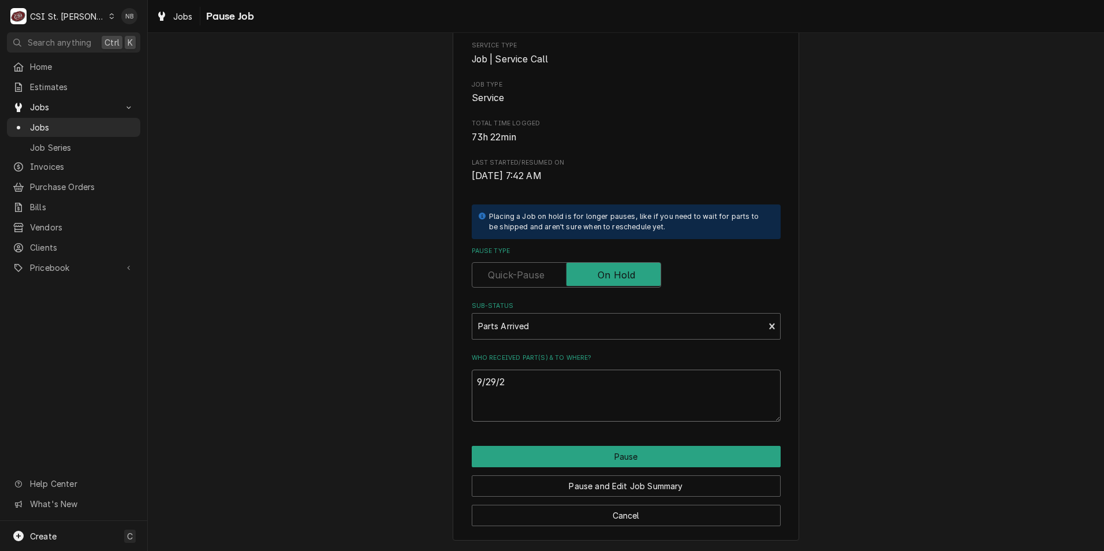
type textarea "x"
type textarea "9/29/25"
type textarea "x"
type textarea "9/29/25-"
type textarea "x"
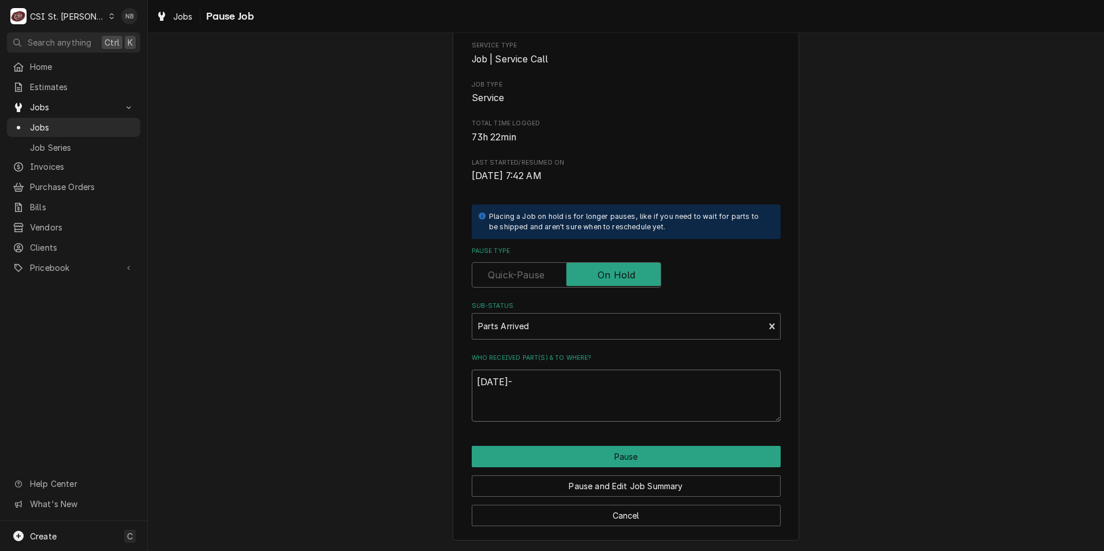
type textarea "9/29/25-P"
type textarea "x"
type textarea "9/29/25-Pa"
type textarea "x"
type textarea "9/29/25-Par"
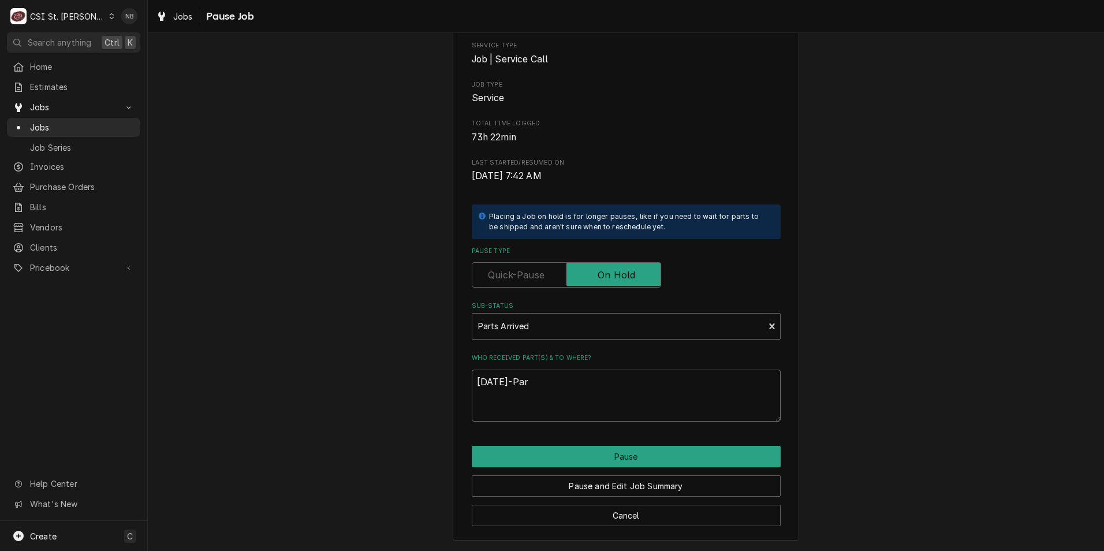
type textarea "x"
type textarea "9/29/25-Part"
type textarea "x"
type textarea "9/29/25-Parts"
type textarea "x"
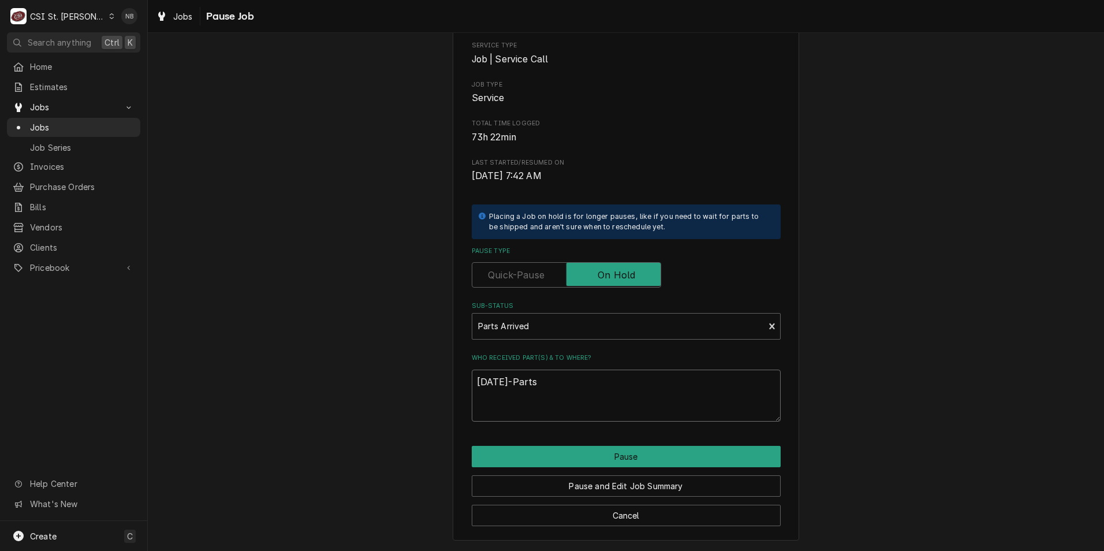
type textarea "9/29/25-Parts"
type textarea "x"
type textarea "9/29/25-Parts o"
type textarea "x"
type textarea "9/29/25-Parts on"
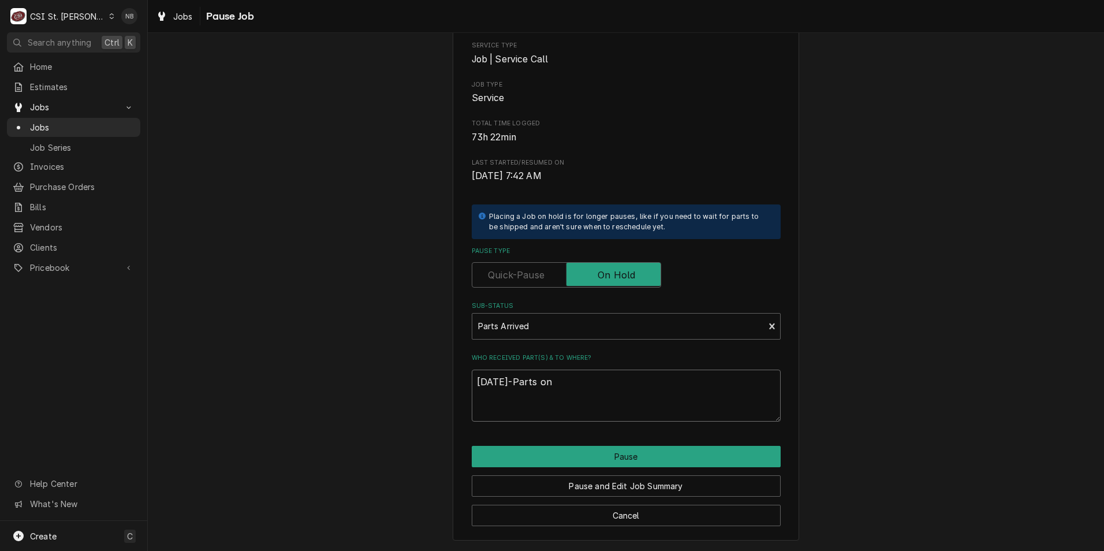
type textarea "x"
type textarea "9/29/25-Parts on"
type textarea "x"
type textarea "9/29/25-Parts on K"
type textarea "x"
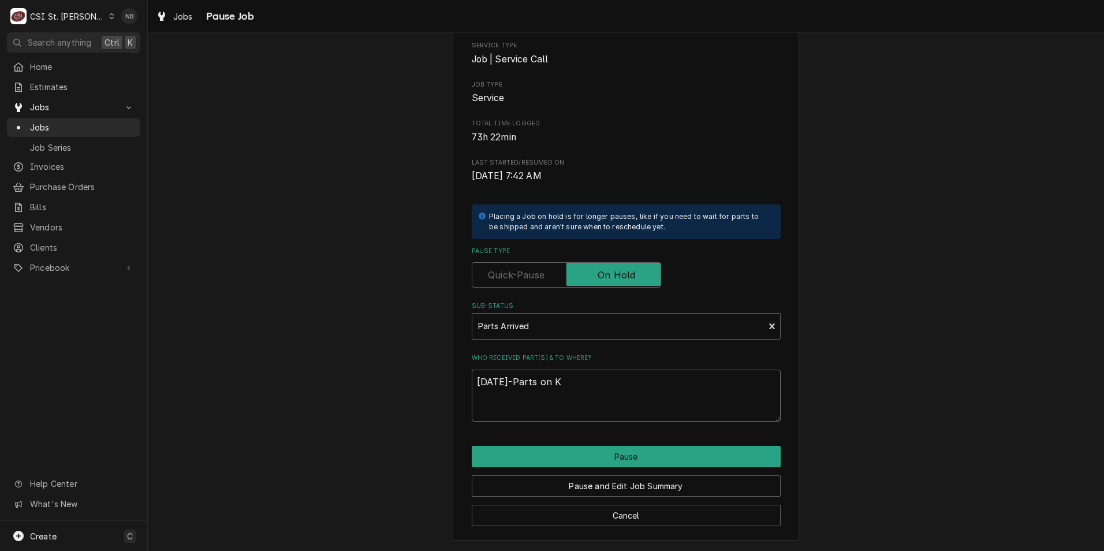
type textarea "9/29/25-Parts on Ky"
type textarea "x"
type textarea "9/29/25-Parts on Kye"
type textarea "x"
type textarea "9/29/25-Parts on Kyel"
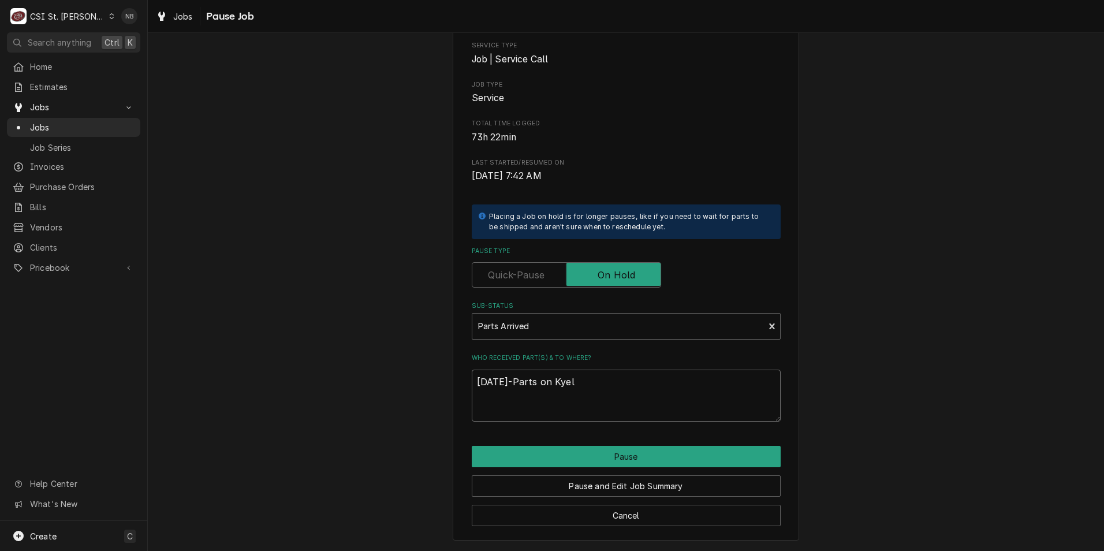
type textarea "x"
type textarea "9/29/25-Parts on Kyel"
type textarea "x"
type textarea "9/29/25-Parts on Kyel"
type textarea "x"
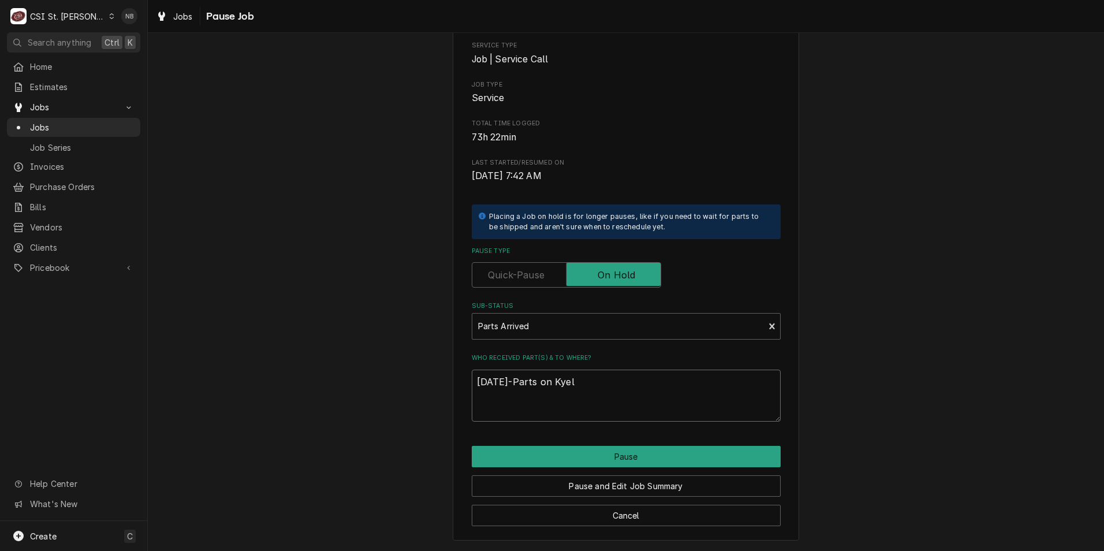
type textarea "9/29/25-Parts on Kye"
type textarea "x"
type textarea "9/29/25-Parts on Ky"
type textarea "x"
type textarea "9/29/25-Parts on Kyl"
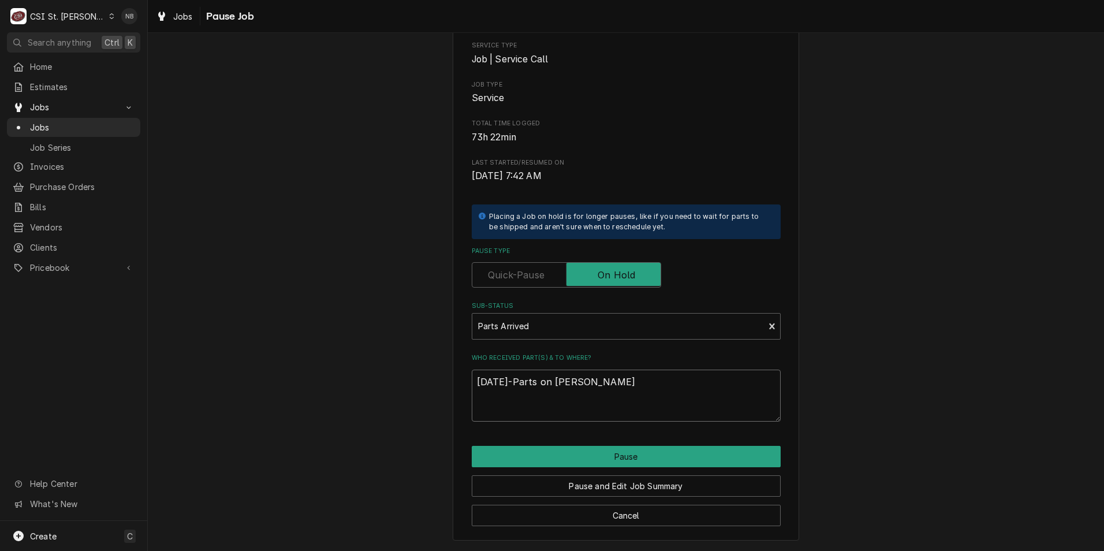
type textarea "x"
type textarea "9/29/25-Parts on Kyle"
type textarea "x"
type textarea "9/29/25-Parts on Kyle"
type textarea "x"
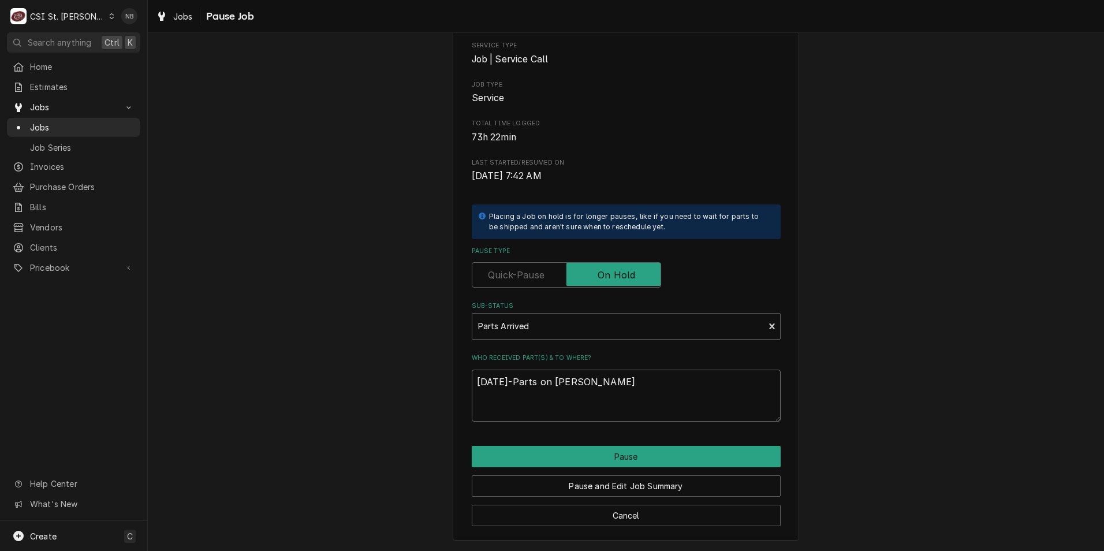
type textarea "9/29/25-Parts on Kyle S"
type textarea "x"
type textarea "9/29/25-Parts on Kyle S"
type textarea "x"
type textarea "9/29/25-Parts on Kyle S s"
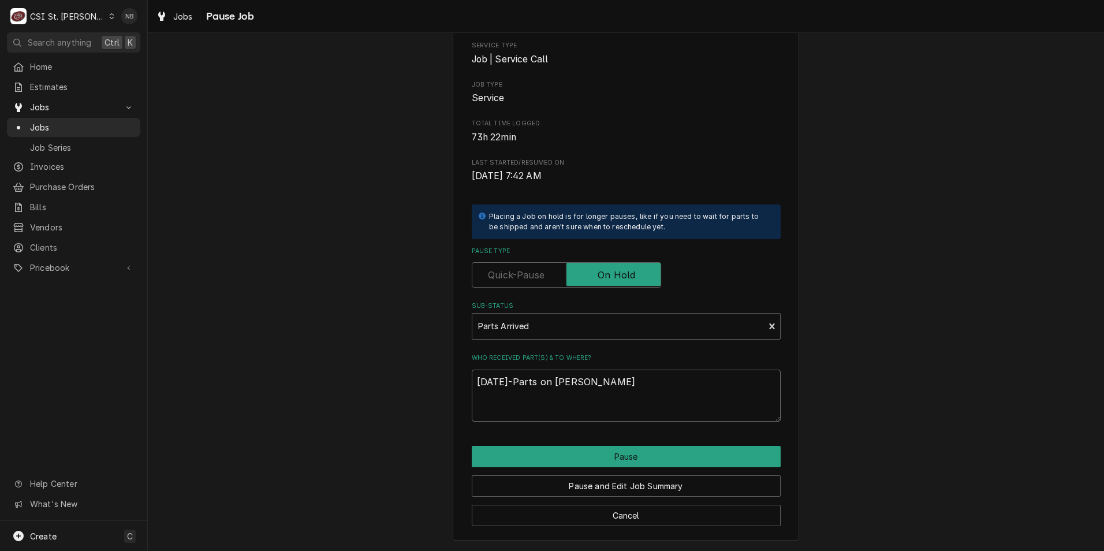
type textarea "x"
type textarea "9/29/25-Parts on Kyle S sh"
type textarea "x"
type textarea "9/29/25-Parts on Kyle S she"
type textarea "x"
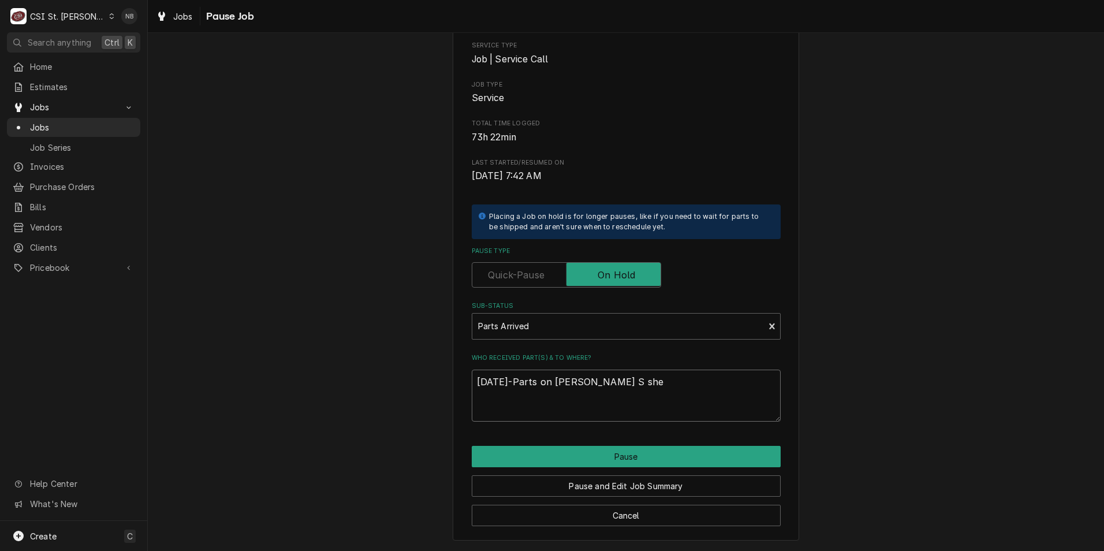
type textarea "9/29/25-Parts on Kyle S shel"
type textarea "x"
type textarea "9/29/25-Parts on Kyle S shelf"
type textarea "x"
type textarea "9/29/25-Parts on Kyle S shelf."
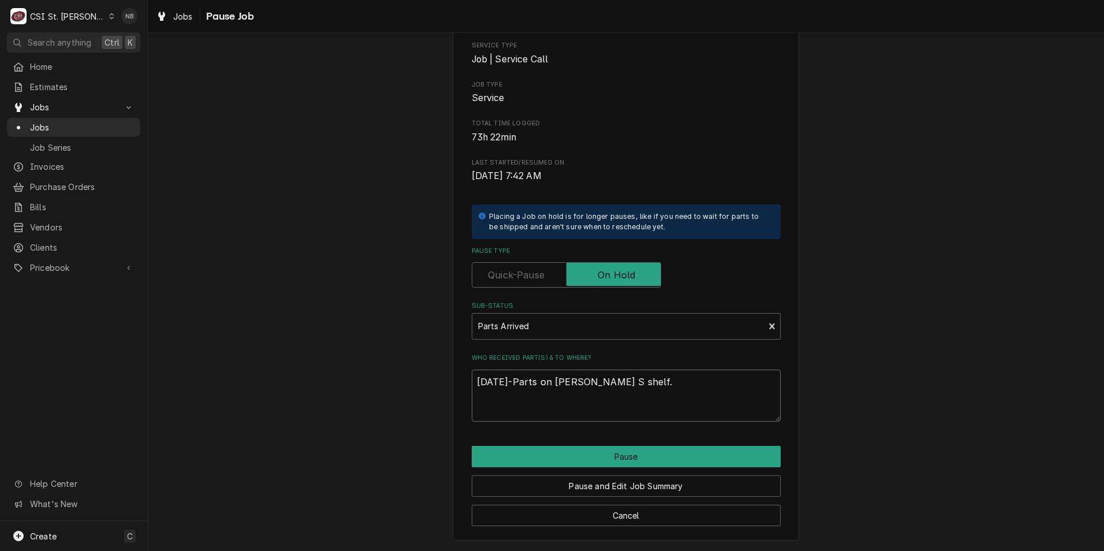
type textarea "x"
type textarea "9/29/25-Parts on Kyle S shelf.-"
type textarea "x"
type textarea "9/29/25-Parts on Kyle S shelf.-N"
type textarea "x"
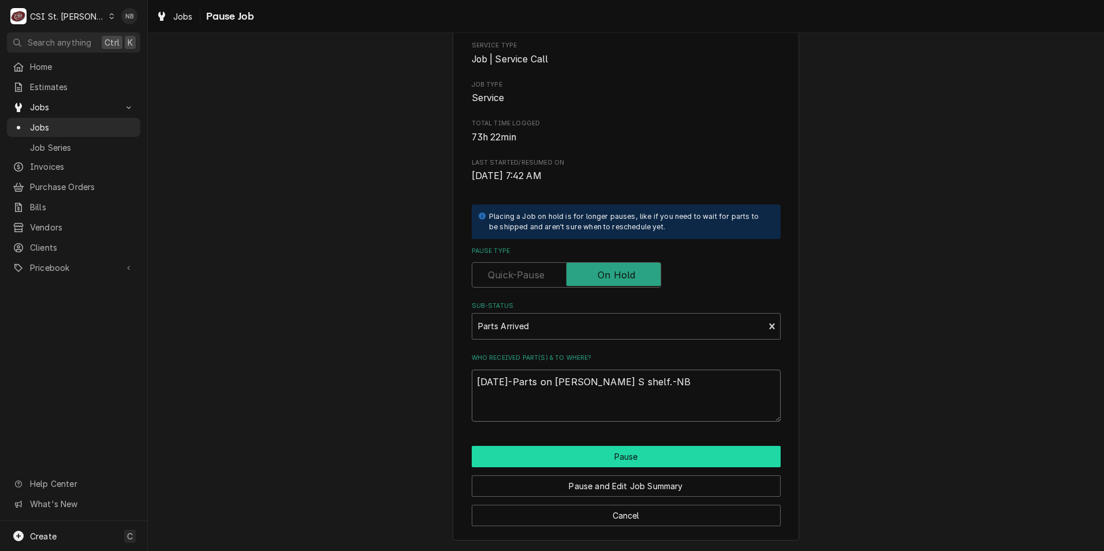
type textarea "9/29/25-Parts on Kyle S shelf.-NB"
click at [625, 452] on button "Pause" at bounding box center [626, 456] width 309 height 21
type textarea "x"
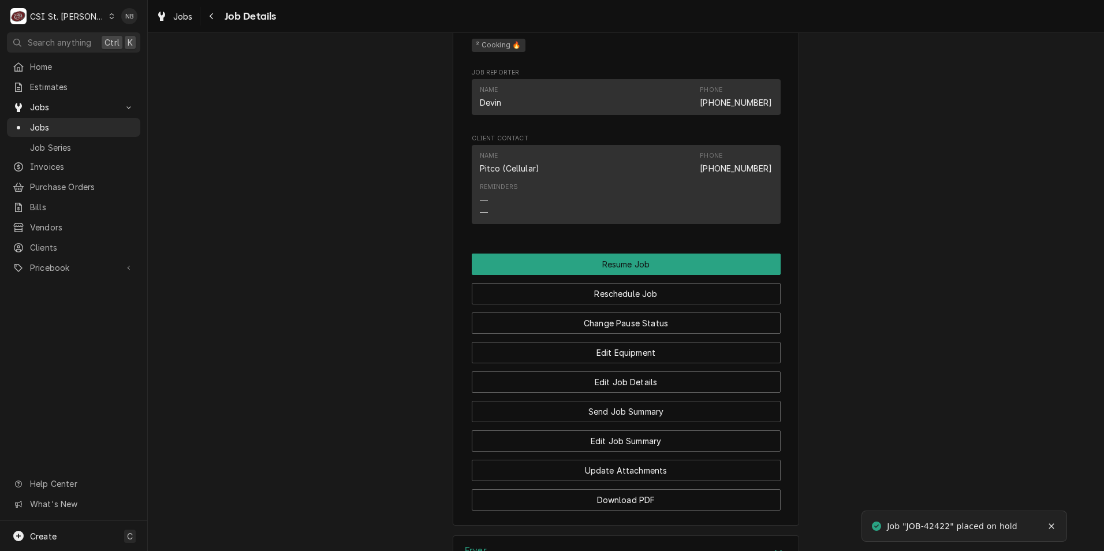
scroll to position [1354, 0]
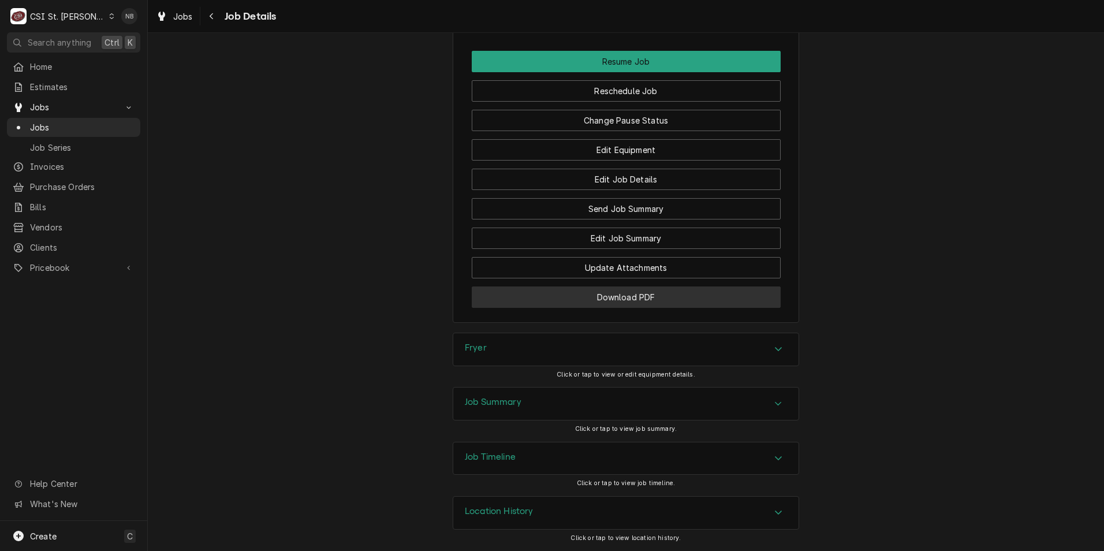
click at [593, 302] on button "Download PDF" at bounding box center [626, 296] width 309 height 21
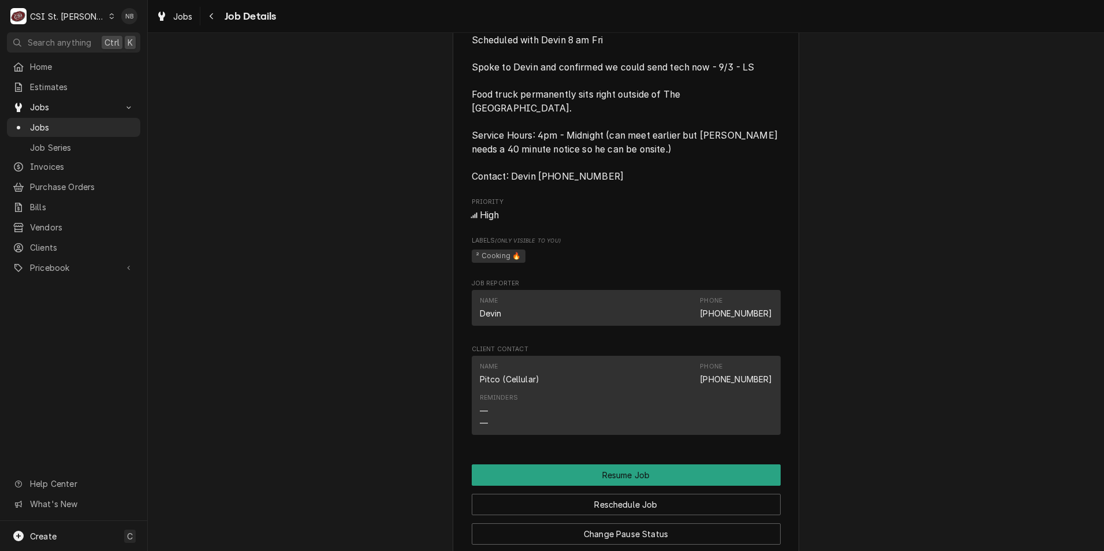
scroll to position [834, 0]
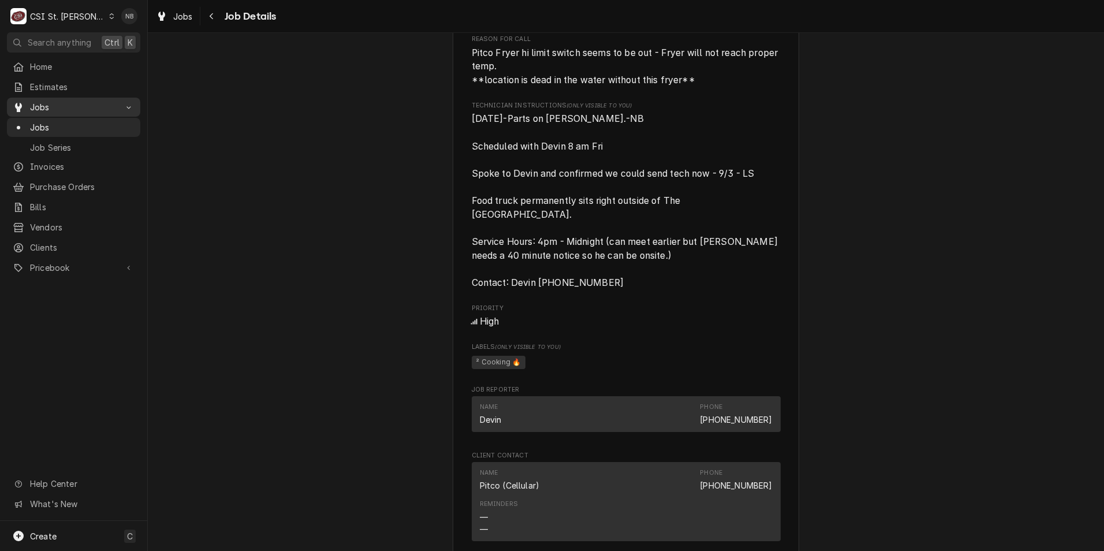
click at [111, 105] on span "Jobs" at bounding box center [73, 107] width 87 height 12
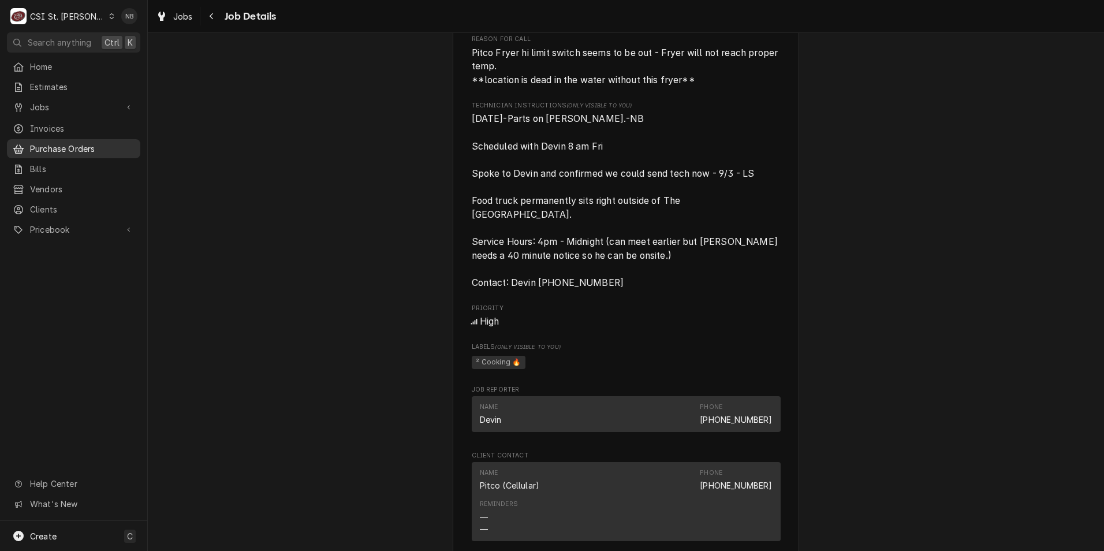
click at [91, 147] on span "Purchase Orders" at bounding box center [82, 149] width 105 height 12
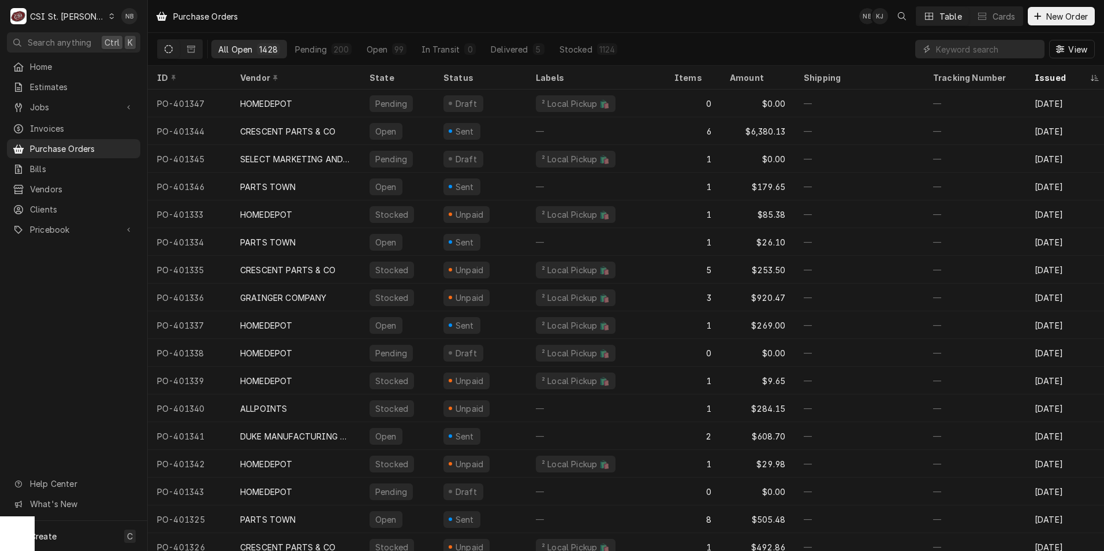
click at [74, 16] on div "CSI St. [PERSON_NAME]" at bounding box center [67, 16] width 75 height 12
click at [163, 21] on div "CSI [US_STATE][GEOGRAPHIC_DATA]" at bounding box center [177, 23] width 152 height 12
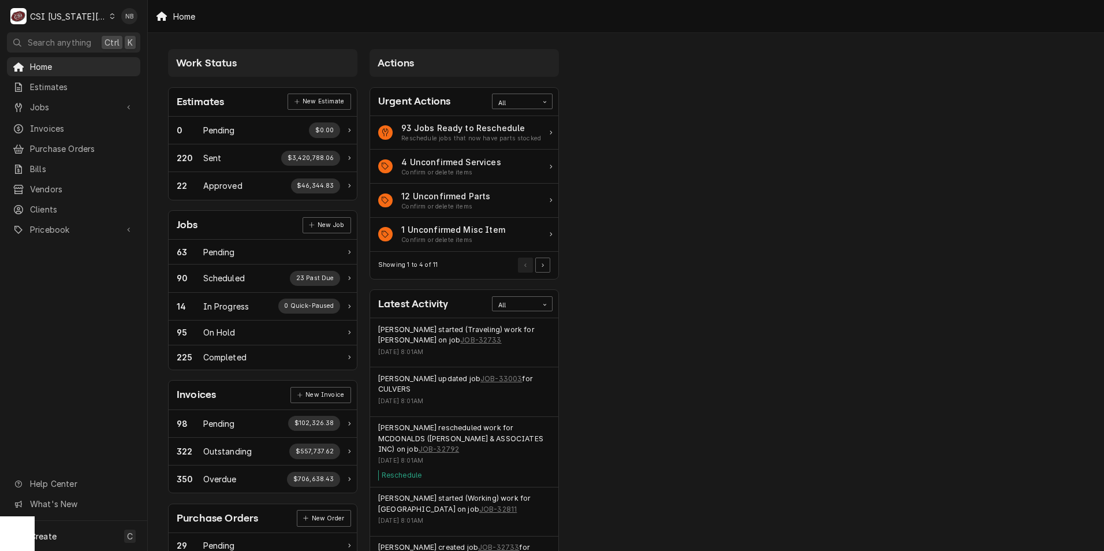
click at [89, 21] on div "CSI [US_STATE][GEOGRAPHIC_DATA]" at bounding box center [68, 16] width 76 height 12
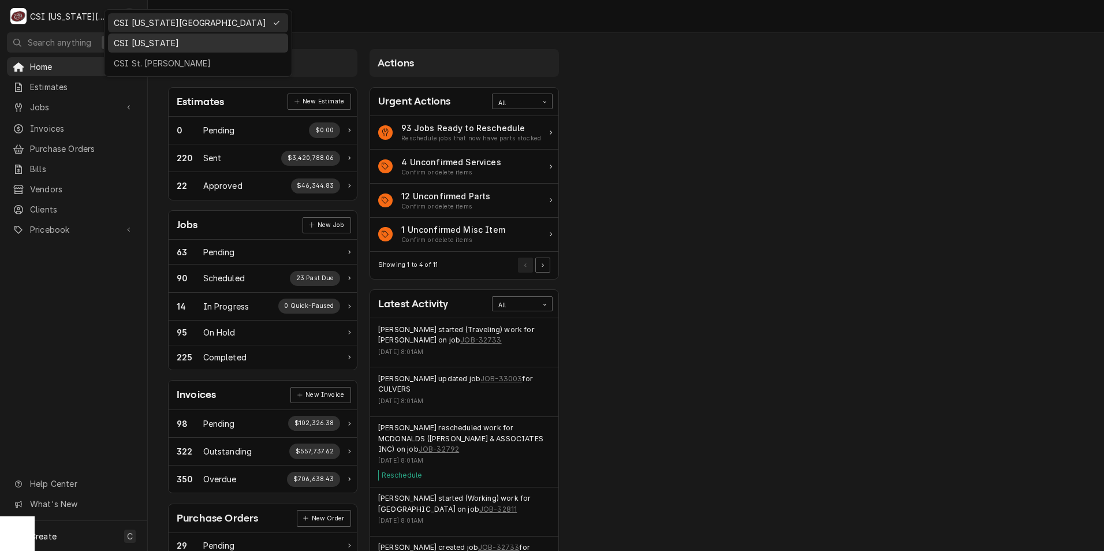
click at [132, 40] on div "CSI [US_STATE]" at bounding box center [198, 43] width 169 height 12
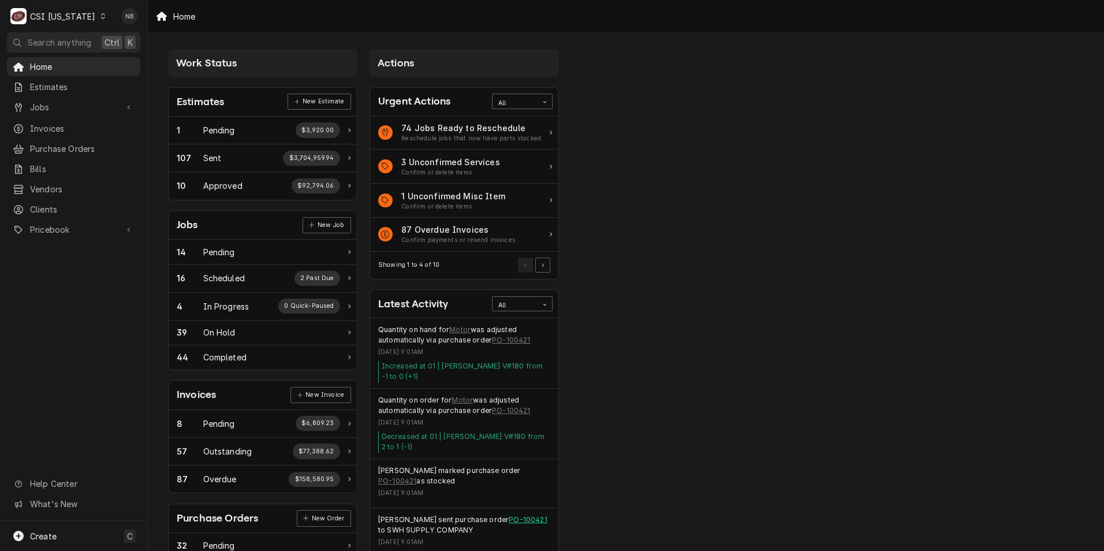
click at [517, 516] on link "PO-100421" at bounding box center [528, 520] width 38 height 10
click at [76, 144] on span "Purchase Orders" at bounding box center [82, 149] width 105 height 12
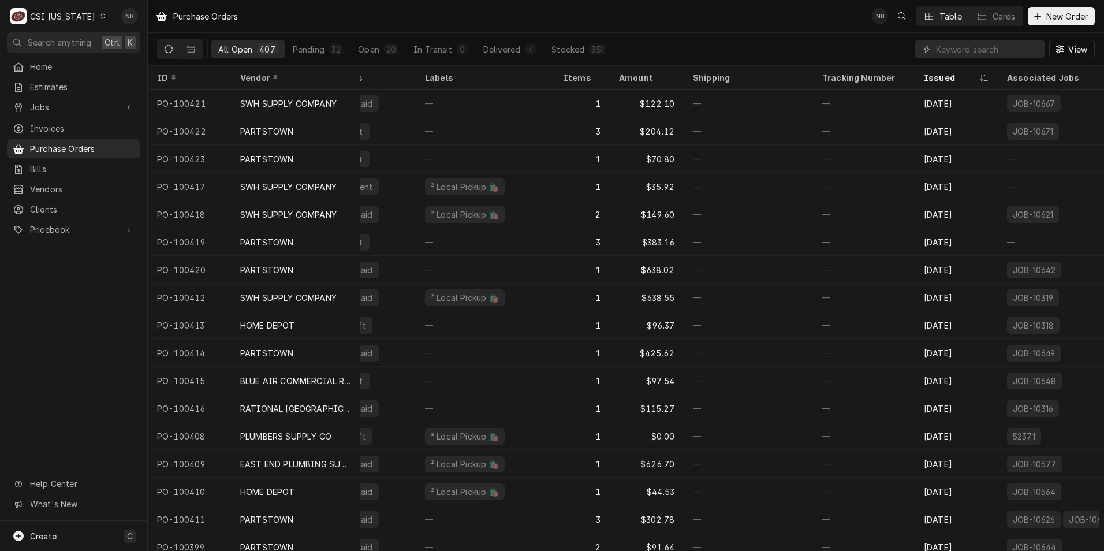
scroll to position [0, 57]
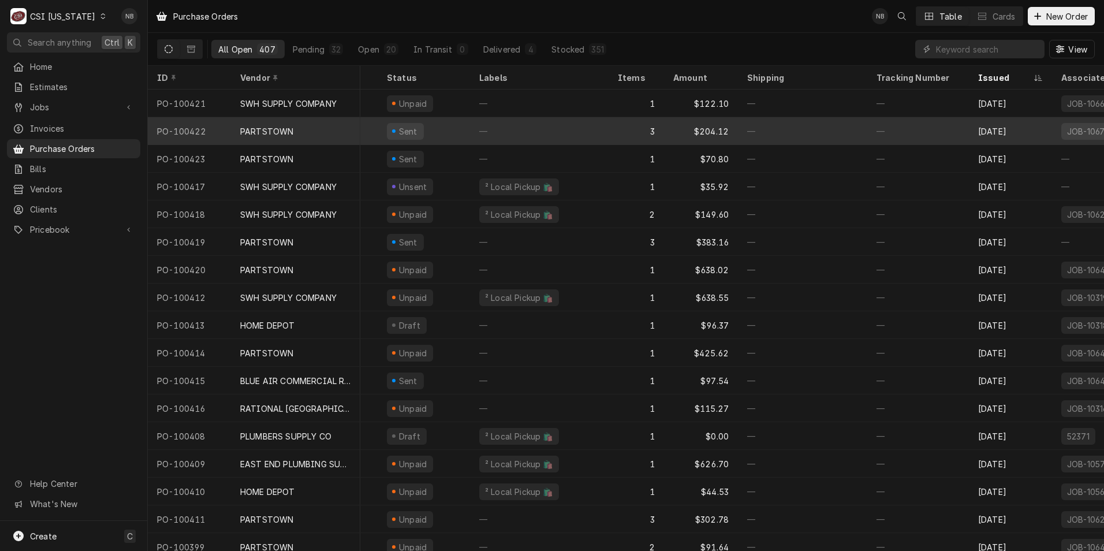
click at [516, 121] on div "—" at bounding box center [539, 131] width 139 height 28
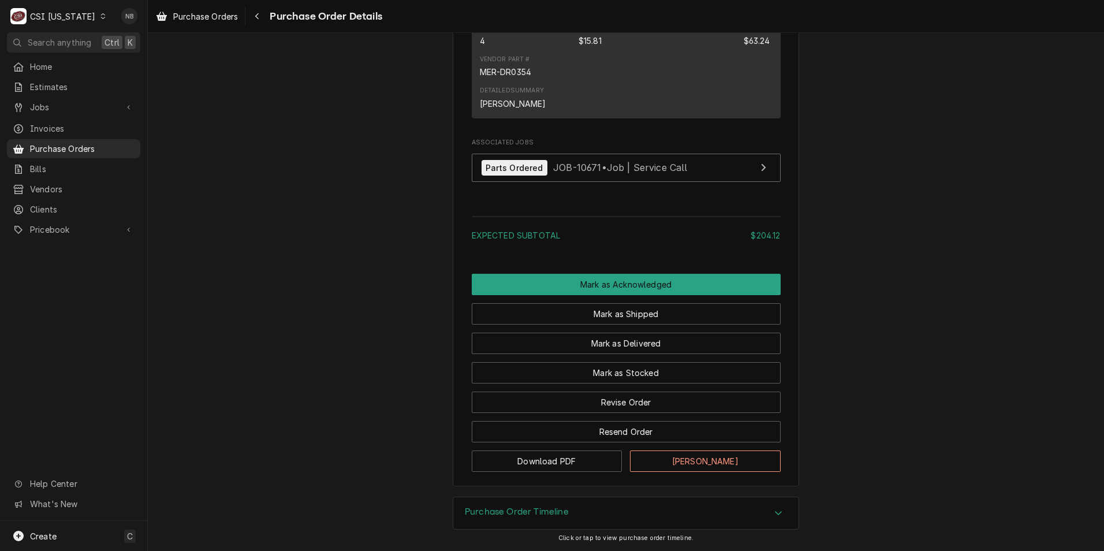
click at [598, 509] on div "Purchase Order Timeline" at bounding box center [625, 513] width 345 height 32
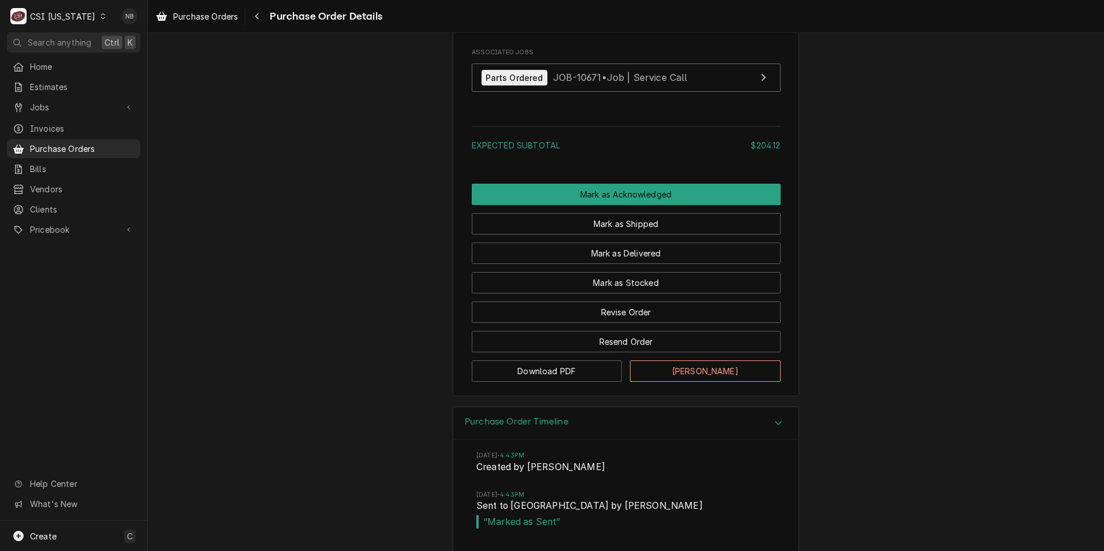
scroll to position [1394, 0]
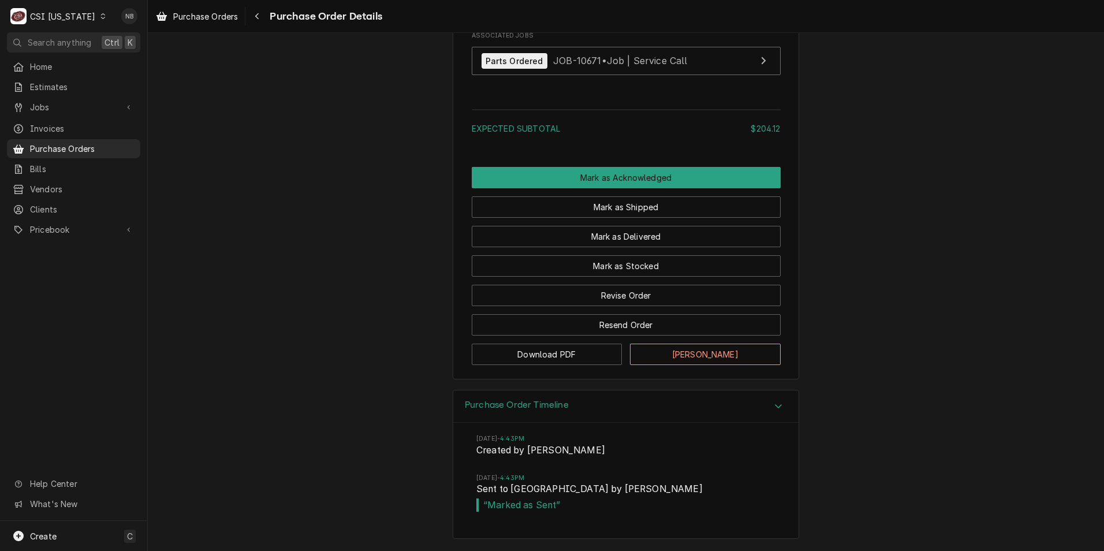
click at [620, 403] on div "Purchase Order Timeline" at bounding box center [625, 406] width 345 height 33
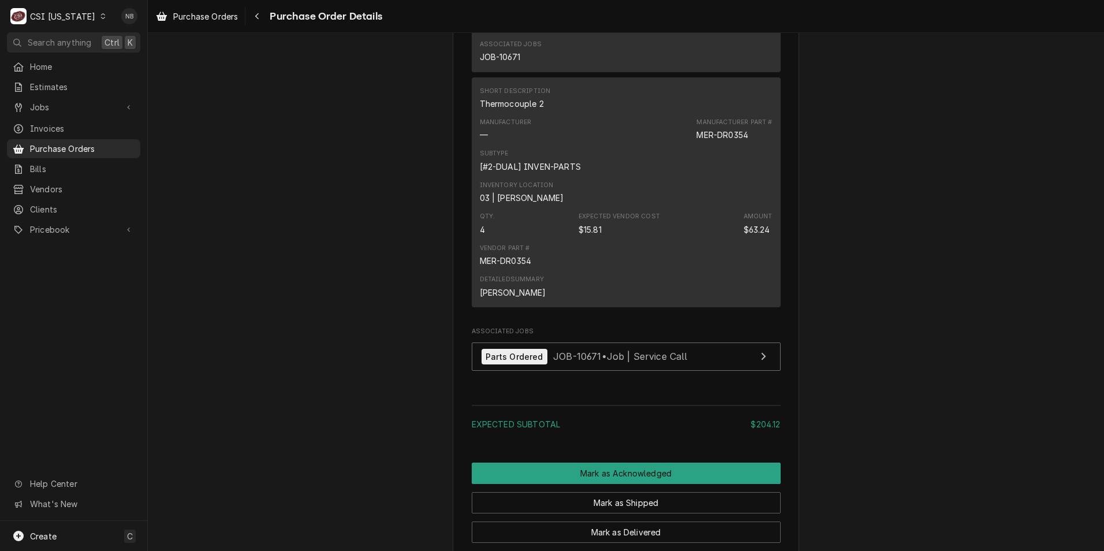
scroll to position [1056, 0]
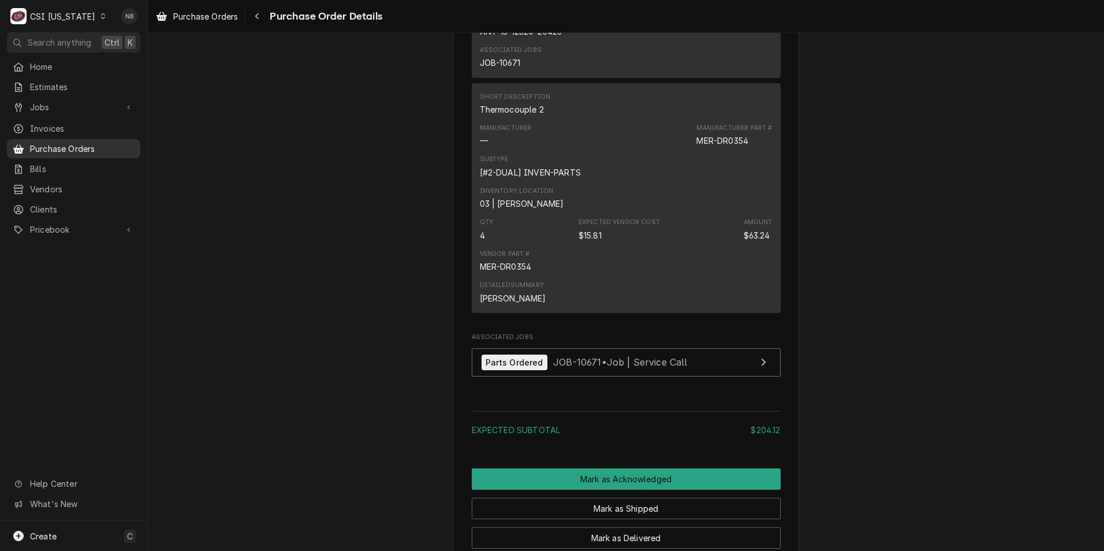
click at [97, 143] on span "Purchase Orders" at bounding box center [82, 149] width 105 height 12
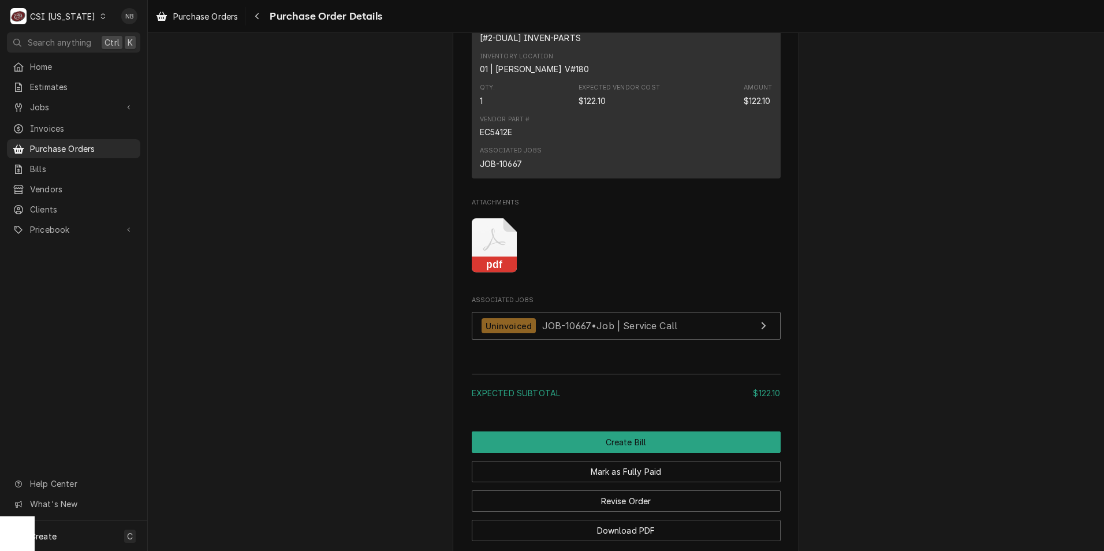
scroll to position [973, 0]
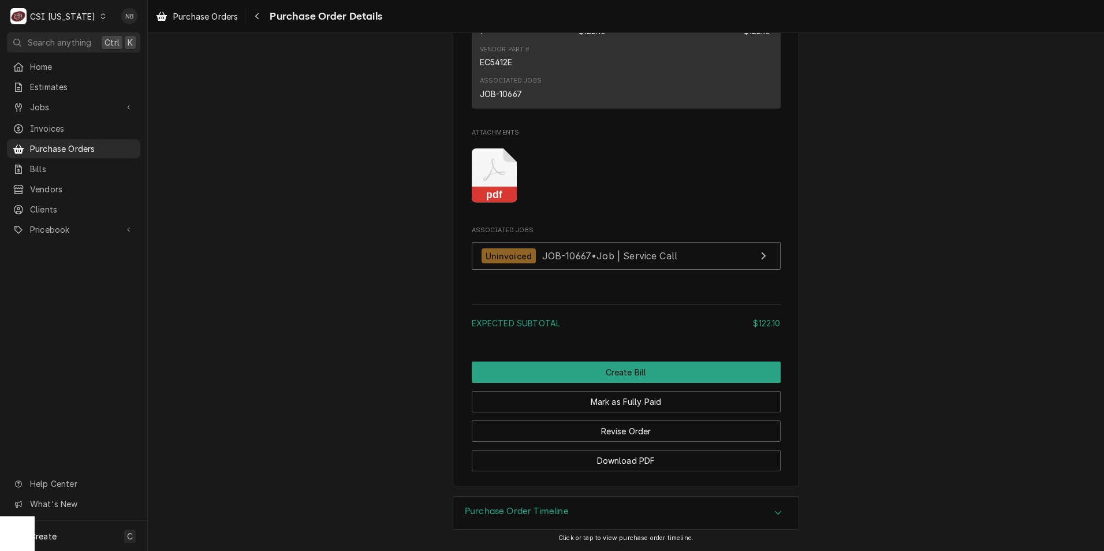
click at [523, 519] on div "Purchase Order Timeline" at bounding box center [517, 513] width 104 height 14
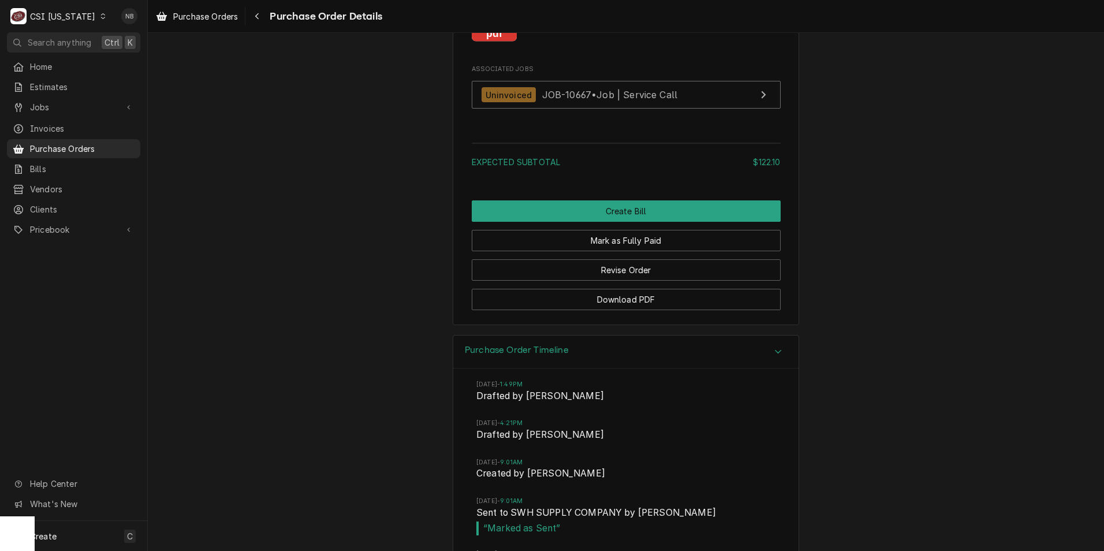
scroll to position [1183, 0]
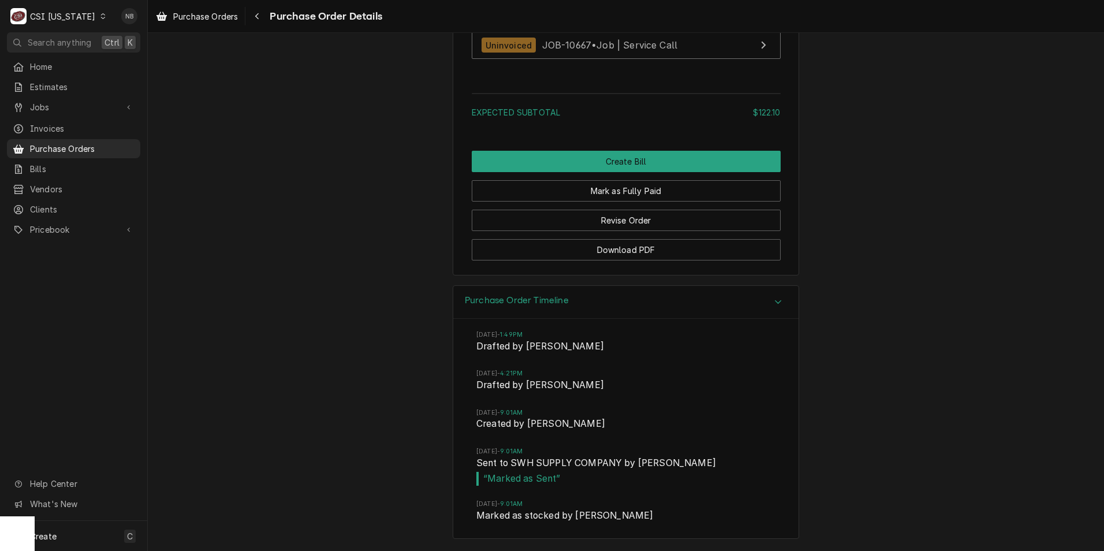
click at [563, 303] on h3 "Purchase Order Timeline" at bounding box center [517, 300] width 104 height 11
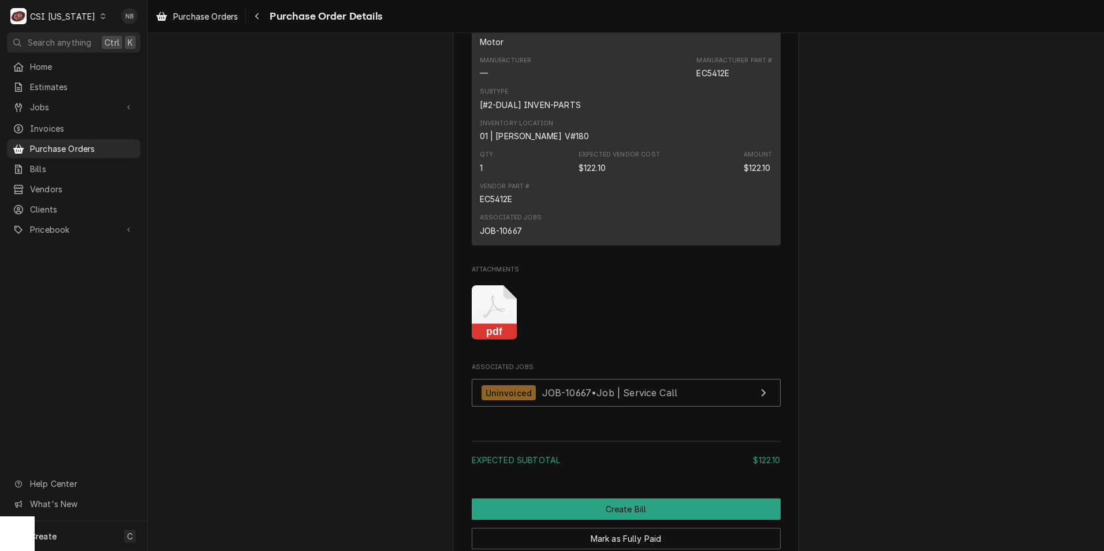
scroll to position [973, 0]
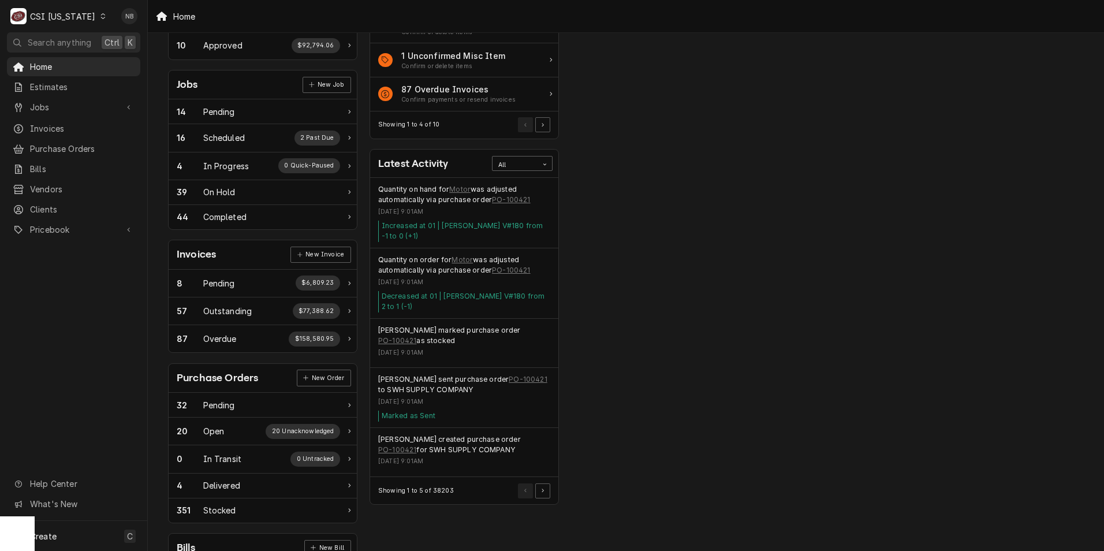
scroll to position [173, 0]
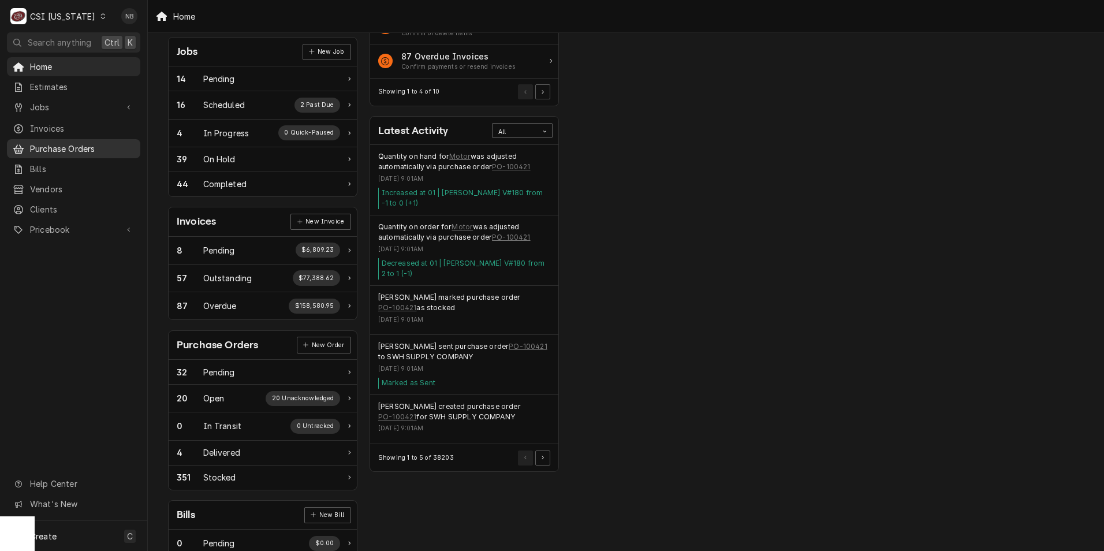
click at [65, 149] on span "Purchase Orders" at bounding box center [82, 149] width 105 height 12
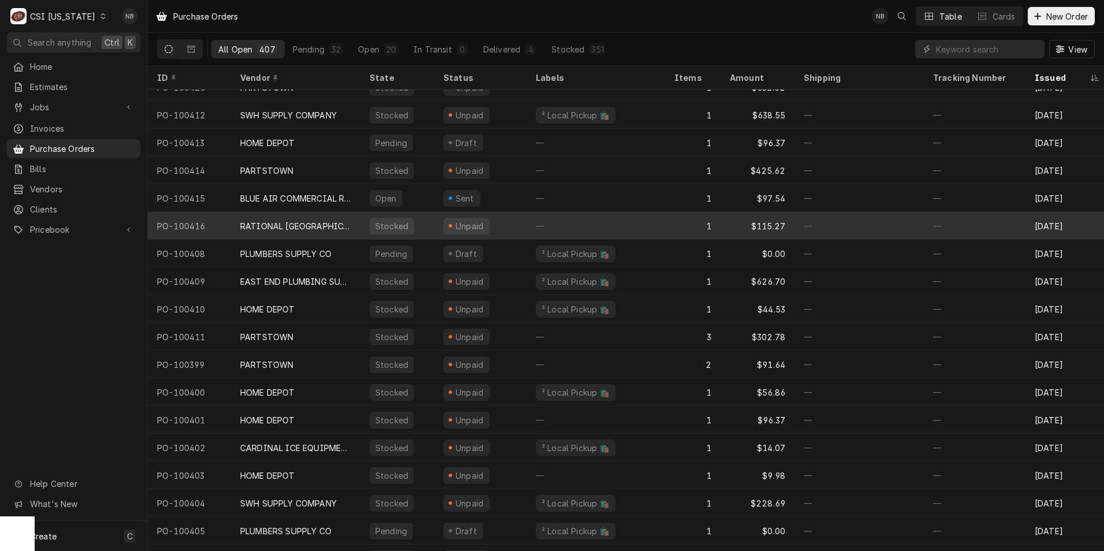
scroll to position [211, 0]
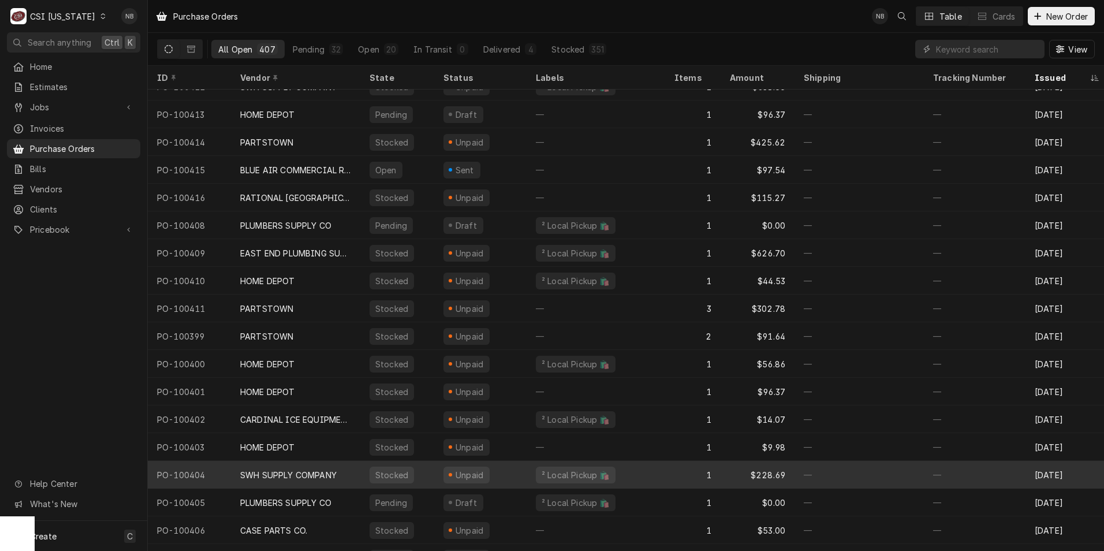
click at [508, 476] on div "Unpaid" at bounding box center [480, 475] width 92 height 28
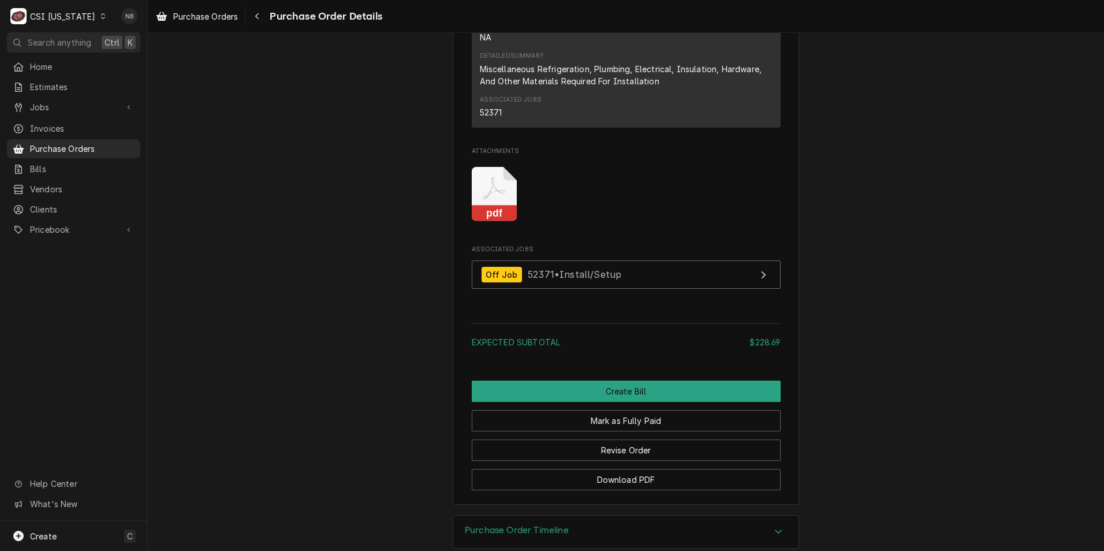
scroll to position [1027, 0]
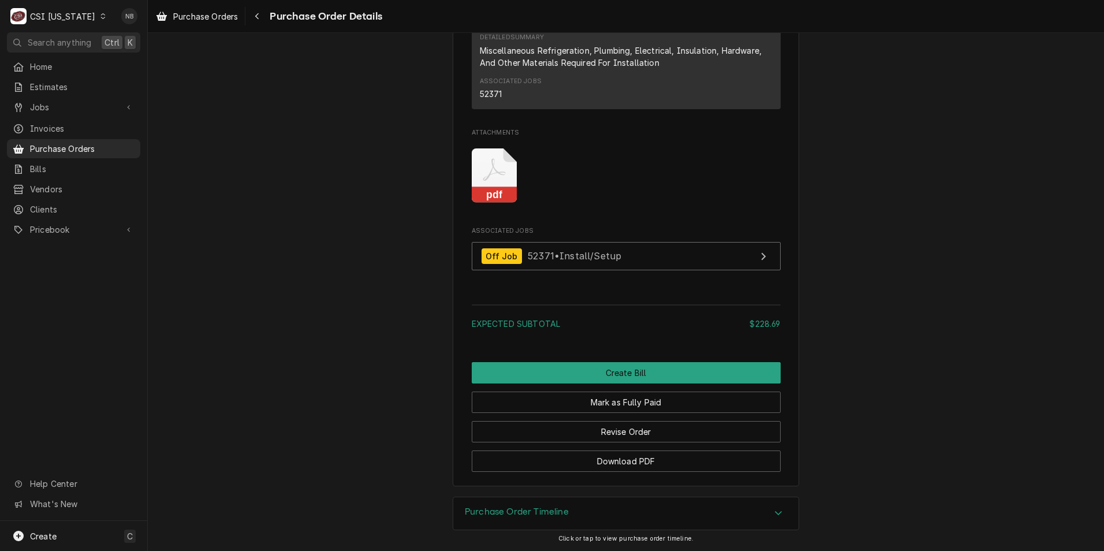
click at [534, 507] on h3 "Purchase Order Timeline" at bounding box center [517, 512] width 104 height 11
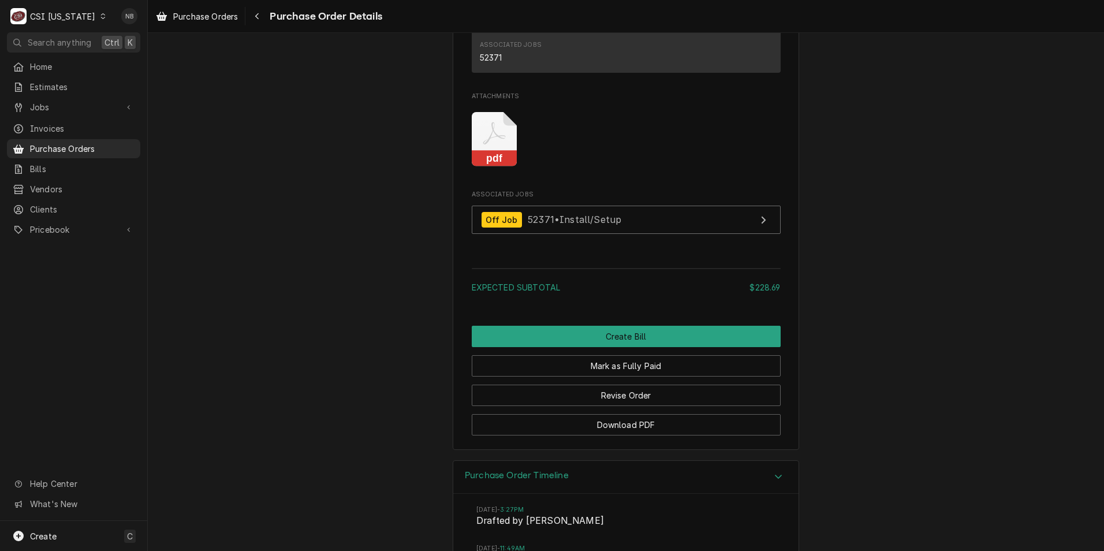
scroll to position [1238, 0]
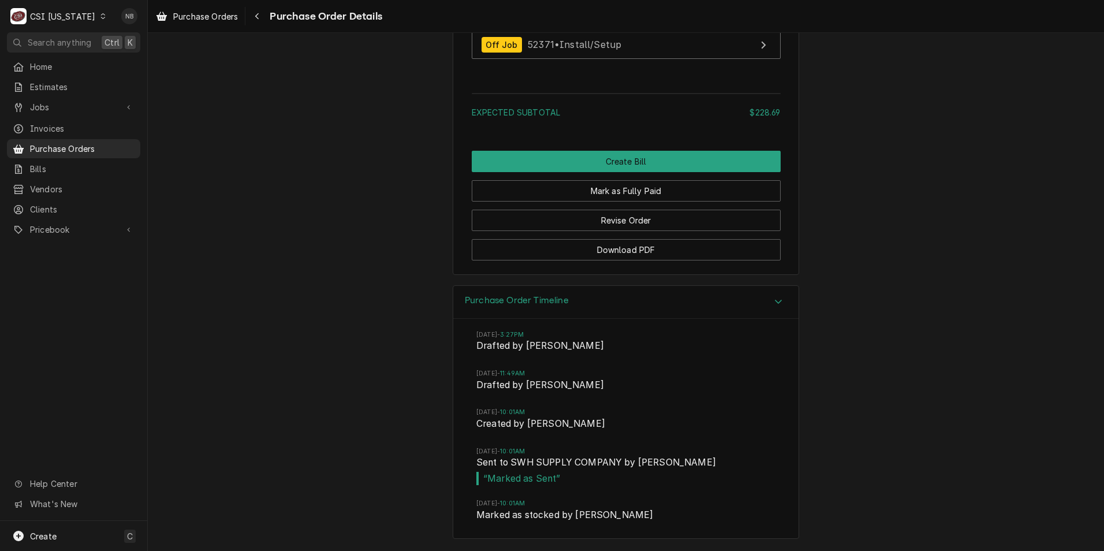
click at [634, 301] on div "Purchase Order Timeline" at bounding box center [625, 302] width 345 height 33
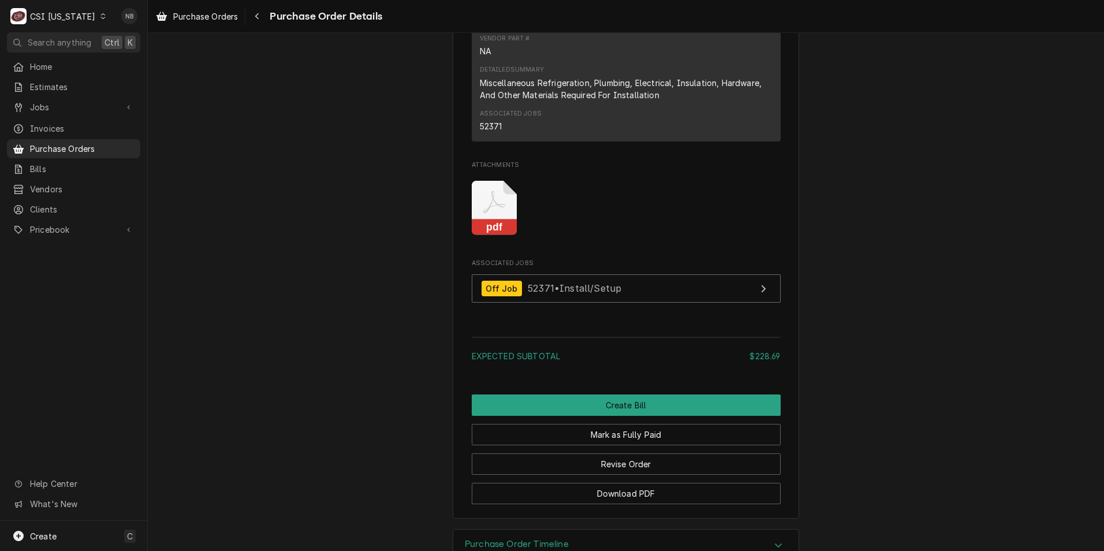
scroll to position [796, 0]
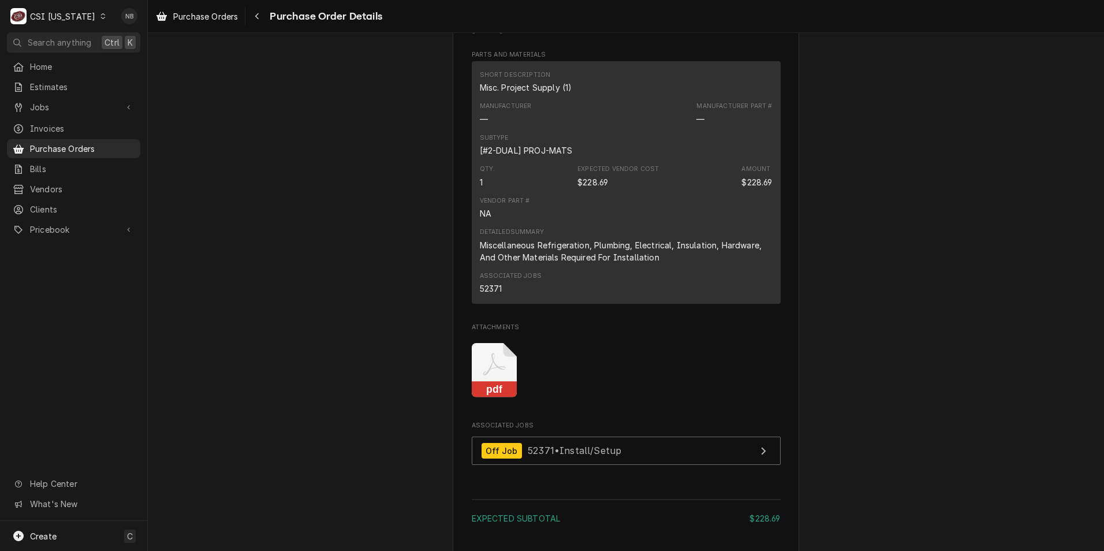
click at [75, 17] on div "CSI [US_STATE]" at bounding box center [62, 16] width 65 height 12
click at [132, 59] on div "CSI St. [PERSON_NAME]" at bounding box center [180, 63] width 152 height 12
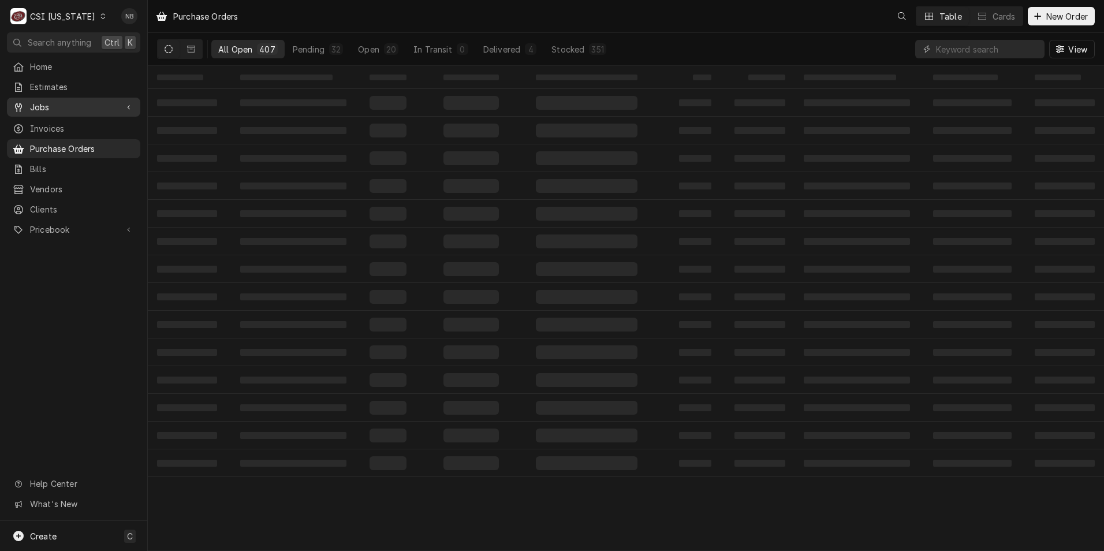
click at [61, 104] on span "Jobs" at bounding box center [73, 107] width 87 height 12
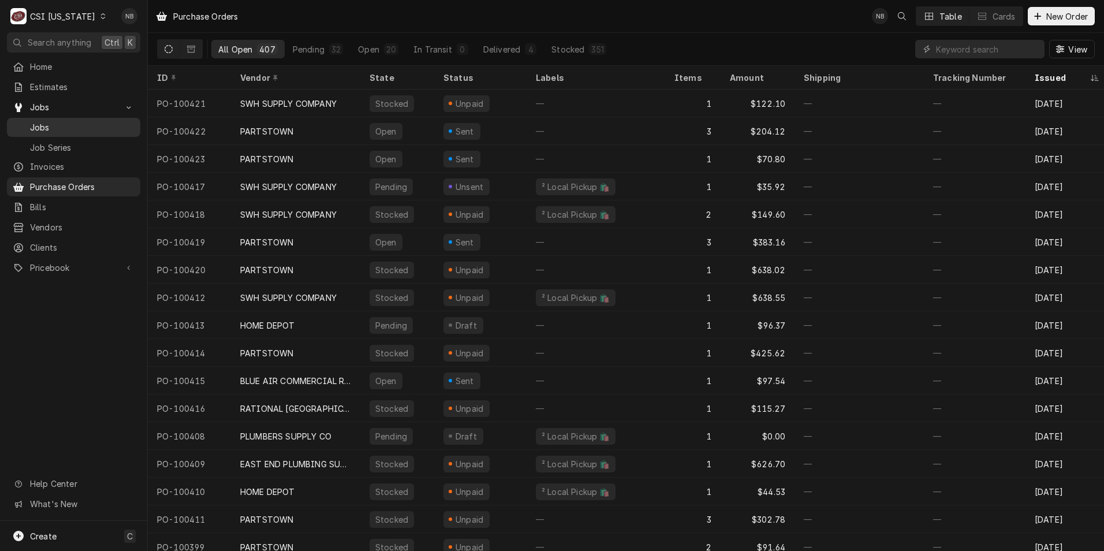
click at [67, 124] on span "Jobs" at bounding box center [82, 127] width 105 height 12
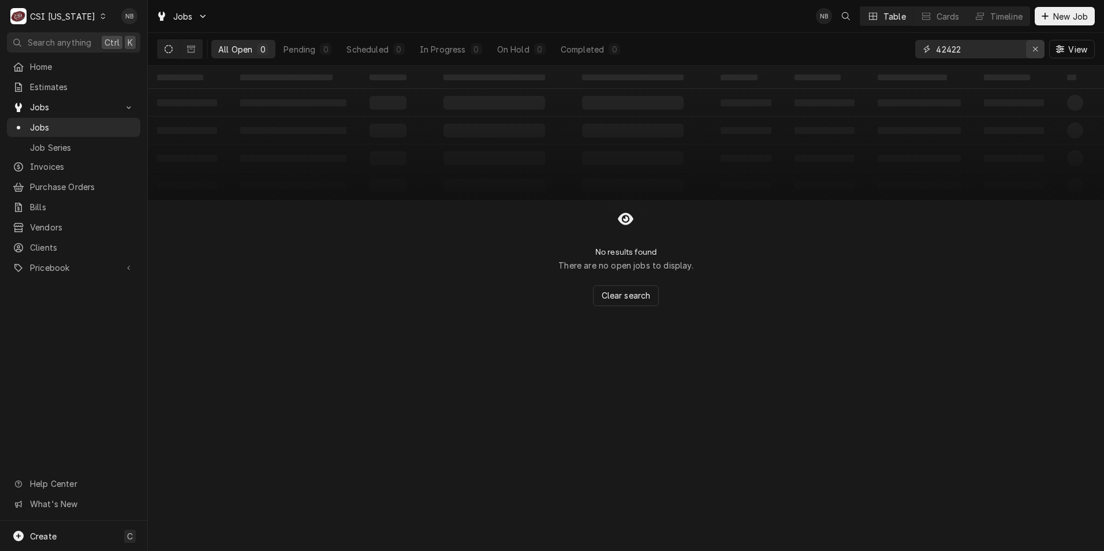
click at [1033, 49] on icon "Erase input" at bounding box center [1036, 49] width 6 height 8
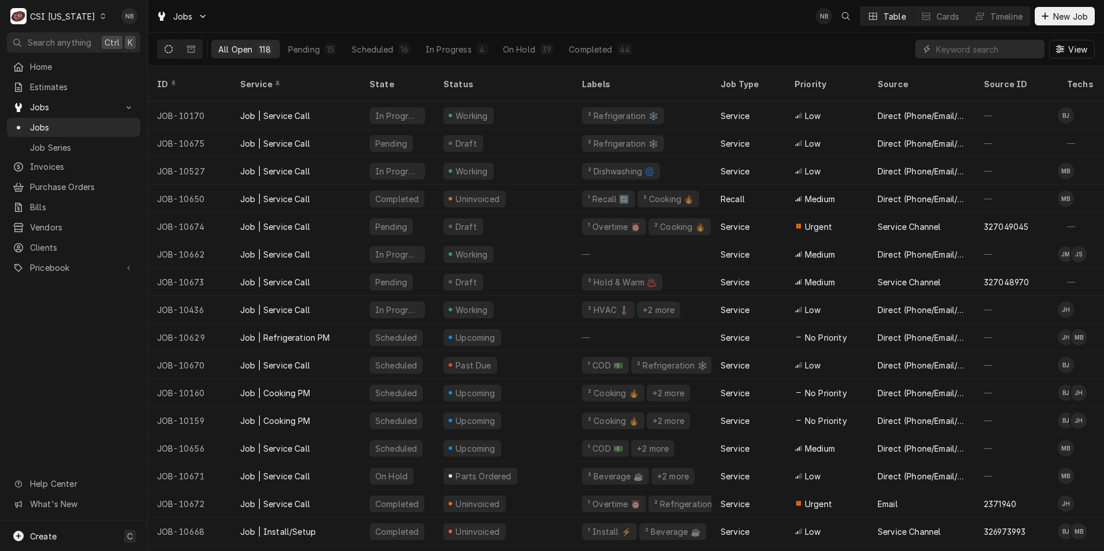
click at [75, 11] on div "CSI [US_STATE]" at bounding box center [62, 16] width 65 height 12
click at [151, 58] on div "CSI St. [PERSON_NAME]" at bounding box center [180, 63] width 152 height 12
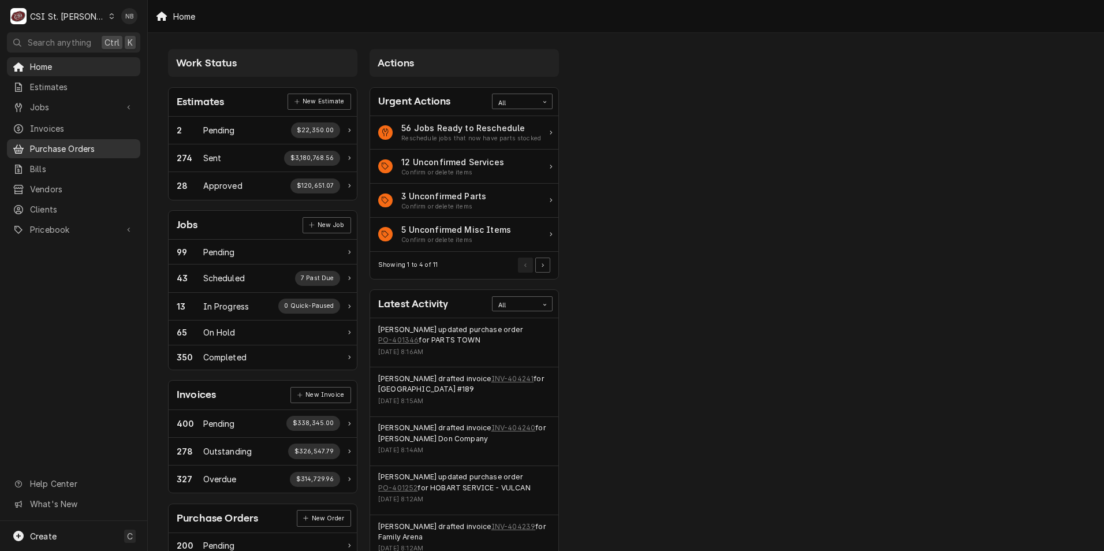
click at [85, 143] on span "Purchase Orders" at bounding box center [82, 149] width 105 height 12
click at [70, 106] on span "Jobs" at bounding box center [73, 107] width 87 height 12
click at [62, 121] on span "Jobs" at bounding box center [82, 127] width 105 height 12
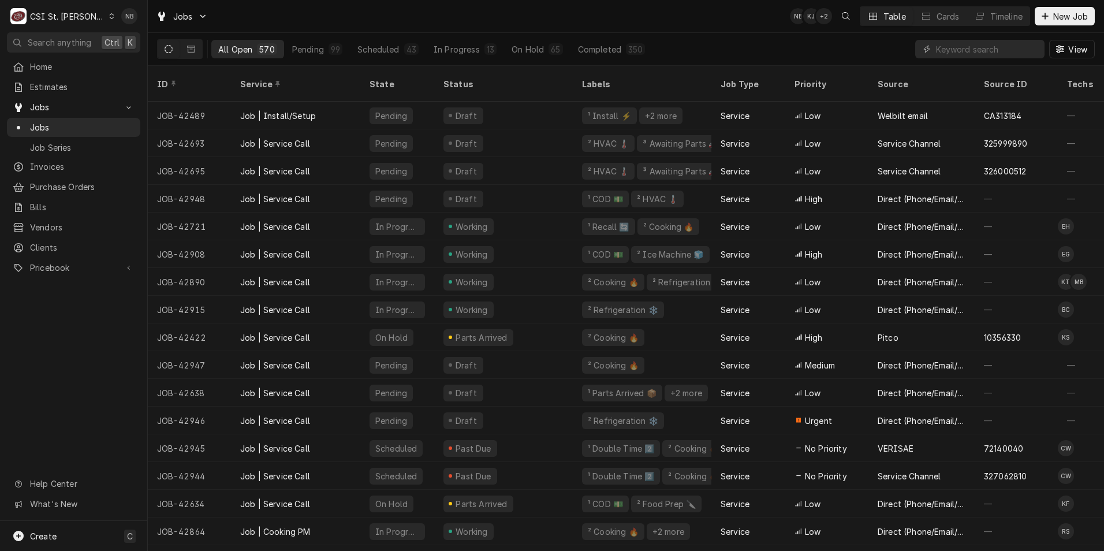
click at [50, 21] on div "CSI St. [PERSON_NAME]" at bounding box center [67, 16] width 75 height 12
click at [61, 23] on html "C CSI St. Louis NB Search anything Ctrl K Home Estimates Jobs Jobs Job Series I…" at bounding box center [552, 275] width 1104 height 551
click at [68, 20] on div "CSI St. [PERSON_NAME]" at bounding box center [67, 16] width 75 height 12
click at [148, 47] on div "CSI Kentucky" at bounding box center [177, 43] width 152 height 12
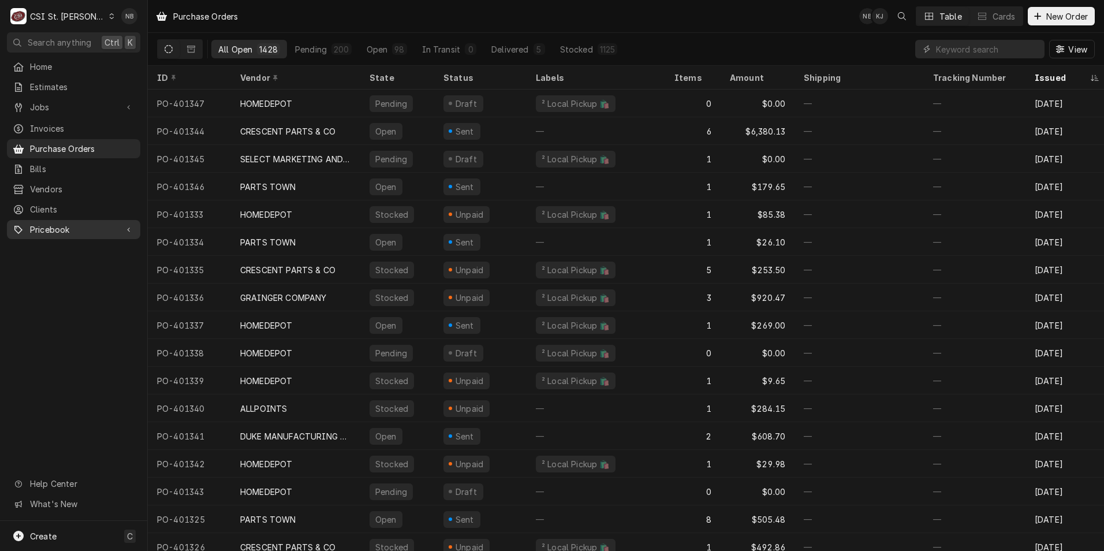
drag, startPoint x: 58, startPoint y: 225, endPoint x: 50, endPoint y: 221, distance: 9.6
click at [50, 224] on span "Pricebook" at bounding box center [73, 230] width 87 height 12
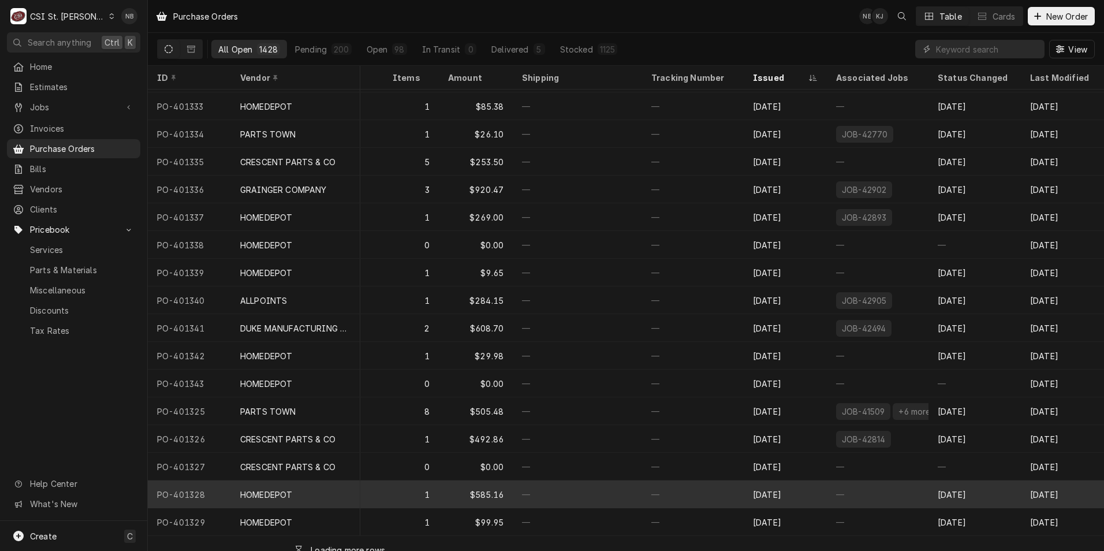
scroll to position [128, 291]
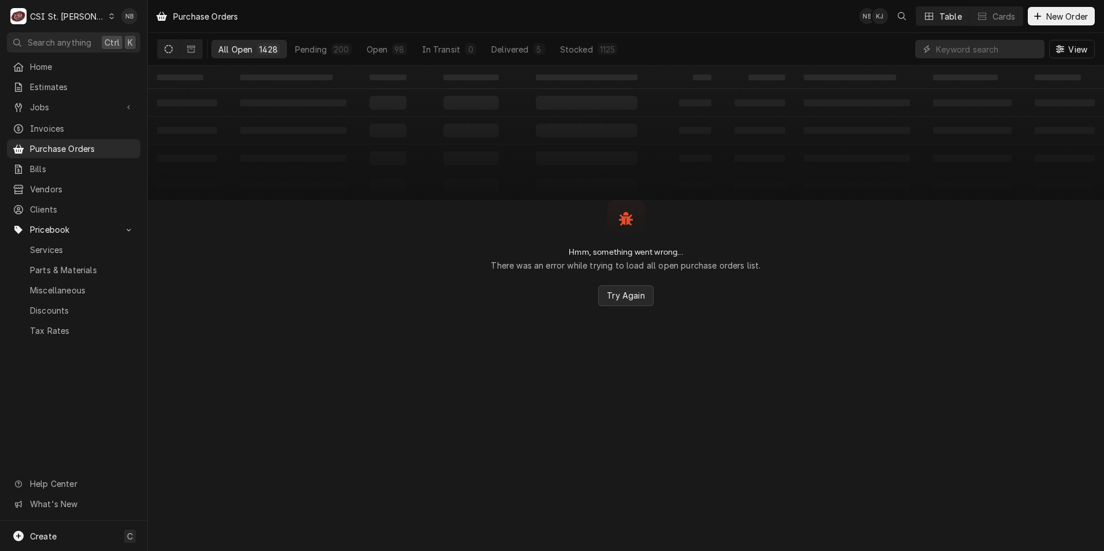
click at [636, 299] on span "Try Again" at bounding box center [626, 295] width 42 height 12
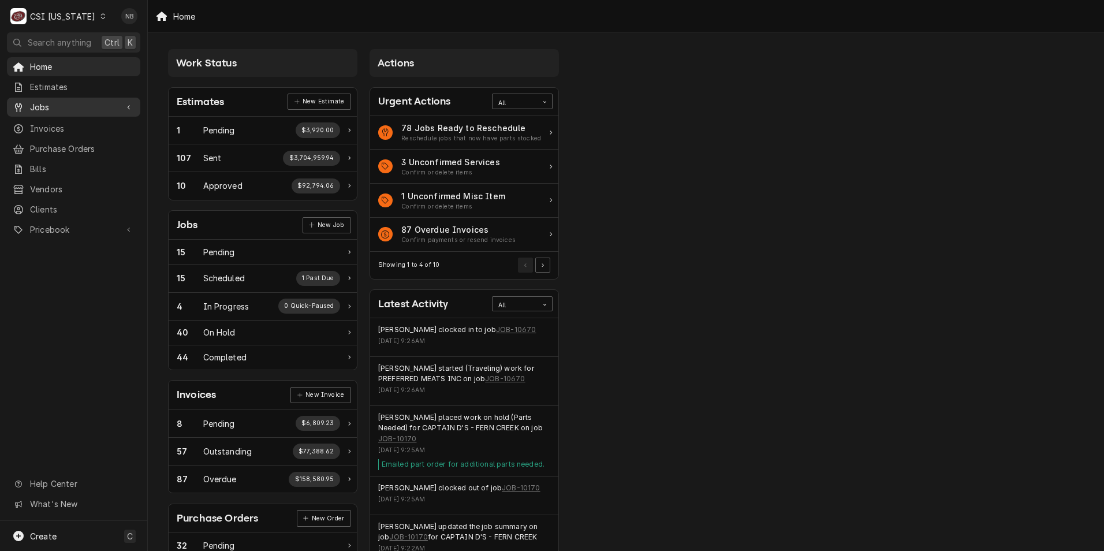
click at [91, 101] on span "Jobs" at bounding box center [73, 107] width 87 height 12
click at [77, 125] on span "Jobs" at bounding box center [82, 127] width 105 height 12
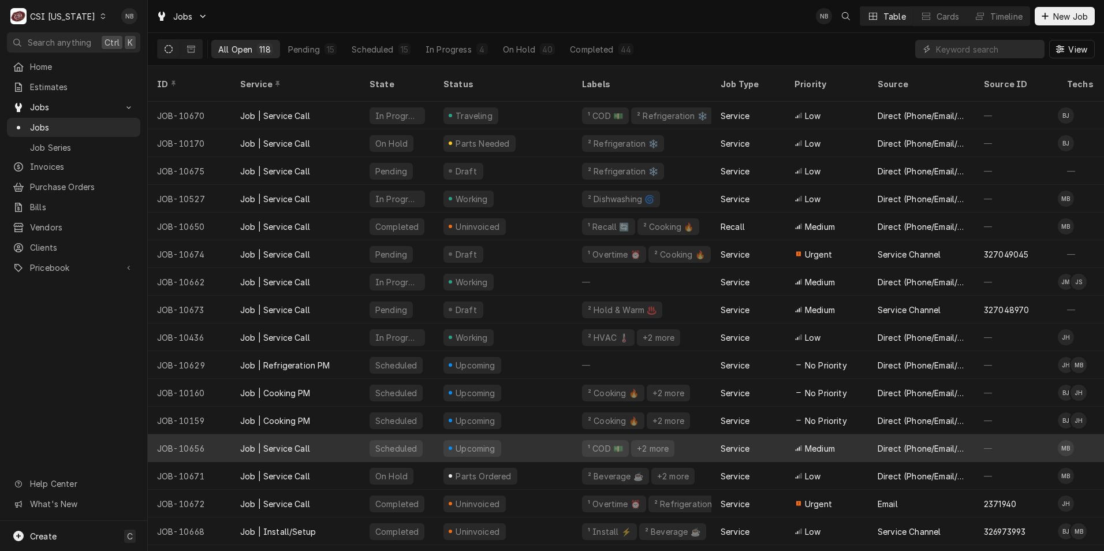
click at [533, 448] on tr "JOB-10656 Job | Service Call Scheduled Upcoming ¹ COD 💵 +2 more Service Medium …" at bounding box center [1083, 448] width 1871 height 28
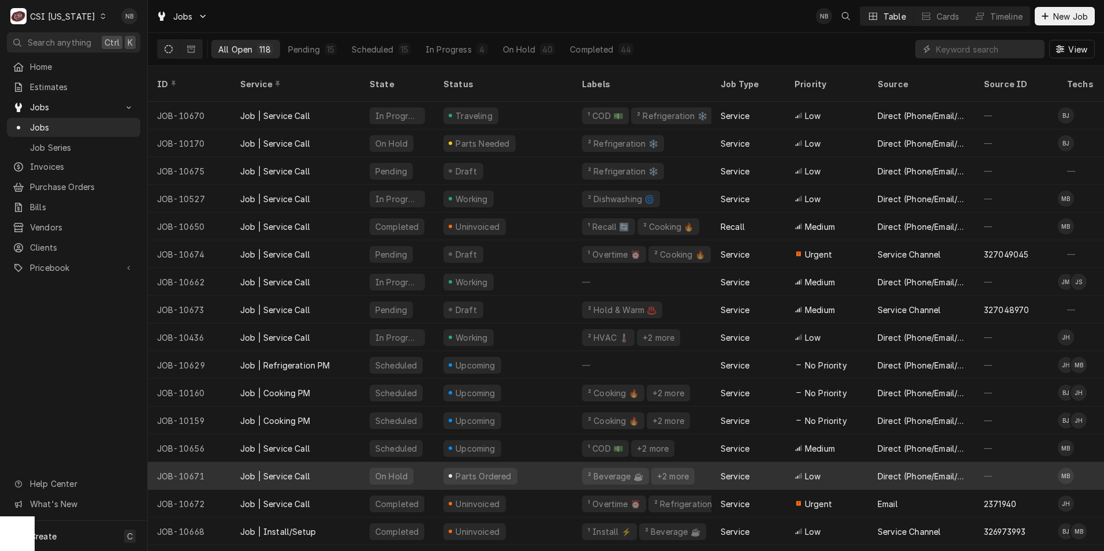
click at [525, 462] on div "Parts Ordered" at bounding box center [503, 476] width 139 height 28
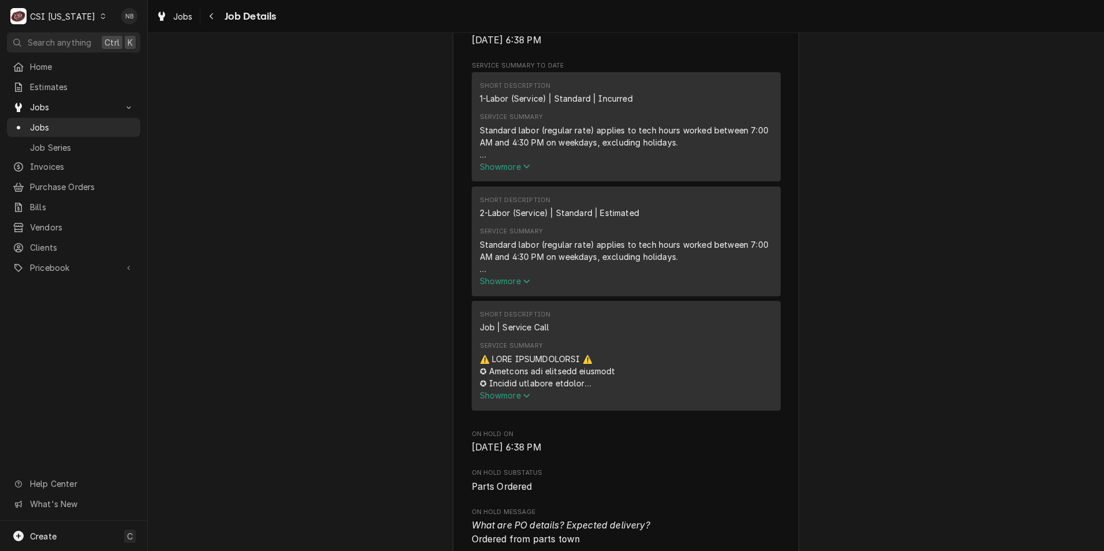
scroll to position [578, 0]
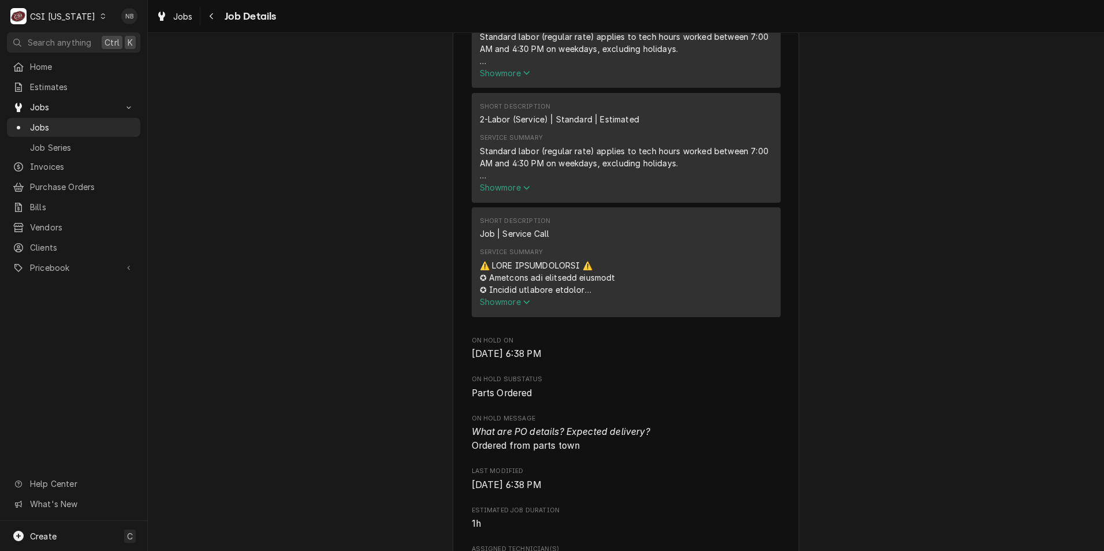
click at [513, 307] on span "Show more" at bounding box center [505, 302] width 51 height 10
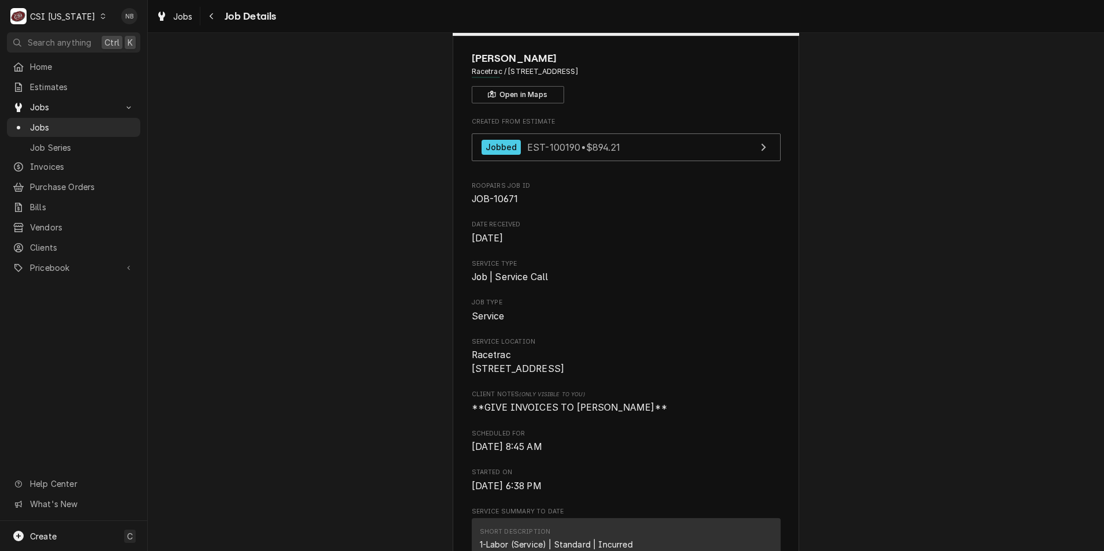
scroll to position [58, 0]
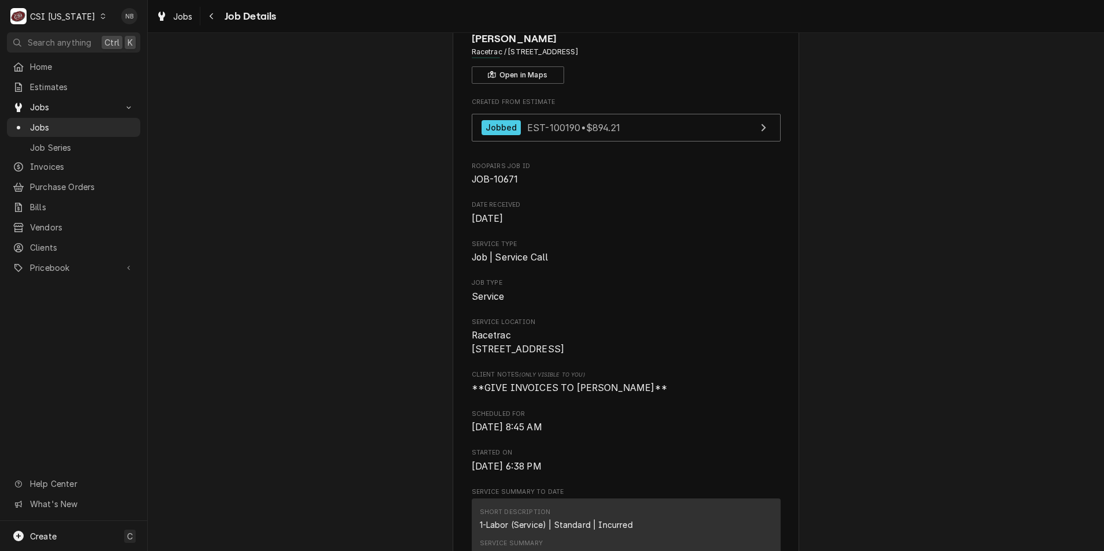
click at [99, 17] on div "Dynamic Content Wrapper" at bounding box center [103, 16] width 8 height 8
click at [146, 58] on div "CSI St. Louis" at bounding box center [180, 63] width 152 height 12
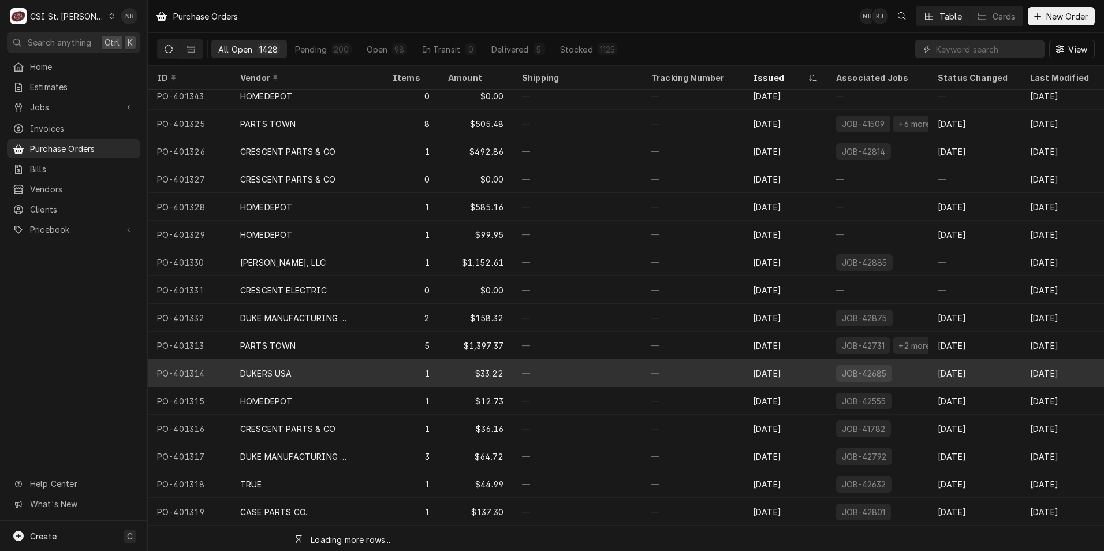
scroll to position [405, 291]
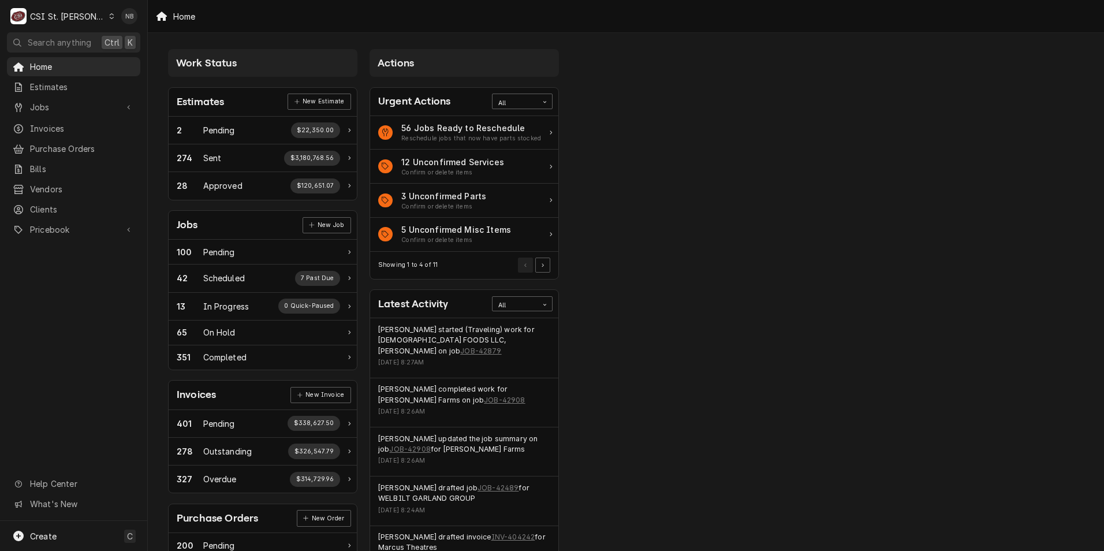
click at [76, 10] on div "CSI St. Louis" at bounding box center [67, 16] width 75 height 12
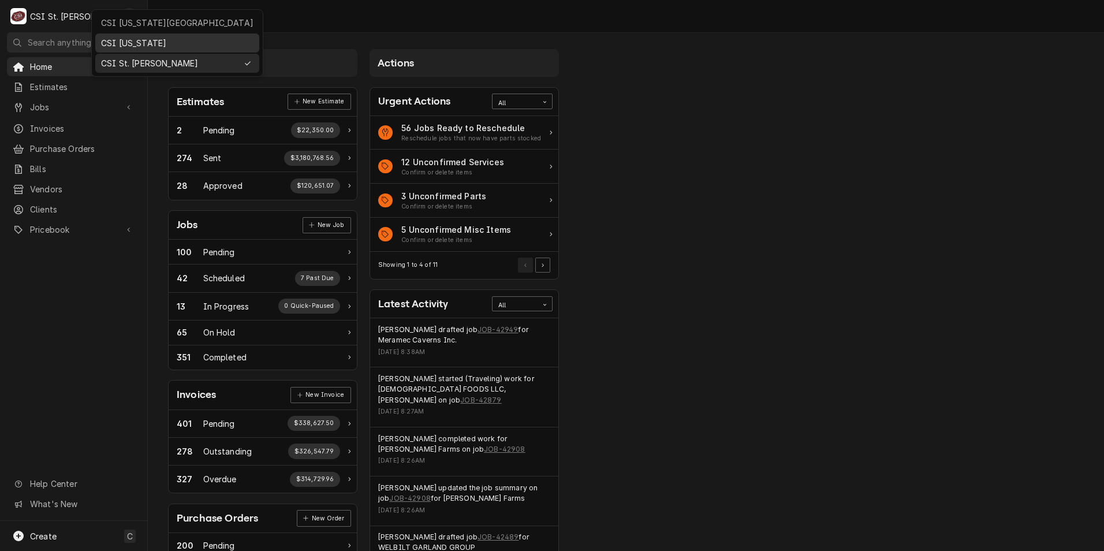
click at [159, 37] on div "CSI [US_STATE]" at bounding box center [177, 43] width 152 height 12
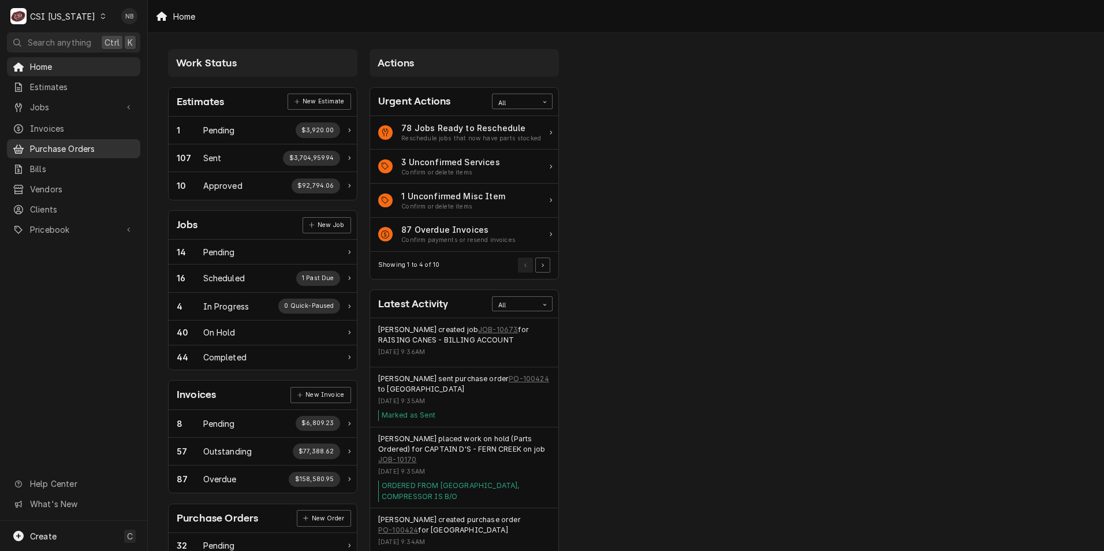
click at [80, 148] on span "Purchase Orders" at bounding box center [82, 149] width 105 height 12
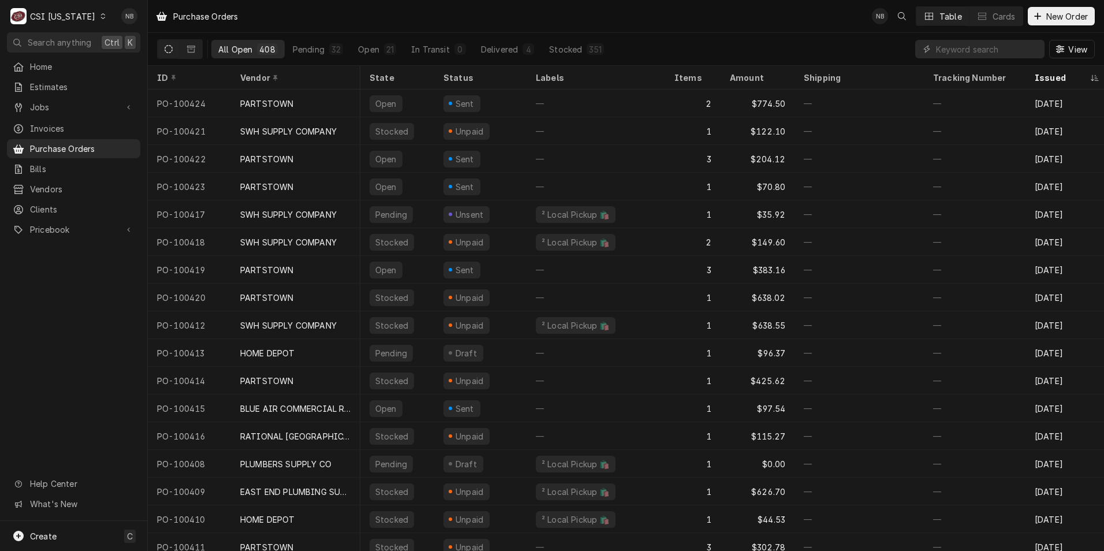
scroll to position [0, 152]
